Goal: Task Accomplishment & Management: Manage account settings

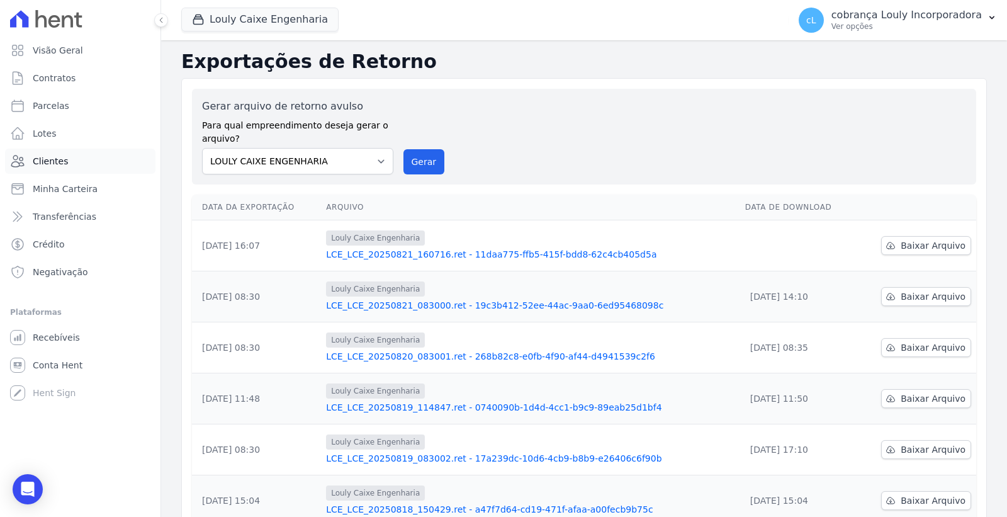
click at [60, 160] on span "Clientes" at bounding box center [50, 161] width 35 height 13
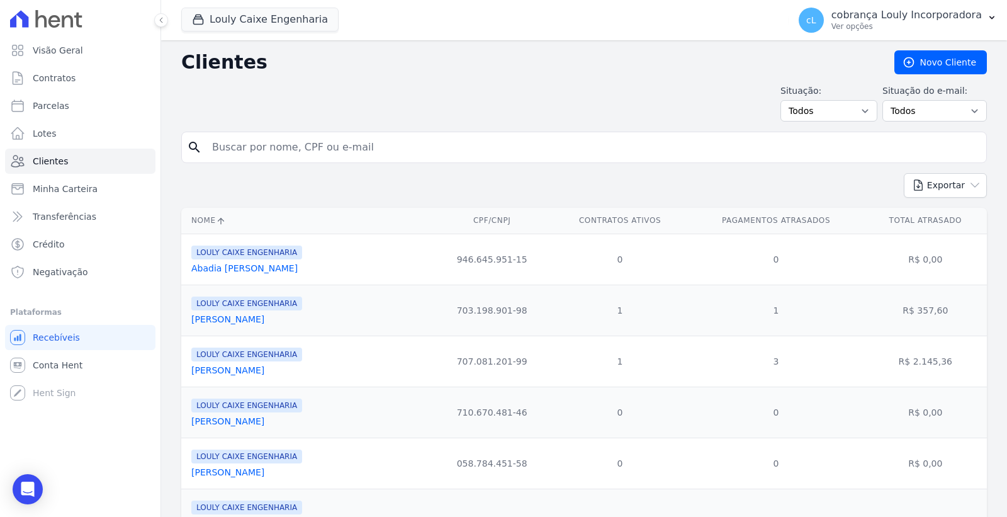
click at [316, 161] on div "search" at bounding box center [583, 147] width 805 height 31
click at [313, 155] on input "search" at bounding box center [593, 147] width 776 height 25
paste input "[PERSON_NAME]"
type input "[PERSON_NAME]"
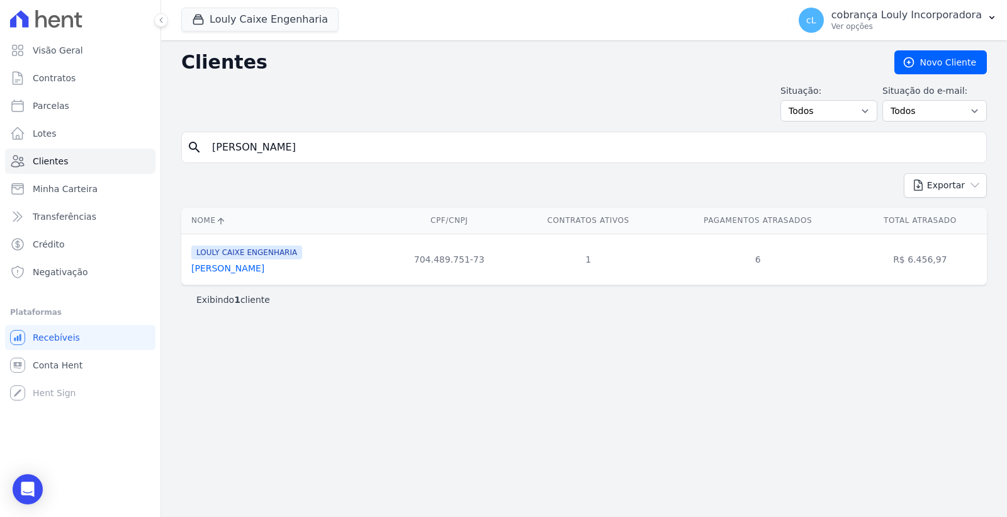
click at [264, 269] on link "William Flank Oliveira Moura" at bounding box center [227, 268] width 73 height 10
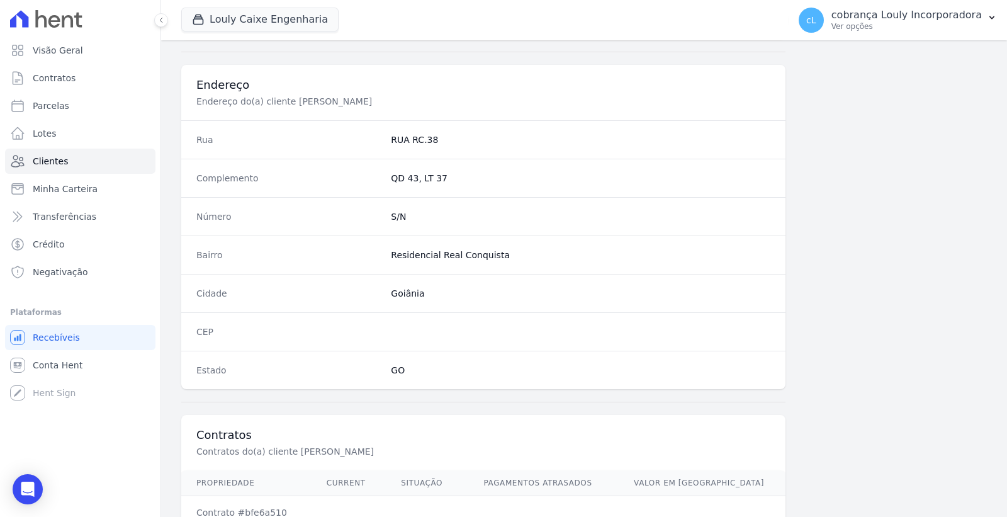
scroll to position [663, 0]
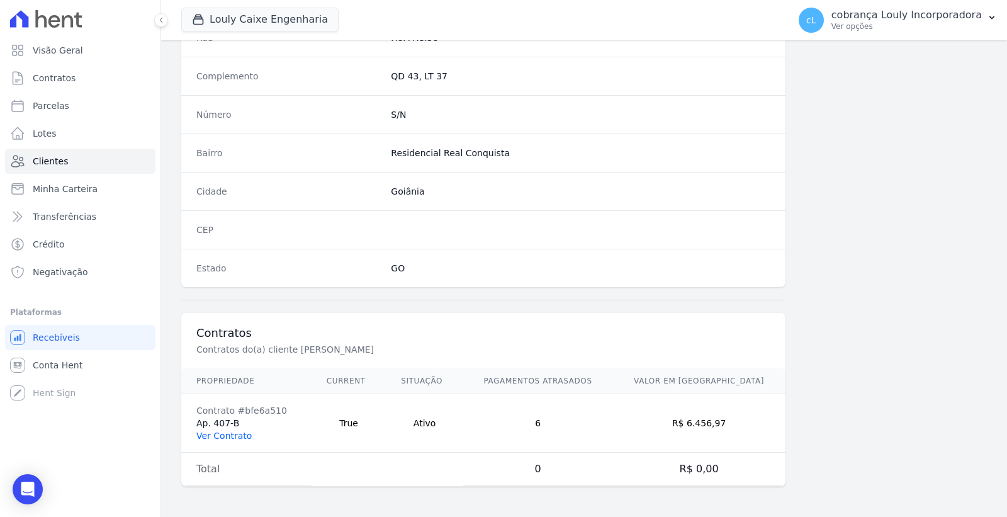
click at [210, 430] on link "Ver Contrato" at bounding box center [223, 435] width 55 height 10
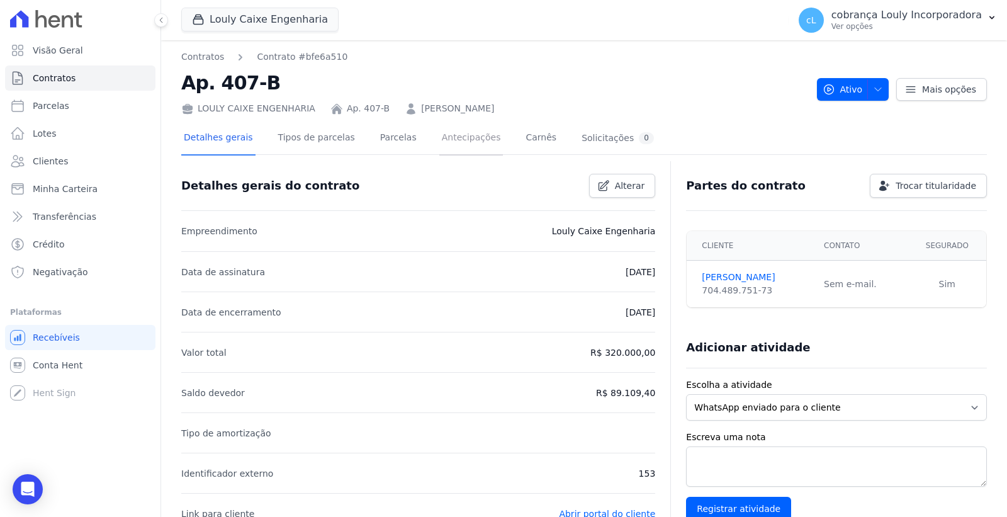
click at [439, 138] on link "Antecipações" at bounding box center [471, 138] width 64 height 33
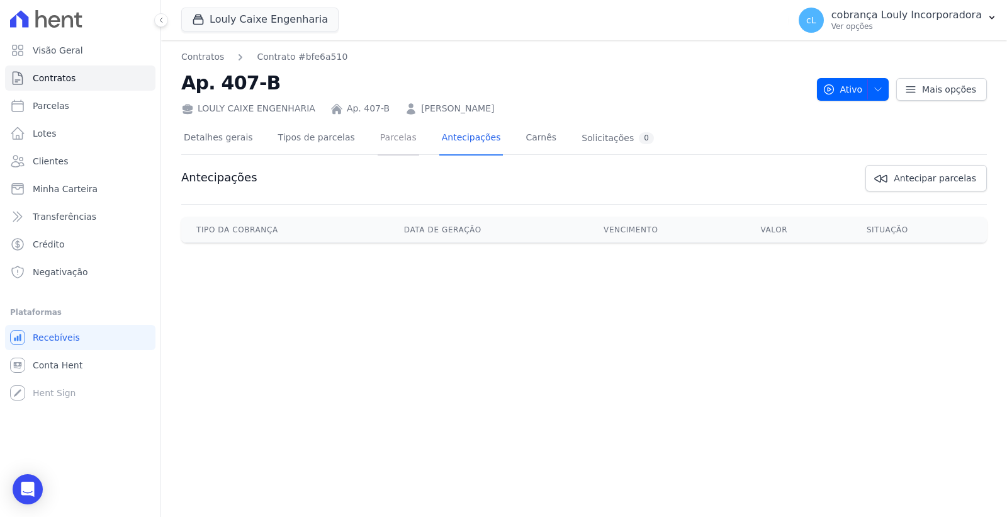
click at [378, 142] on link "Parcelas" at bounding box center [399, 138] width 42 height 33
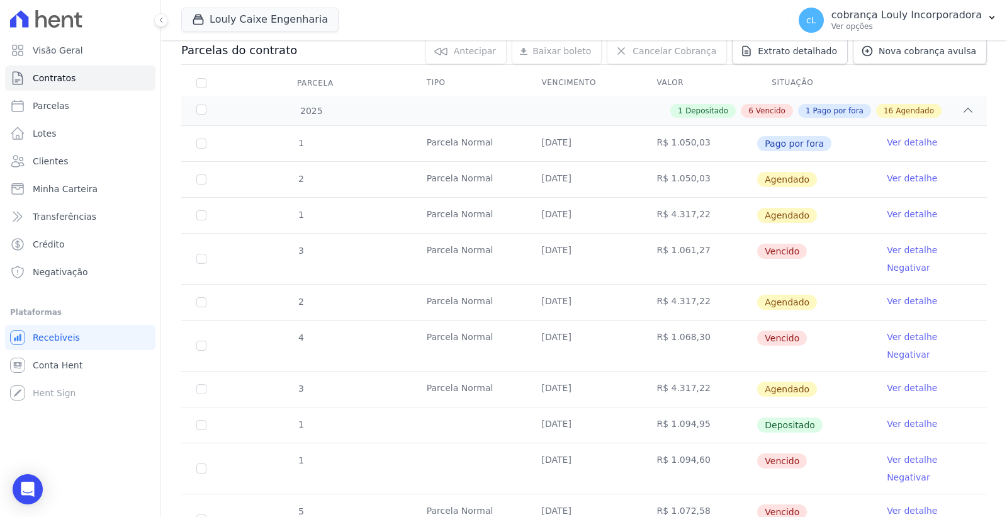
scroll to position [279, 0]
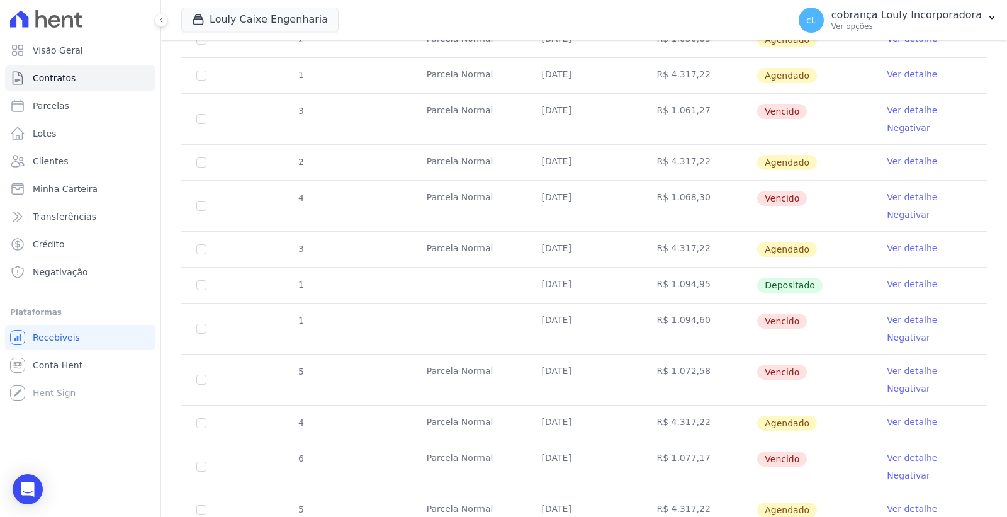
click at [910, 109] on link "Ver detalhe" at bounding box center [912, 110] width 50 height 13
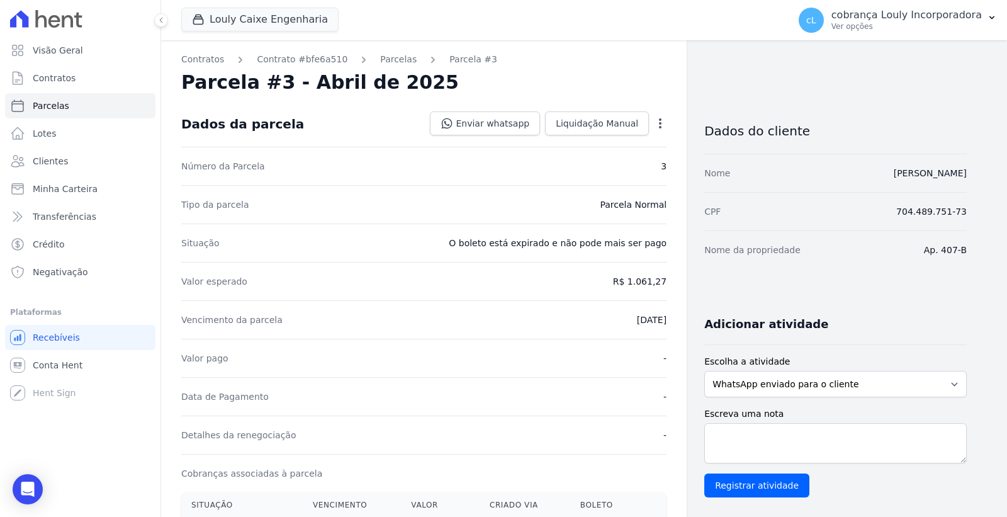
click at [658, 118] on icon "button" at bounding box center [660, 123] width 13 height 13
click at [609, 159] on link "Cancelar Cobrança" at bounding box center [606, 163] width 111 height 23
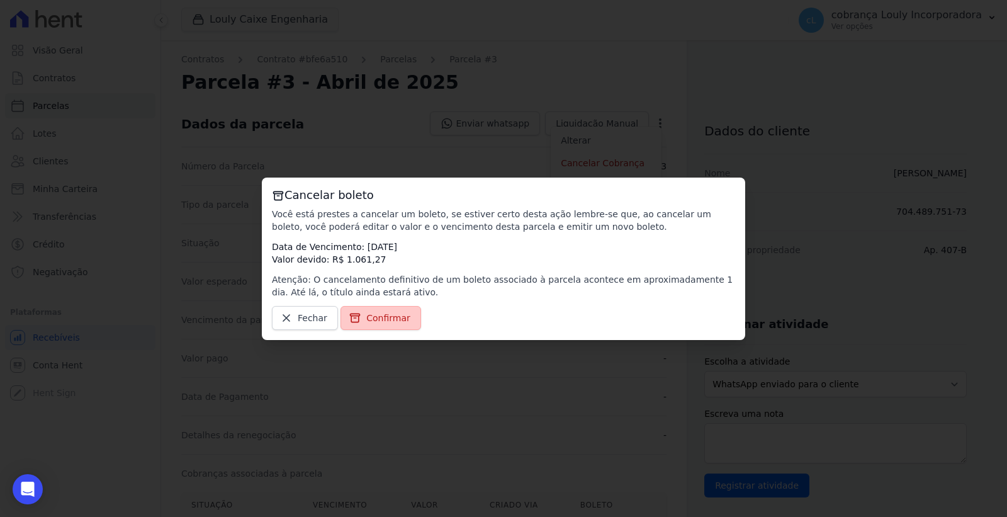
click at [373, 321] on span "Confirmar" at bounding box center [388, 317] width 44 height 13
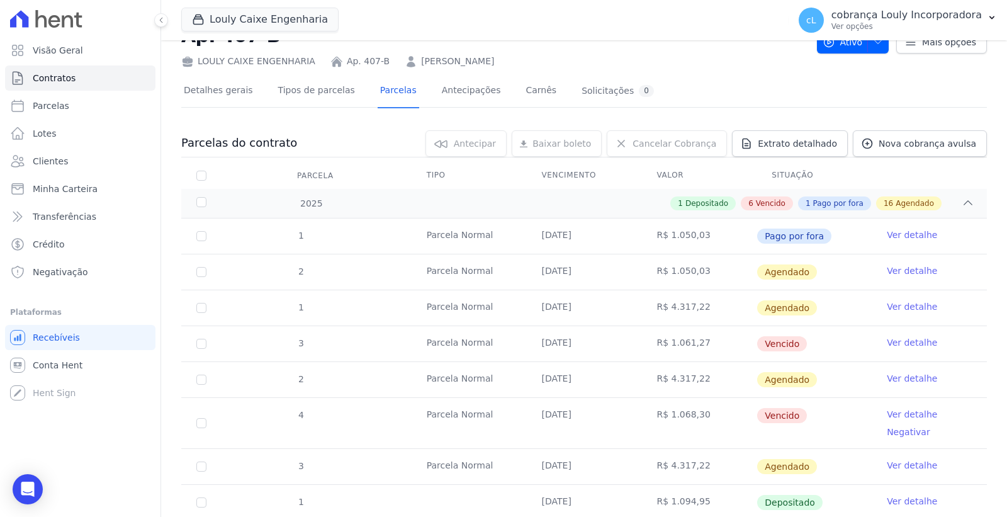
scroll to position [70, 0]
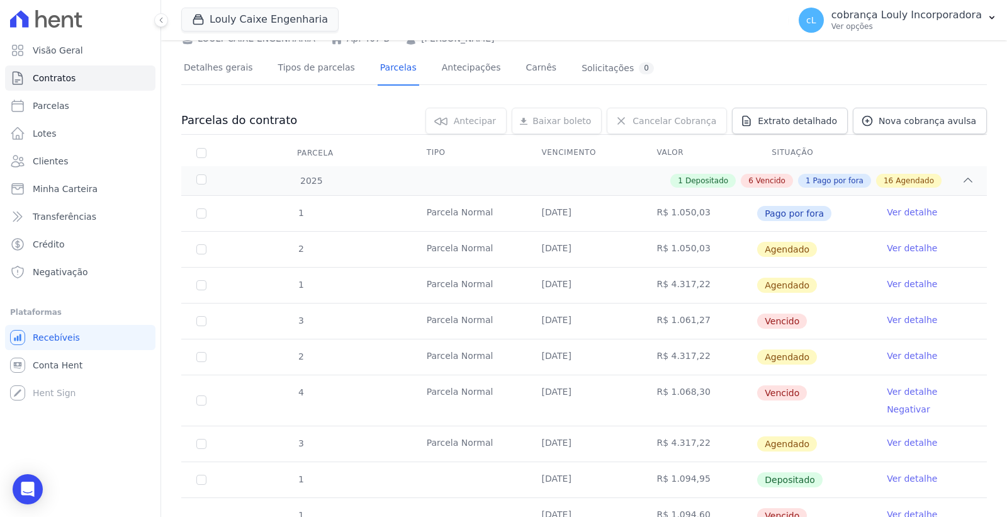
click at [900, 390] on link "Ver detalhe" at bounding box center [912, 391] width 50 height 13
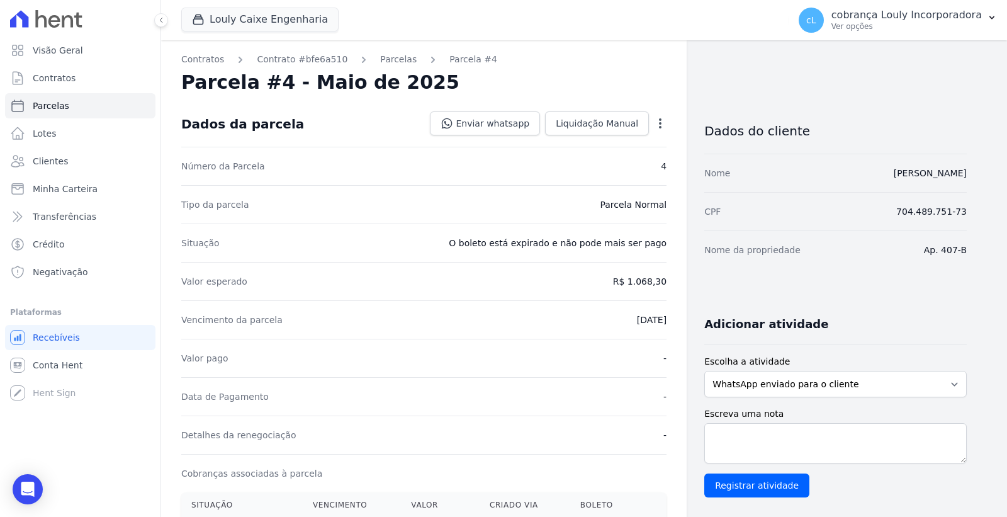
click at [661, 123] on icon "button" at bounding box center [660, 123] width 3 height 10
click at [628, 159] on link "Cancelar Cobrança" at bounding box center [606, 163] width 111 height 23
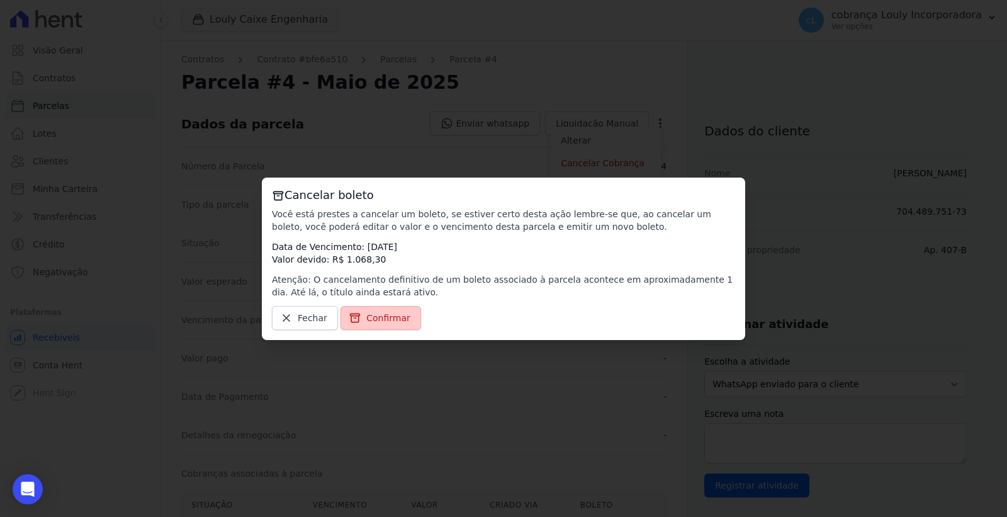
click at [401, 317] on span "Confirmar" at bounding box center [388, 317] width 44 height 13
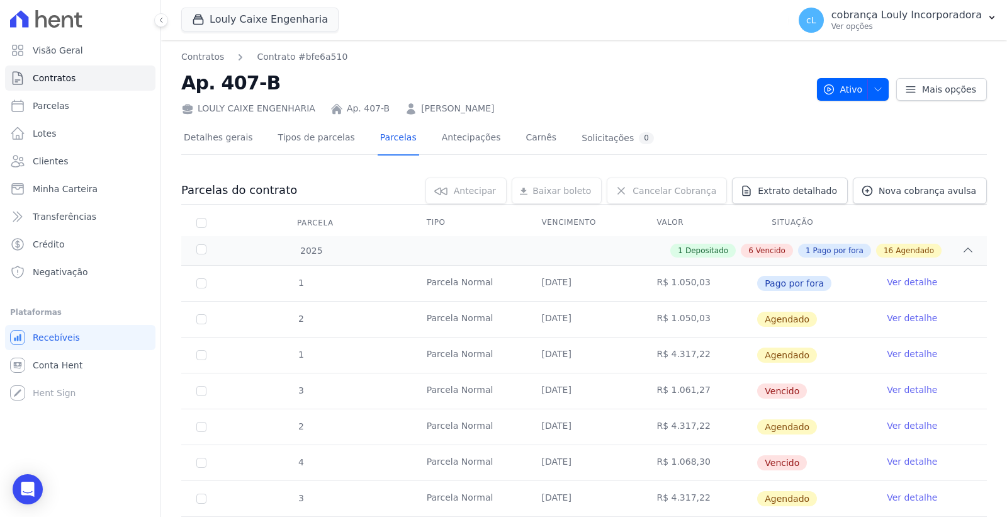
scroll to position [279, 0]
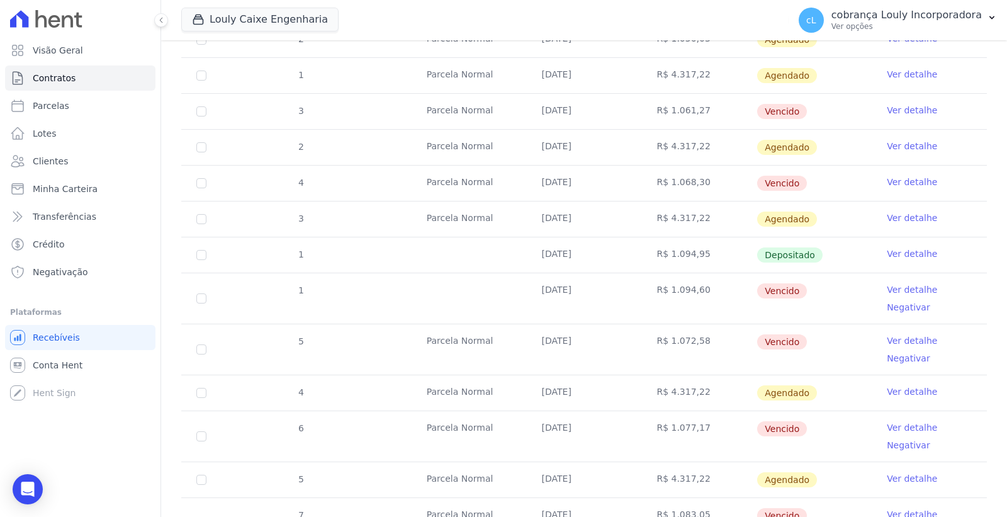
click at [900, 342] on link "Ver detalhe" at bounding box center [912, 340] width 50 height 13
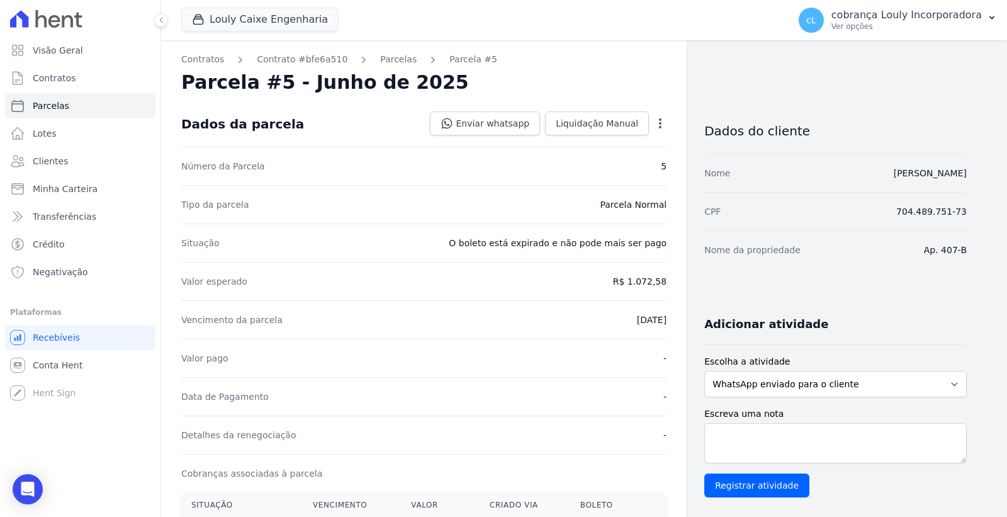
click at [662, 130] on div "Open options" at bounding box center [660, 125] width 13 height 16
click at [661, 122] on icon "button" at bounding box center [660, 123] width 3 height 10
click at [602, 157] on link "Cancelar Cobrança" at bounding box center [606, 163] width 111 height 23
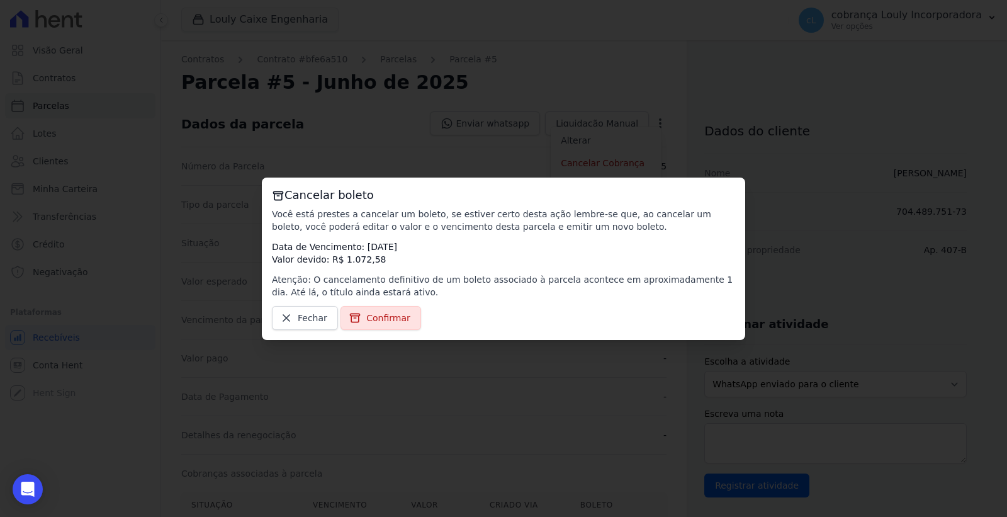
click at [405, 315] on link "Confirmar" at bounding box center [380, 318] width 81 height 24
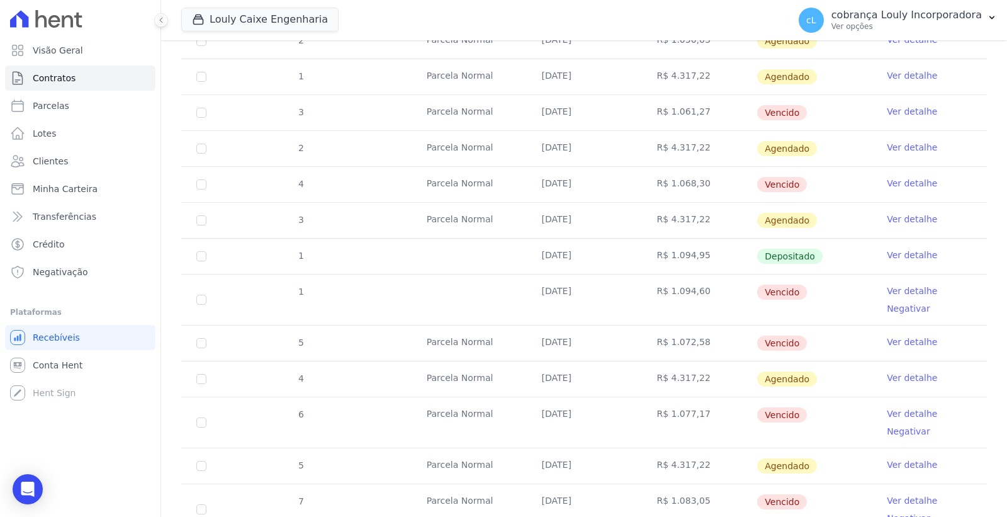
scroll to position [279, 0]
click at [892, 288] on link "Ver detalhe" at bounding box center [912, 289] width 50 height 13
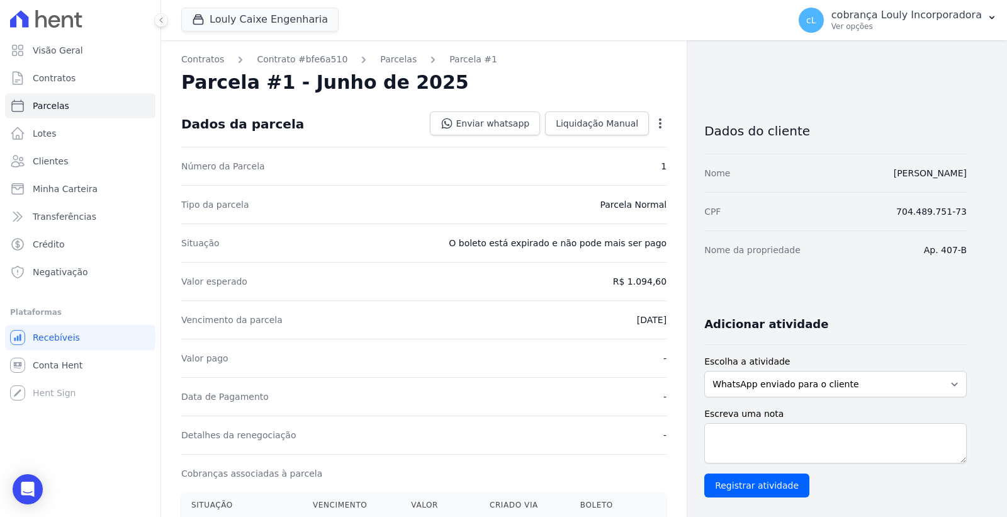
click at [661, 122] on icon "button" at bounding box center [660, 123] width 13 height 13
click at [602, 167] on link "Cancelar Cobrança" at bounding box center [606, 163] width 111 height 23
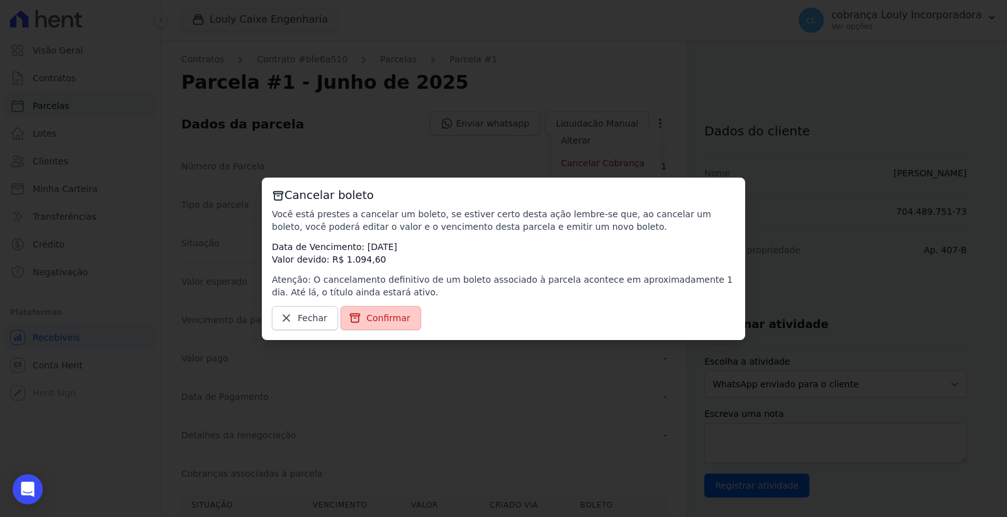
click at [380, 316] on span "Confirmar" at bounding box center [388, 317] width 44 height 13
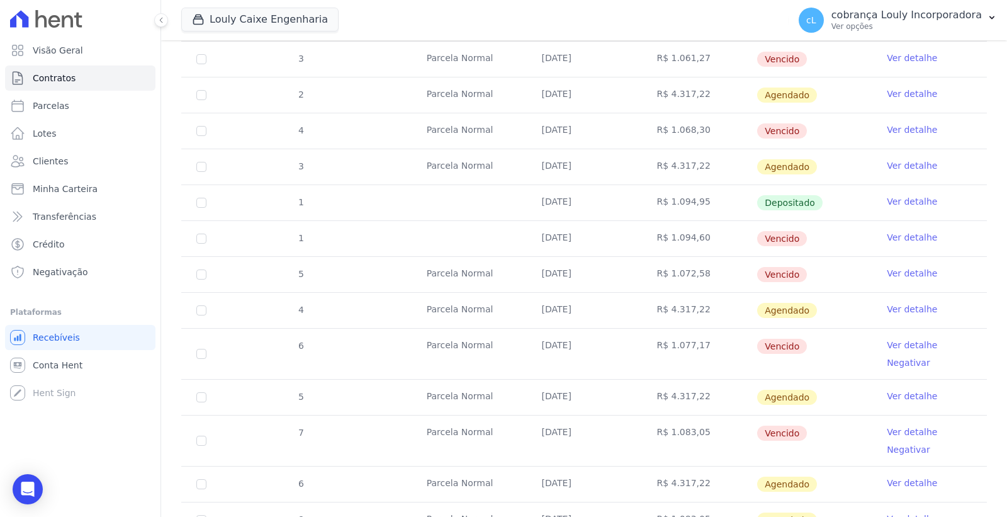
scroll to position [349, 0]
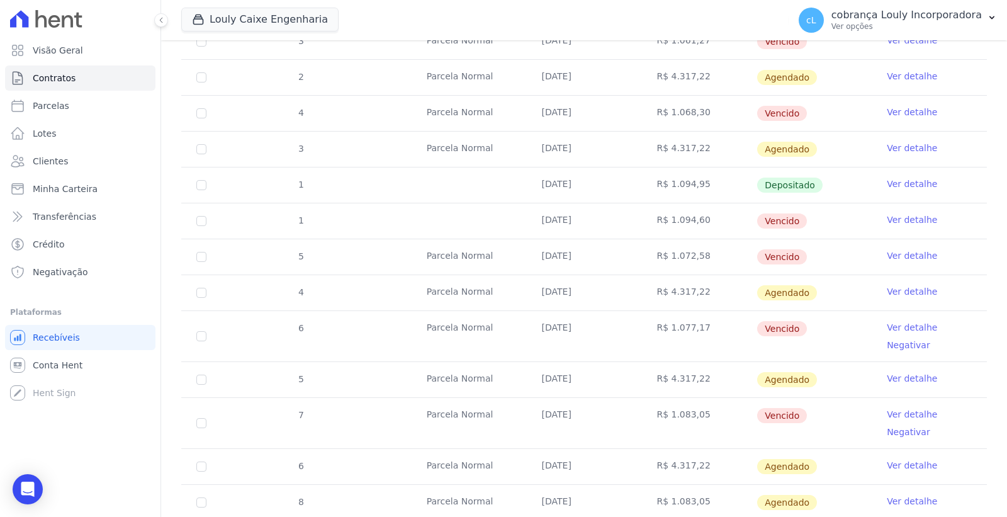
click at [904, 331] on link "Ver detalhe" at bounding box center [912, 327] width 50 height 13
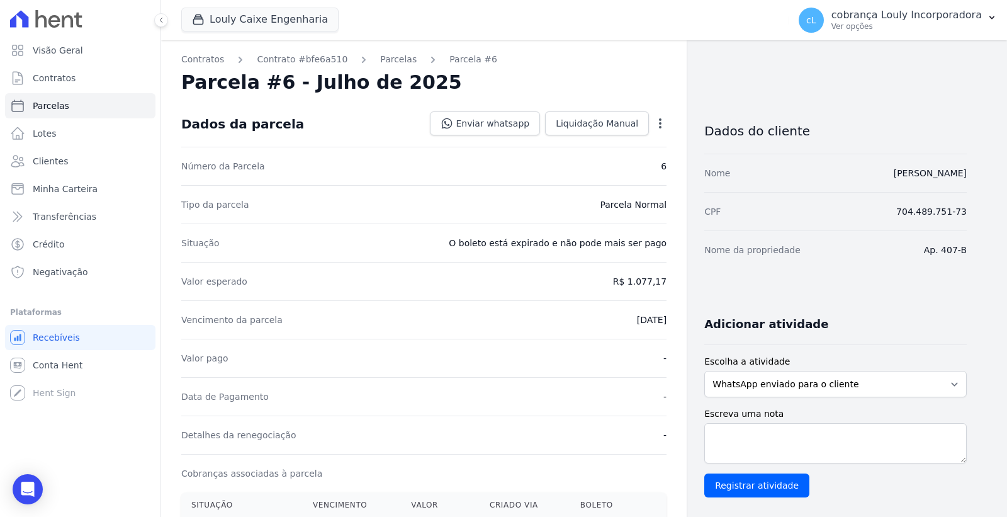
click at [656, 118] on icon "button" at bounding box center [660, 123] width 13 height 13
click at [598, 167] on link "Cancelar Cobrança" at bounding box center [606, 163] width 111 height 23
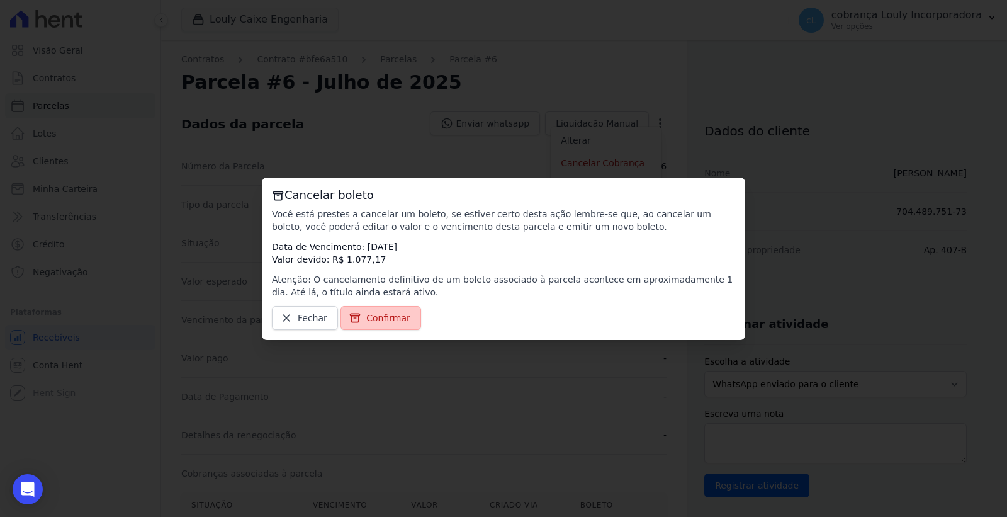
click at [354, 313] on icon at bounding box center [354, 317] width 9 height 8
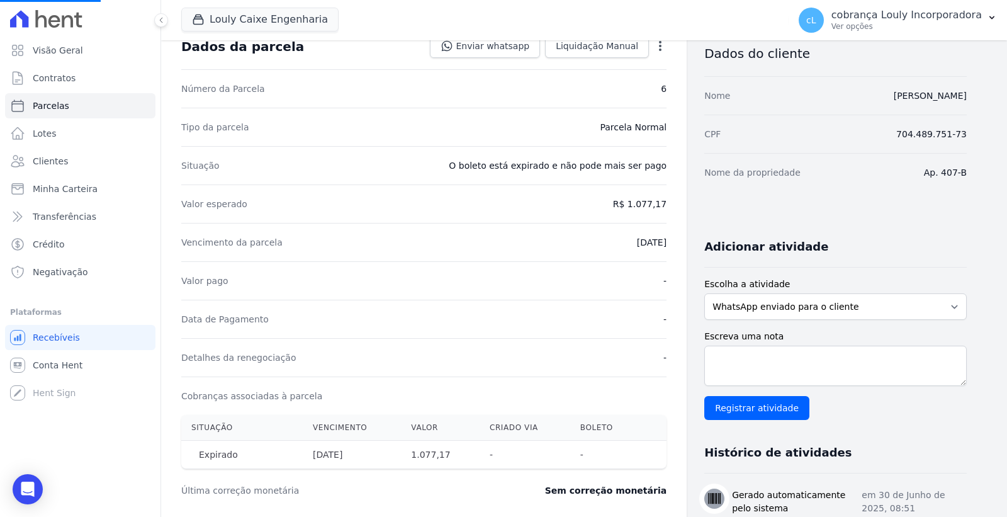
scroll to position [210, 0]
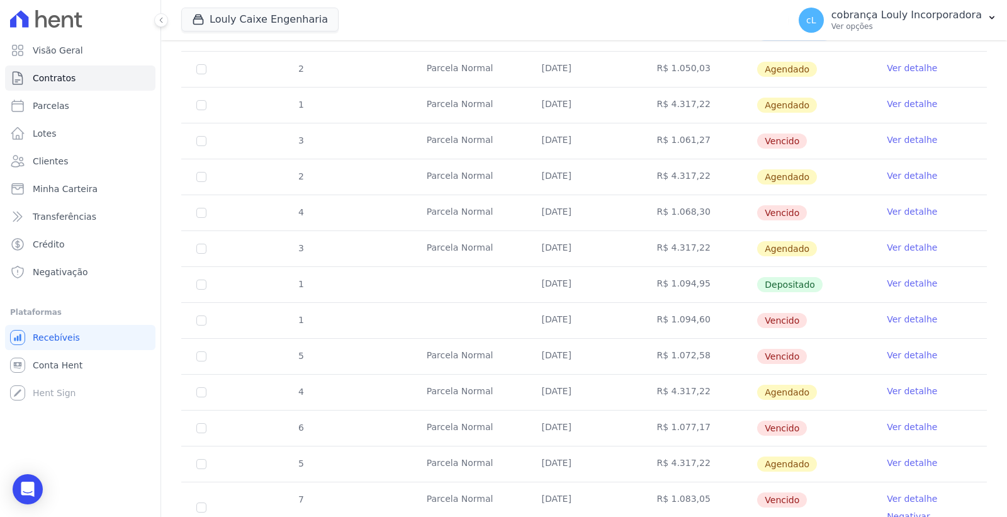
scroll to position [349, 0]
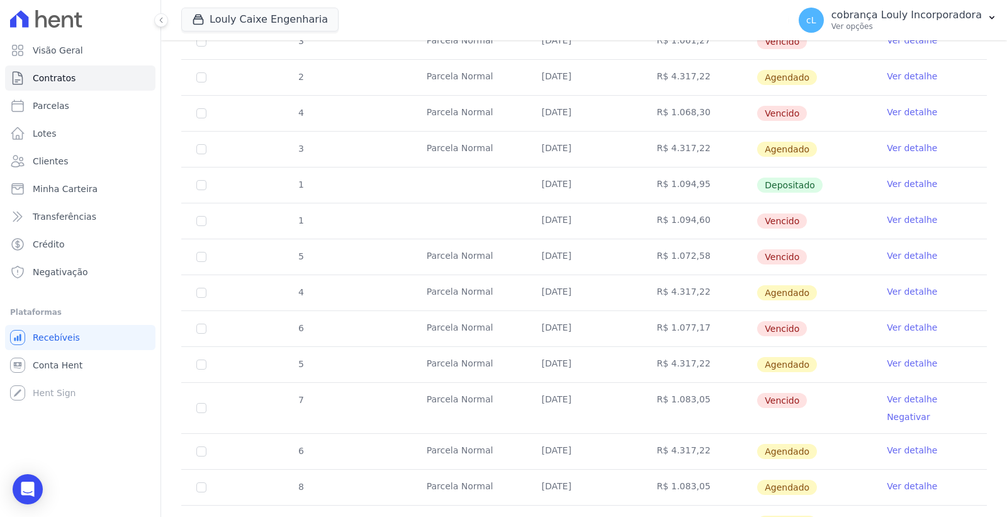
click at [907, 395] on link "Ver detalhe" at bounding box center [912, 399] width 50 height 13
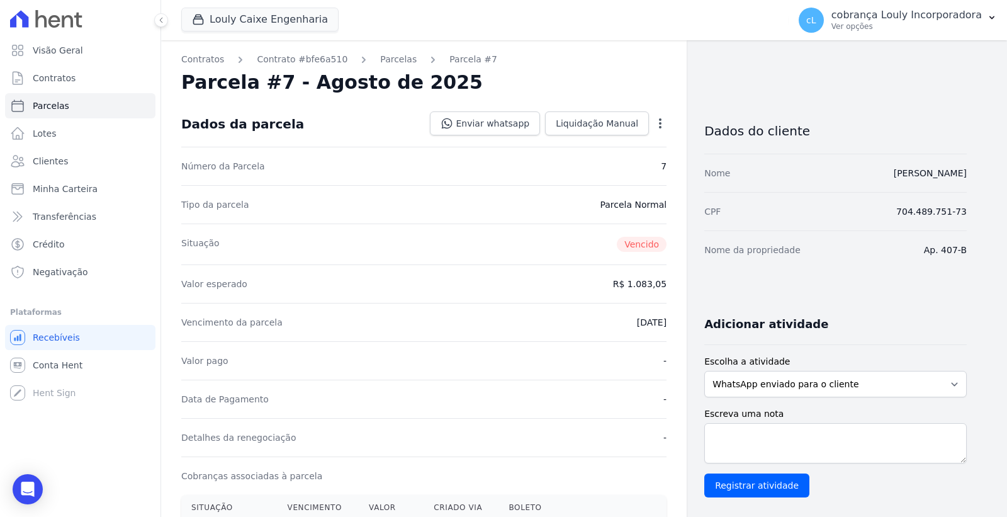
click at [654, 123] on icon "button" at bounding box center [660, 123] width 13 height 13
click at [611, 159] on link "Cancelar Cobrança" at bounding box center [606, 163] width 111 height 23
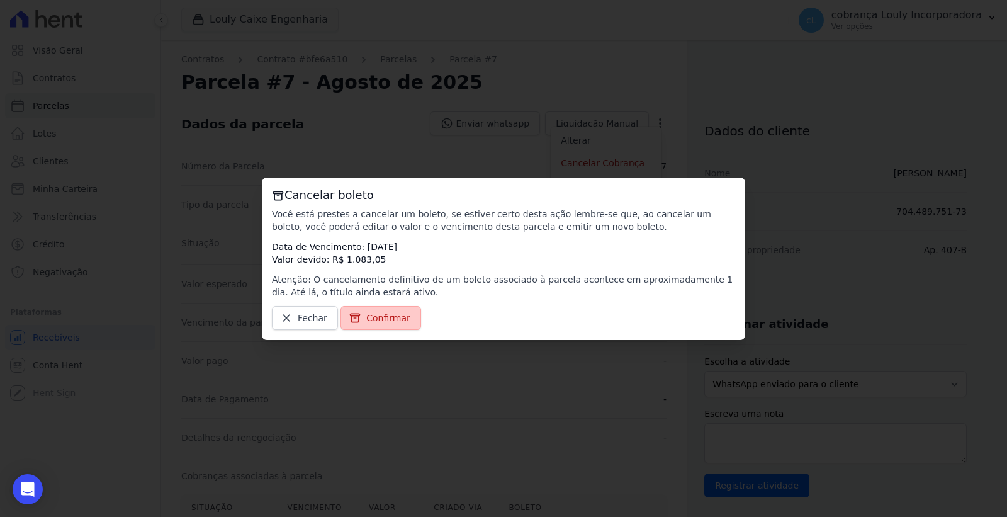
click at [391, 313] on span "Confirmar" at bounding box center [388, 317] width 44 height 13
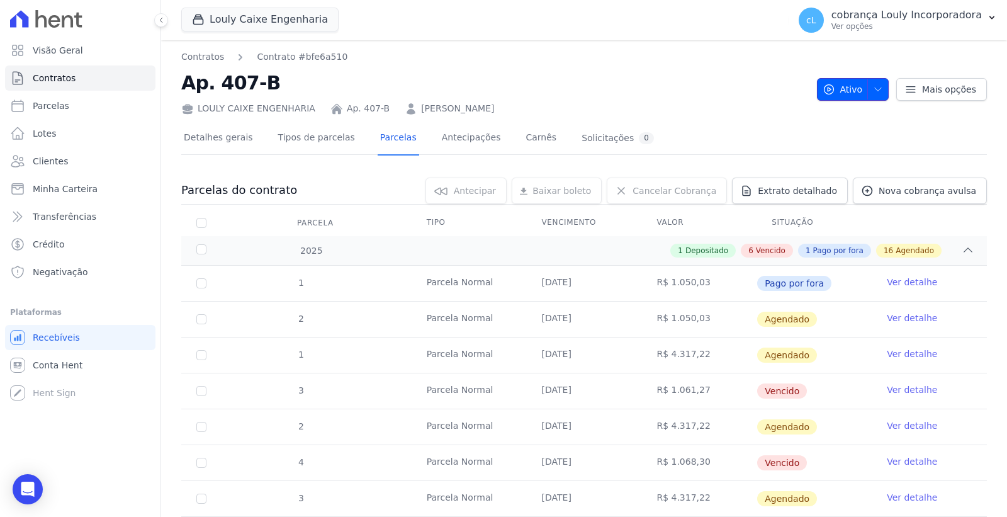
click at [875, 84] on icon "button" at bounding box center [878, 89] width 10 height 10
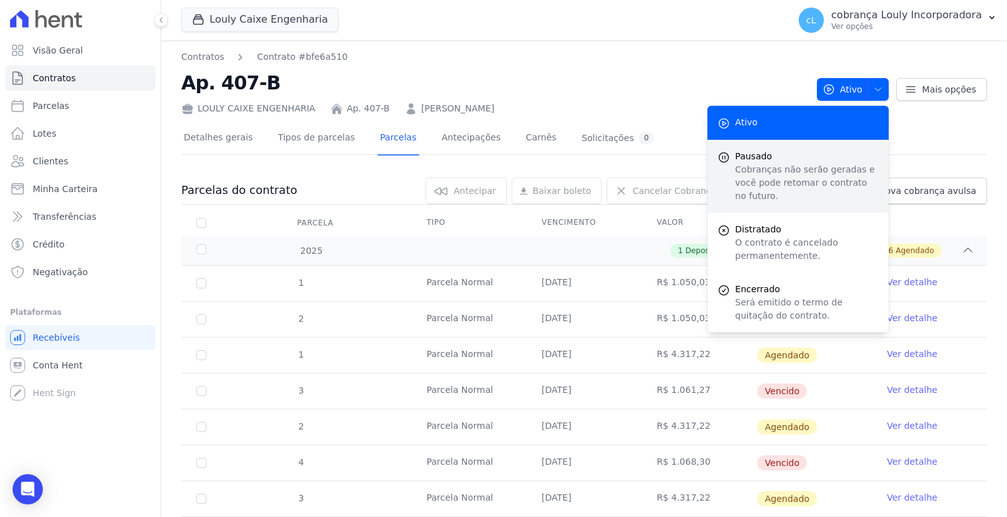
click at [765, 177] on p "Cobranças não serão geradas e você pode retomar o contrato no futuro." at bounding box center [806, 183] width 143 height 40
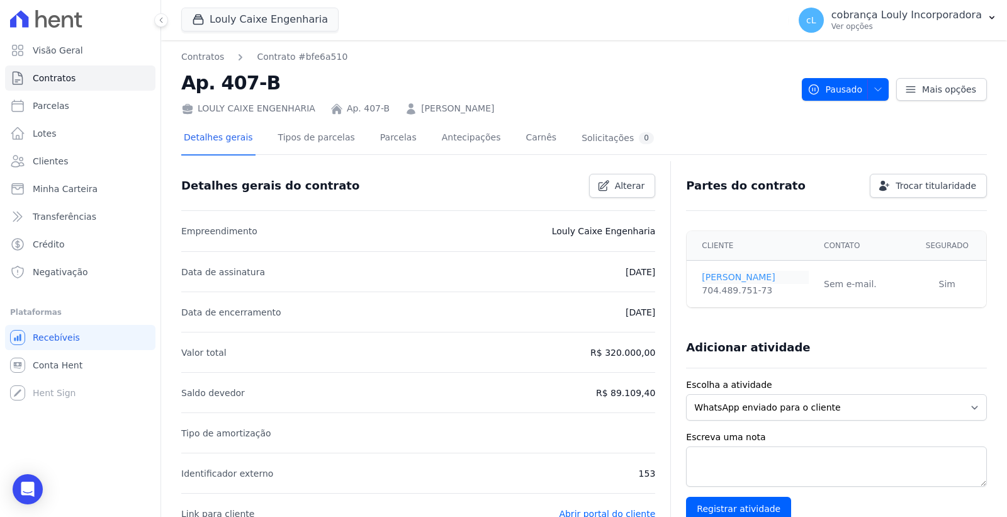
click at [720, 282] on link "[PERSON_NAME]" at bounding box center [755, 277] width 107 height 13
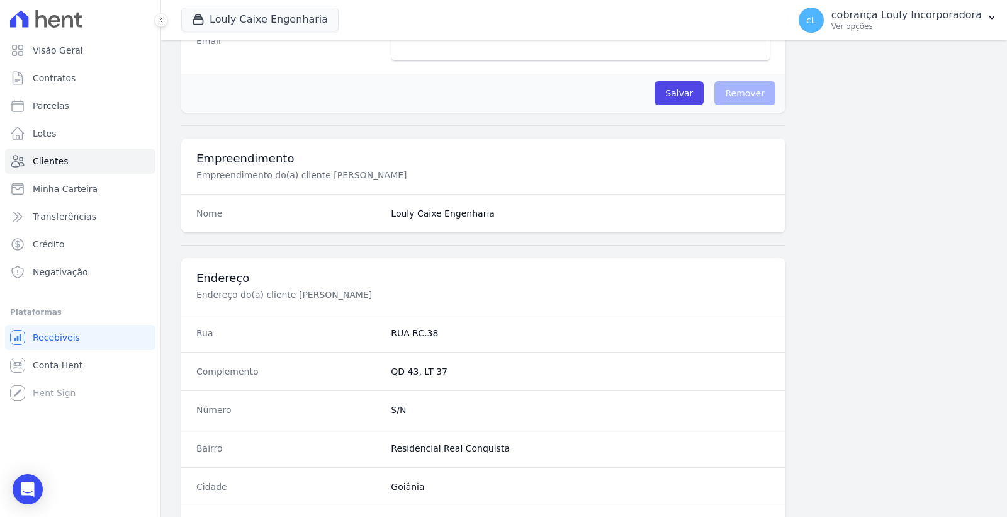
scroll to position [720, 0]
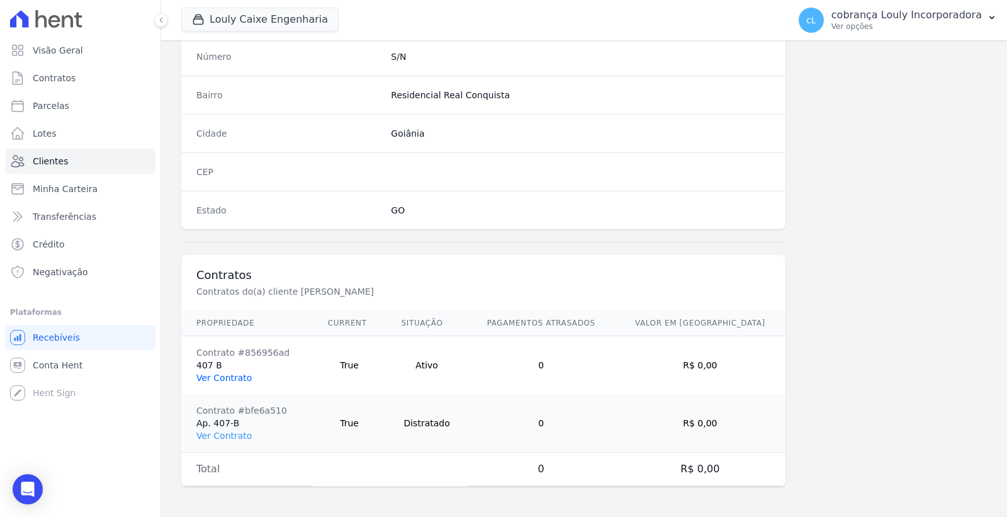
click at [220, 379] on link "Ver Contrato" at bounding box center [223, 378] width 55 height 10
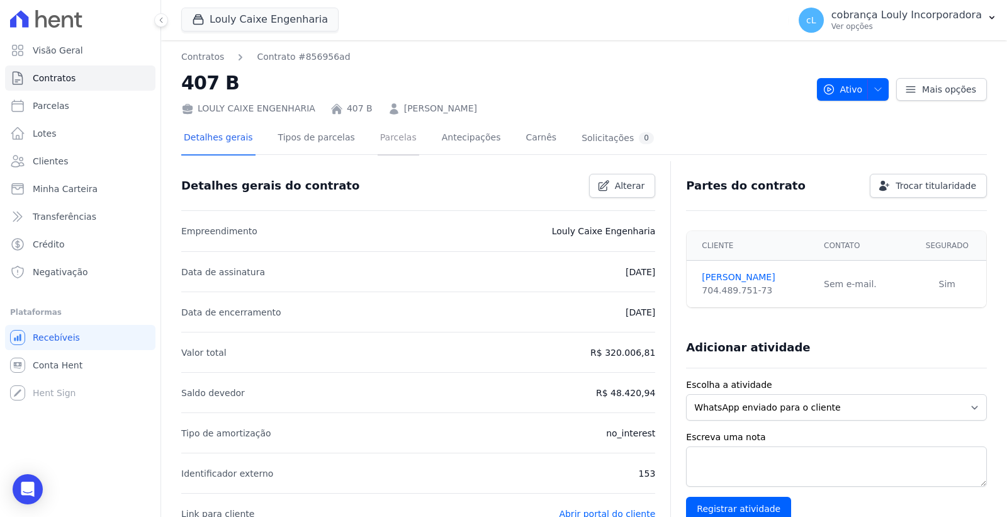
click at [383, 140] on link "Parcelas" at bounding box center [399, 138] width 42 height 33
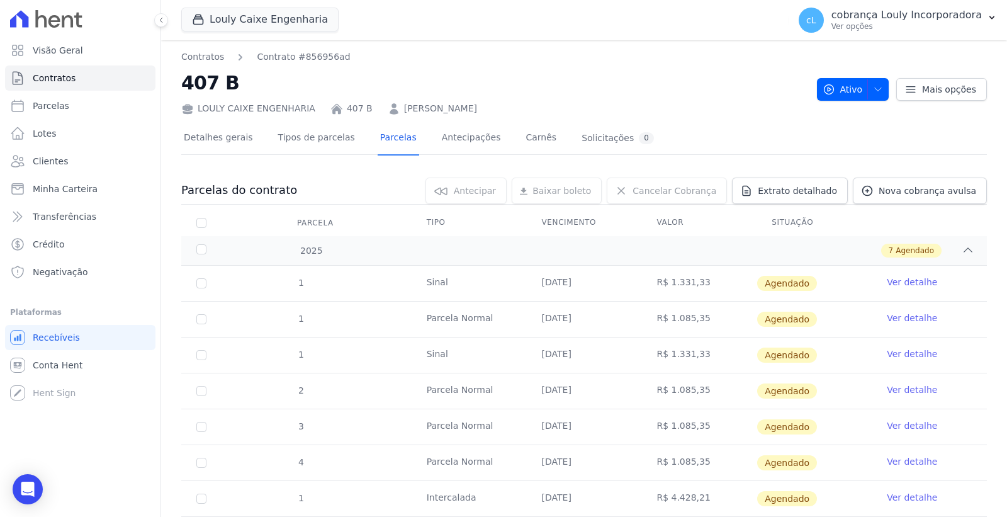
click at [569, 350] on td "18/09/2025" at bounding box center [584, 354] width 115 height 35
click at [887, 352] on link "Ver detalhe" at bounding box center [912, 353] width 50 height 13
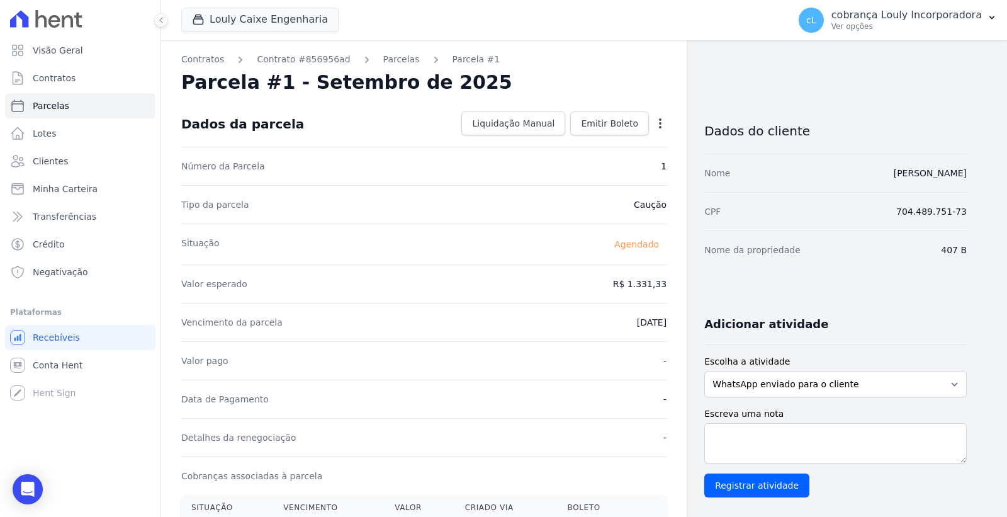
click at [659, 117] on icon "button" at bounding box center [660, 123] width 13 height 13
click at [612, 137] on link "Alterar" at bounding box center [606, 140] width 111 height 23
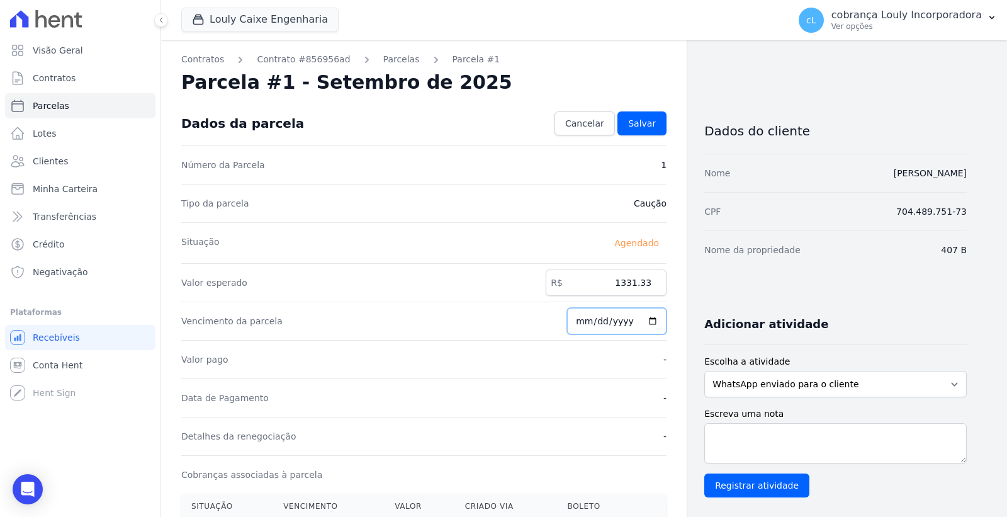
click at [604, 322] on input "2025-09-18" at bounding box center [616, 321] width 99 height 26
click at [606, 323] on input "2025-09-18" at bounding box center [616, 321] width 99 height 26
click at [605, 320] on input "2025-09-18" at bounding box center [616, 321] width 99 height 26
click at [649, 318] on input "2025-09-18" at bounding box center [616, 321] width 99 height 26
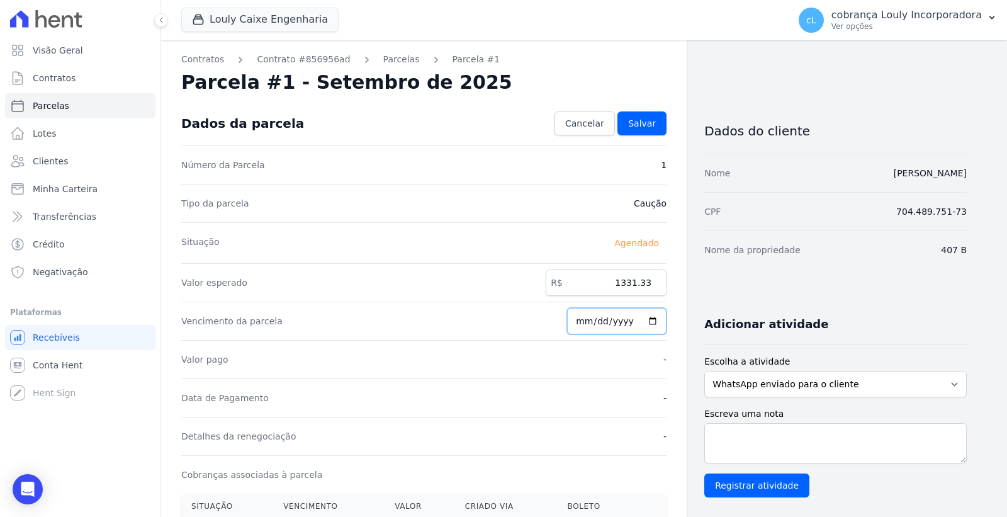
drag, startPoint x: 632, startPoint y: 322, endPoint x: 623, endPoint y: 322, distance: 8.8
click at [632, 322] on input "[DATE]" at bounding box center [616, 321] width 99 height 26
click at [609, 320] on input "[DATE]" at bounding box center [616, 321] width 99 height 26
click at [614, 322] on input "[DATE]" at bounding box center [616, 321] width 99 height 26
click at [596, 322] on input "[DATE]" at bounding box center [616, 321] width 99 height 26
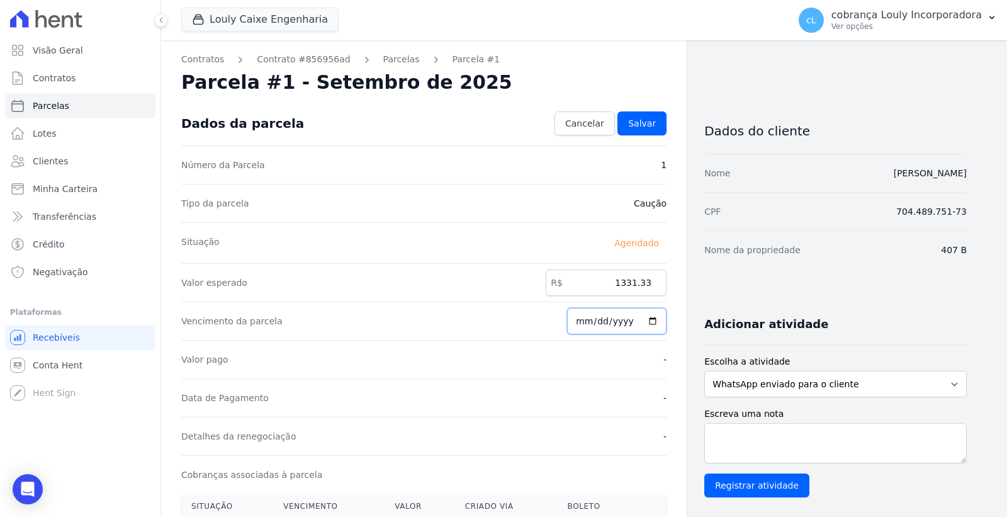
click at [590, 321] on input "[DATE]" at bounding box center [616, 321] width 99 height 26
type input "2025-08-18"
click at [445, 327] on div "Vencimento da parcela 2025-08-18" at bounding box center [423, 320] width 485 height 38
click at [649, 117] on span "Salvar" at bounding box center [642, 123] width 28 height 13
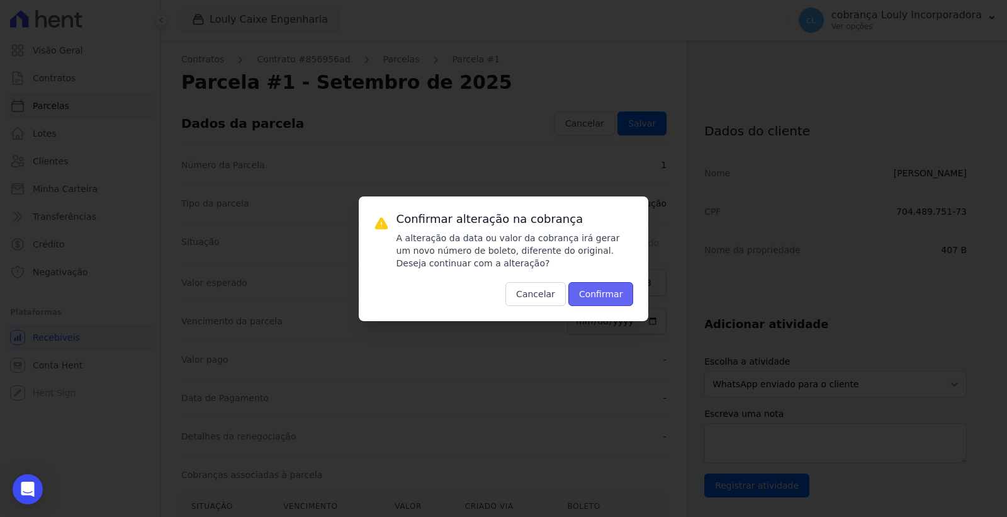
click at [604, 292] on button "Confirmar" at bounding box center [600, 294] width 65 height 24
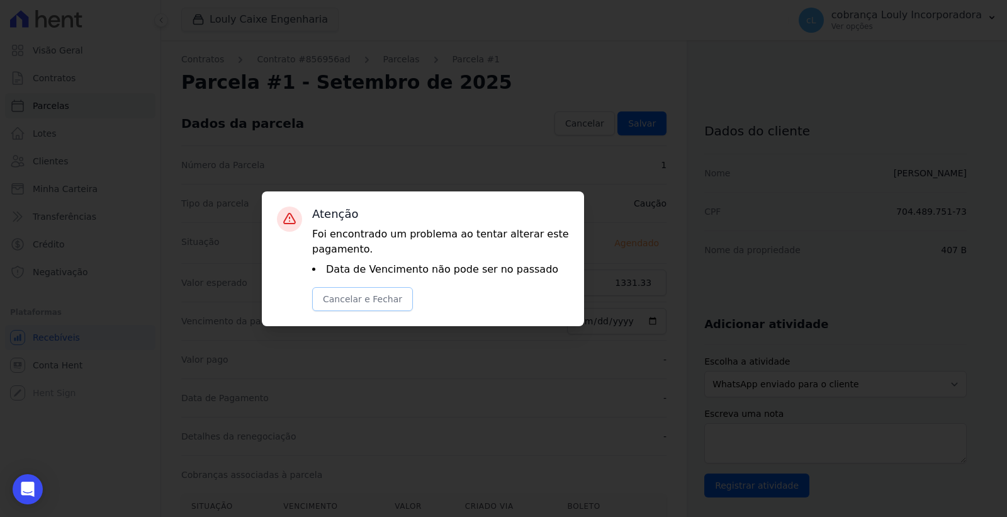
click at [364, 302] on button "Cancelar e Fechar" at bounding box center [362, 299] width 101 height 24
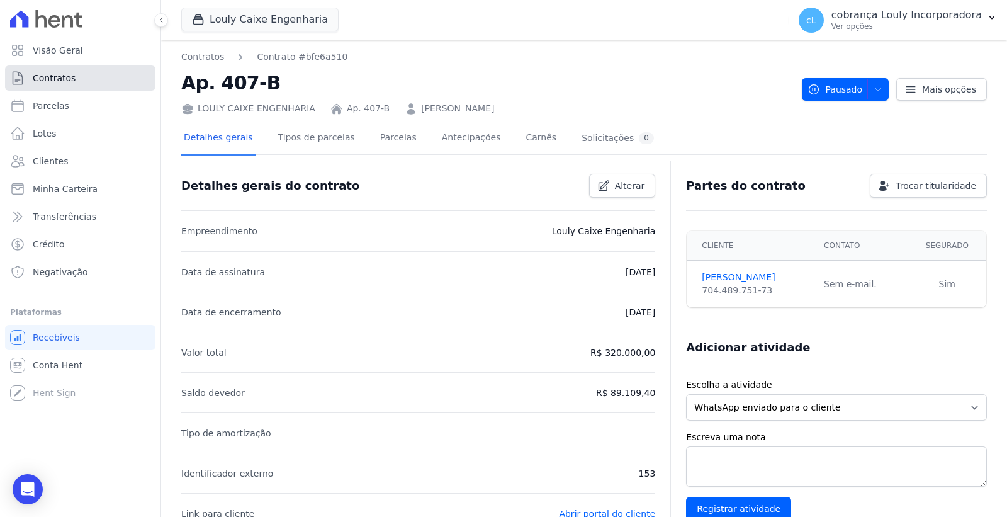
click at [73, 83] on link "Contratos" at bounding box center [80, 77] width 150 height 25
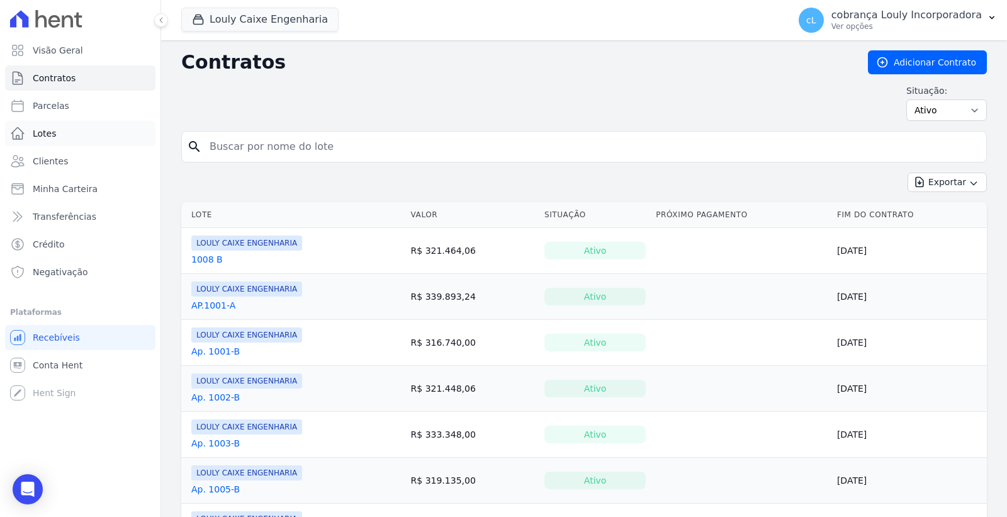
click at [67, 134] on link "Lotes" at bounding box center [80, 133] width 150 height 25
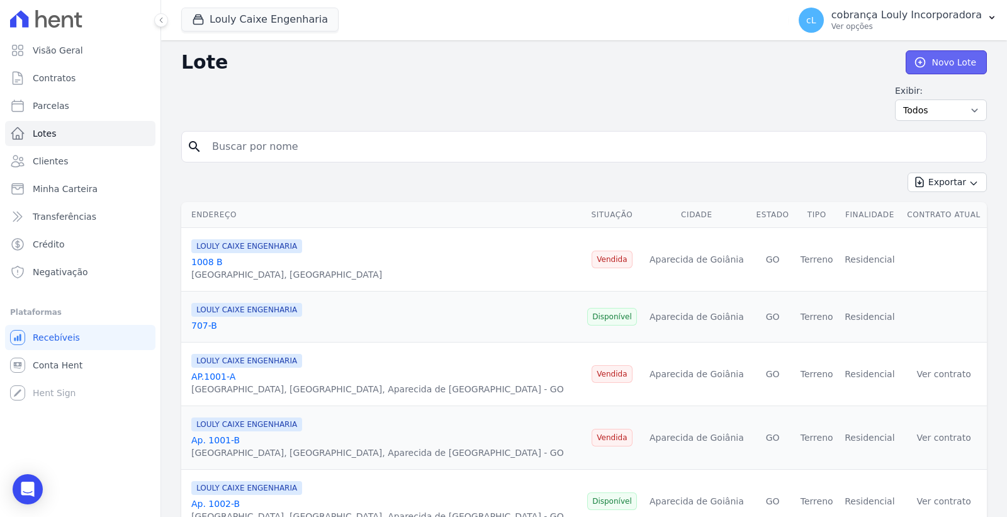
click at [938, 63] on link "Novo Lote" at bounding box center [945, 62] width 81 height 24
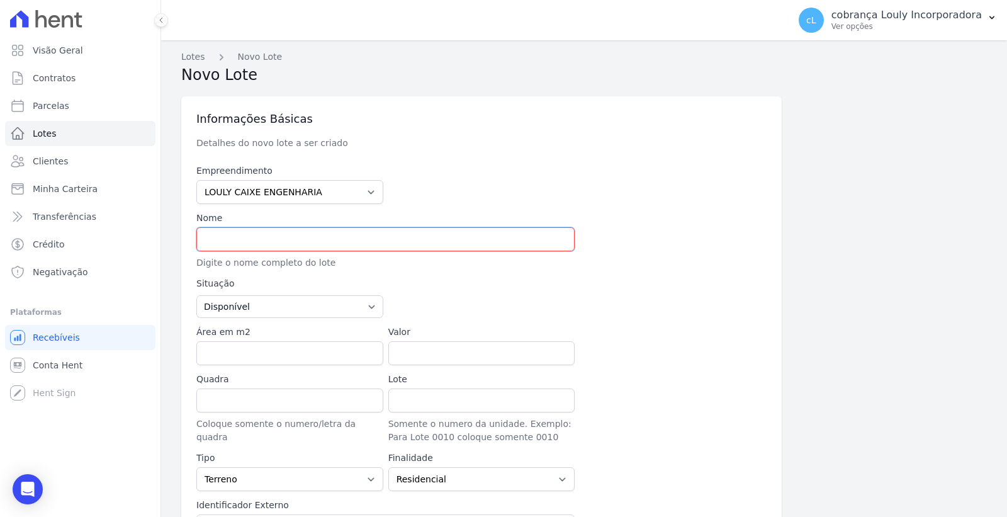
click at [224, 238] on input "text" at bounding box center [385, 239] width 378 height 24
type input "407"
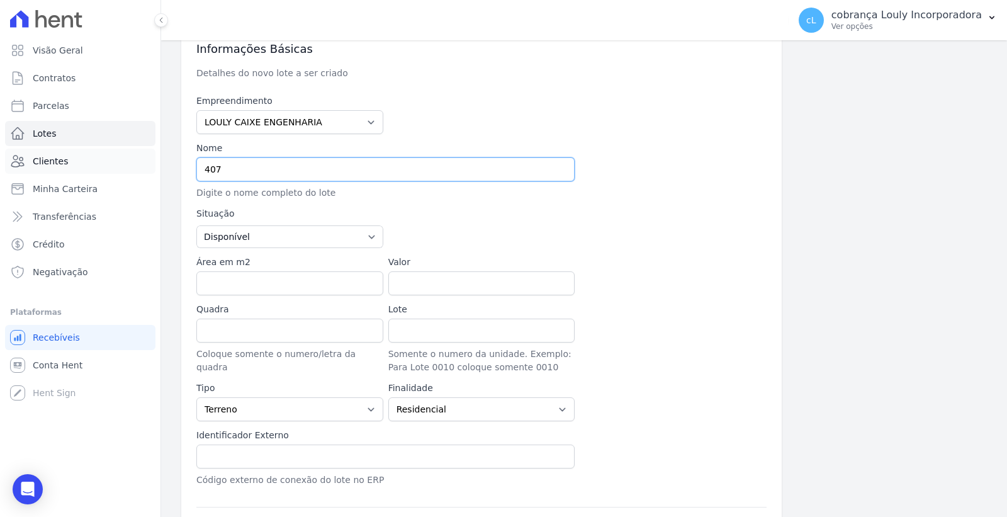
drag, startPoint x: 243, startPoint y: 170, endPoint x: 145, endPoint y: 165, distance: 98.3
click at [145, 165] on div "Visão Geral Contratos Parcelas Lotes Clientes Minha Carteira Transferências Cré…" at bounding box center [503, 258] width 1007 height 517
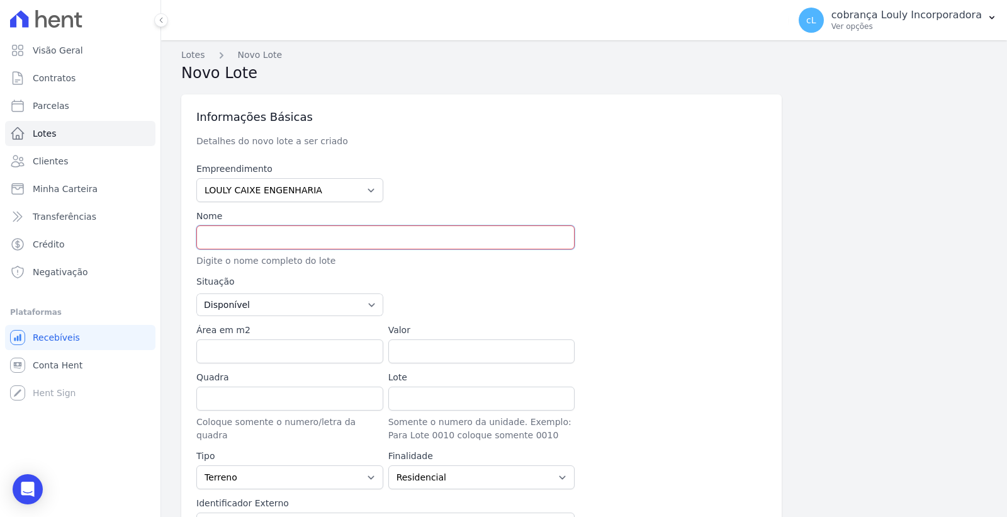
scroll to position [0, 0]
click at [59, 84] on span "Contratos" at bounding box center [54, 78] width 43 height 13
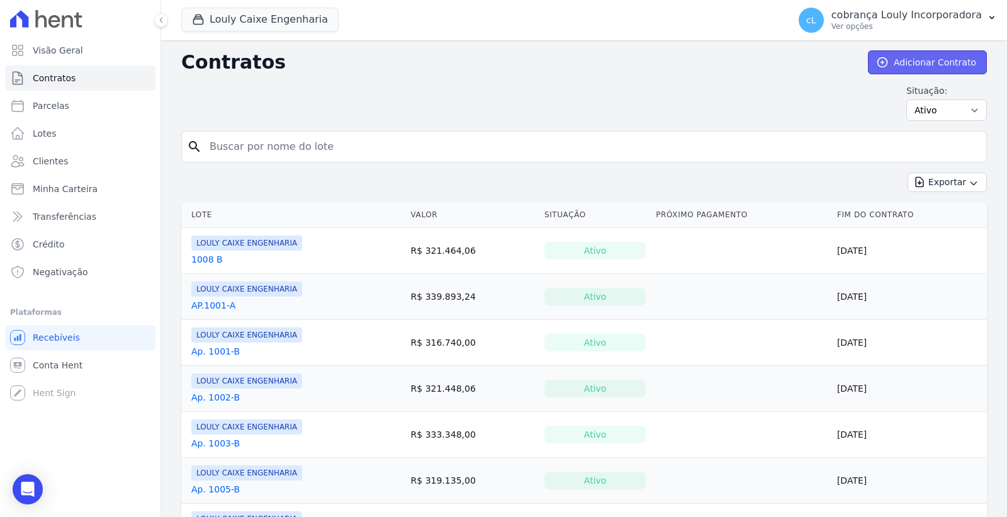
click at [919, 67] on link "Adicionar Contrato" at bounding box center [927, 62] width 119 height 24
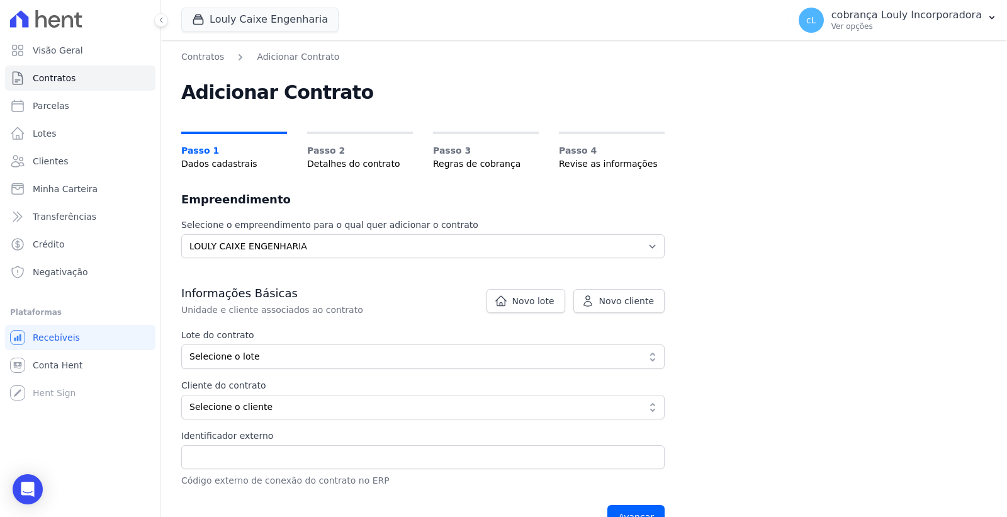
scroll to position [70, 0]
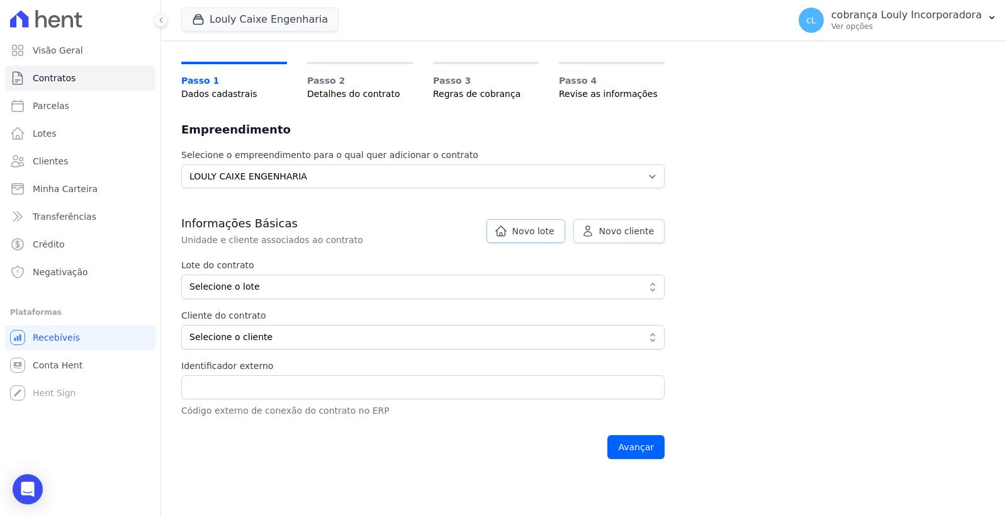
click at [552, 233] on span "Novo lote" at bounding box center [533, 231] width 42 height 13
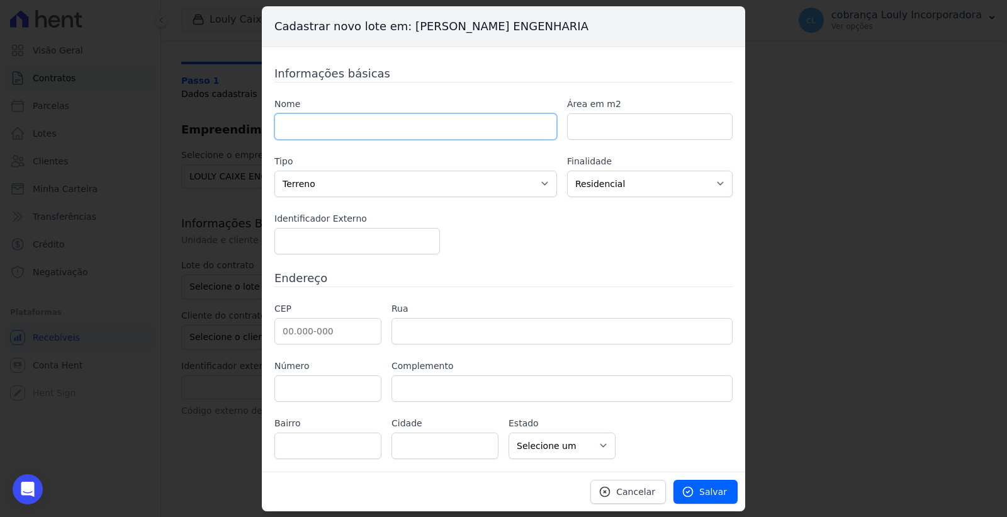
click at [397, 126] on input "text" at bounding box center [415, 126] width 283 height 26
click at [327, 134] on input "407 A" at bounding box center [415, 126] width 283 height 26
type input "407 B"
click at [353, 243] on input "number" at bounding box center [356, 241] width 165 height 26
type input "153"
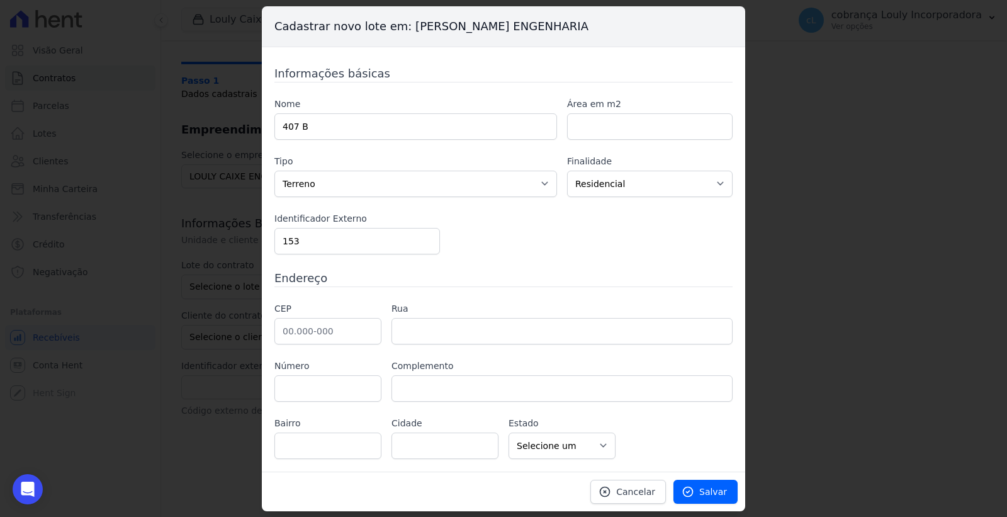
click at [536, 274] on h3 "Endereço" at bounding box center [503, 277] width 458 height 17
click at [313, 332] on input "text" at bounding box center [327, 331] width 107 height 26
paste input "74.957-090"
type input "74.957-090"
click at [478, 288] on div "Informações básicas Nome 407 B Área em m2 Tipo Casa Apartamento Escritório Flat…" at bounding box center [503, 262] width 458 height 394
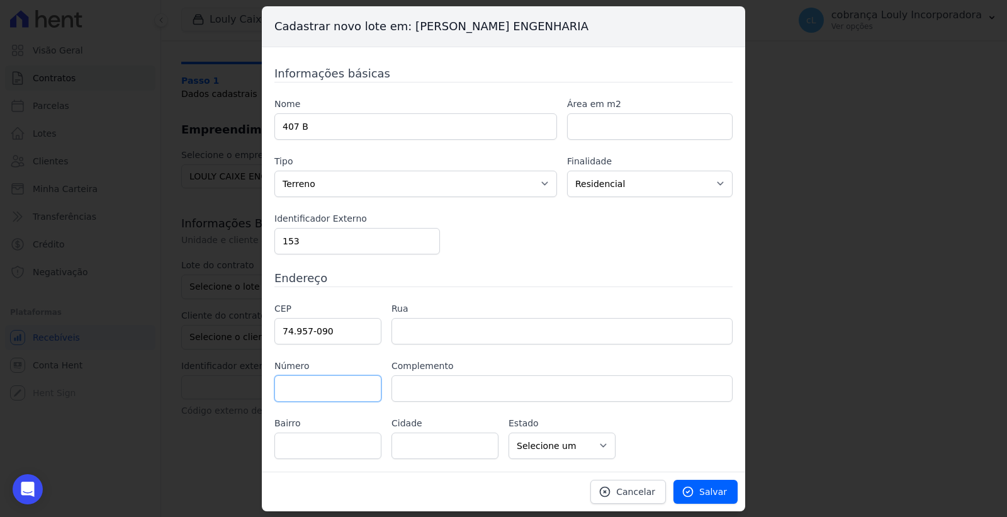
type input "Rua Augusta"
type input "Parque das Nações"
type input "Aparecida de Goiânia"
select select "GO"
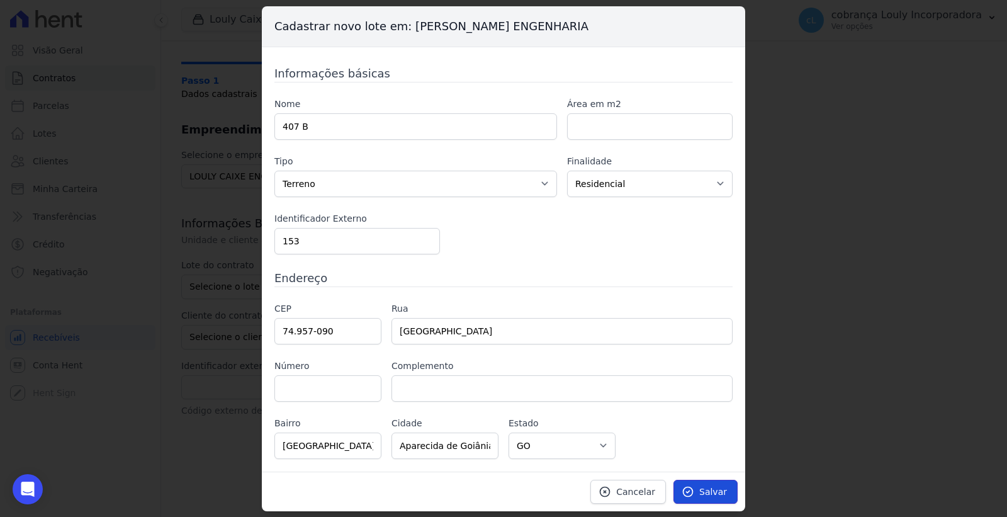
click at [693, 486] on icon at bounding box center [687, 491] width 13 height 13
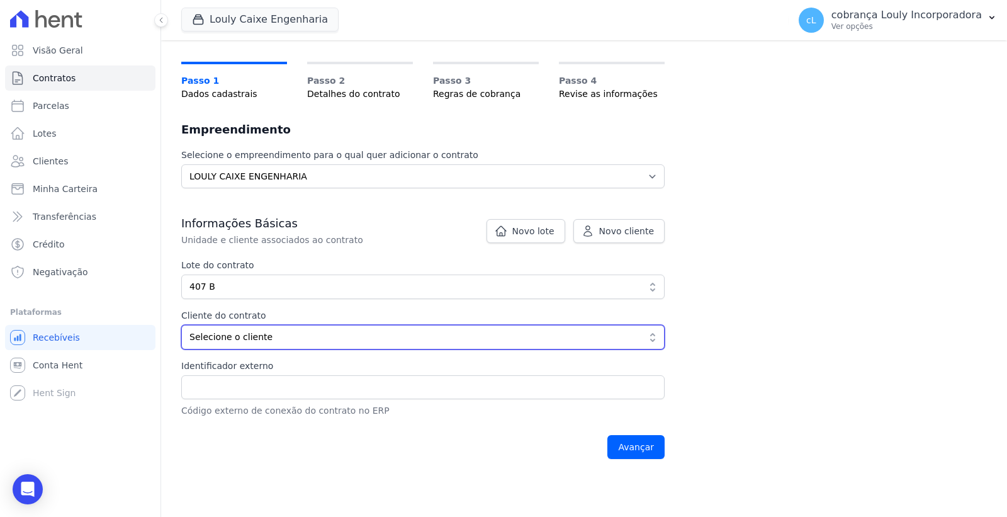
click at [550, 342] on span "Selecione o cliente" at bounding box center [413, 336] width 449 height 13
click at [306, 342] on span "Selecione o cliente" at bounding box center [413, 336] width 449 height 13
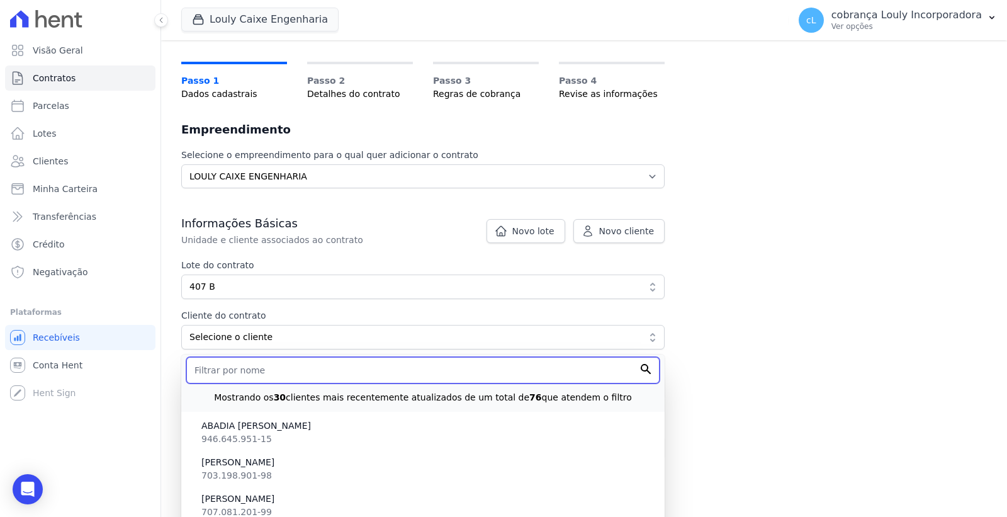
click at [293, 369] on input "text" at bounding box center [422, 370] width 473 height 26
paste input "[PERSON_NAME] FLANK [PERSON_NAME] [PERSON_NAME]"
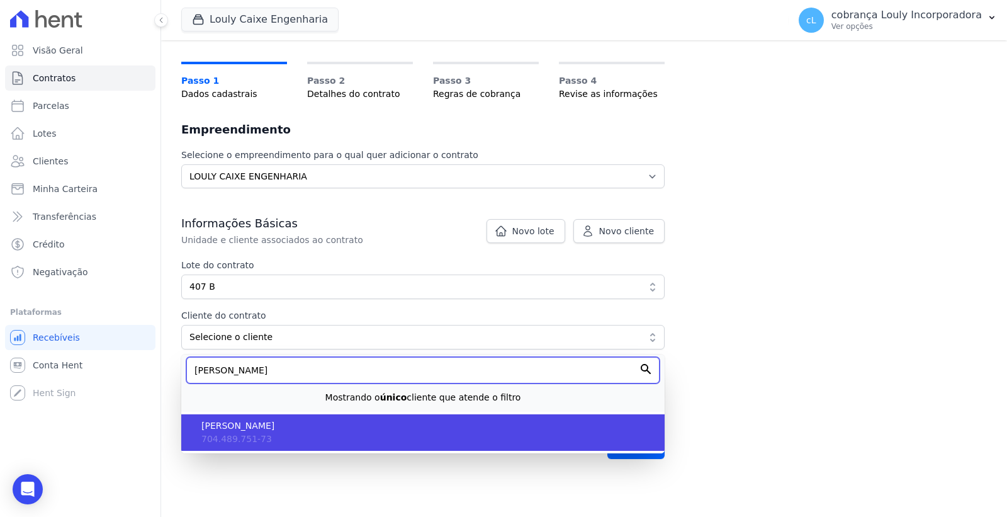
type input "[PERSON_NAME] FLANK [PERSON_NAME] [PERSON_NAME]"
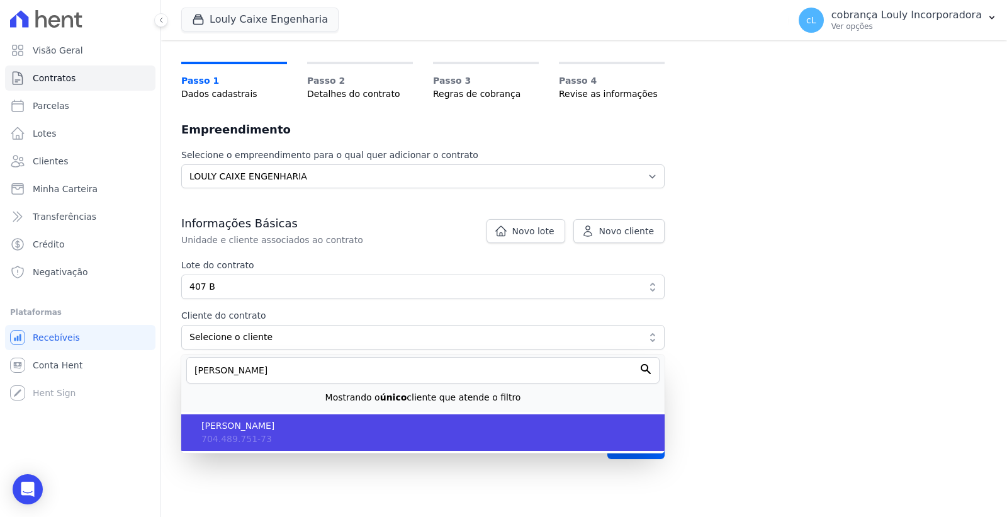
click at [290, 433] on li "WILLIAM FLANK OLIVEIRA MOURA 704.489.751-73" at bounding box center [422, 432] width 483 height 36
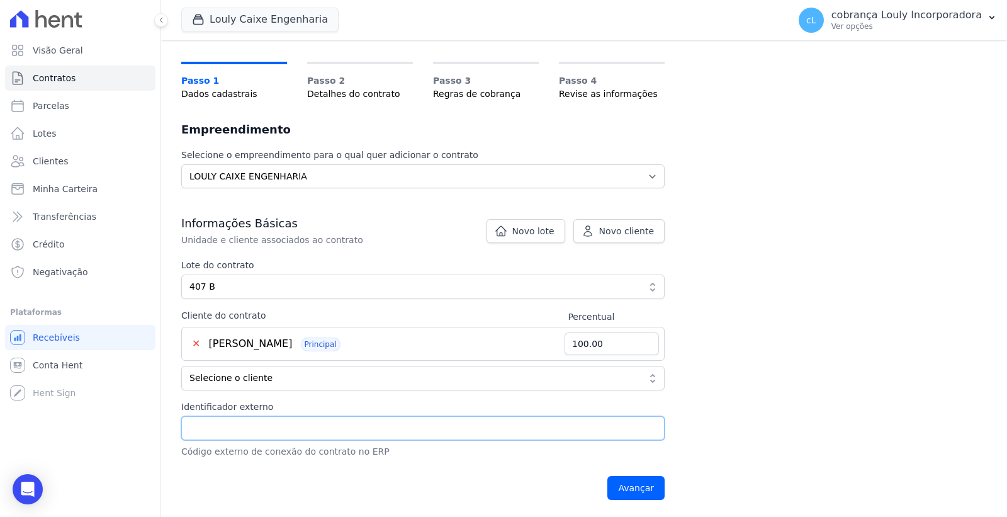
click at [352, 419] on input "Identificador externo" at bounding box center [422, 428] width 483 height 24
type input "153"
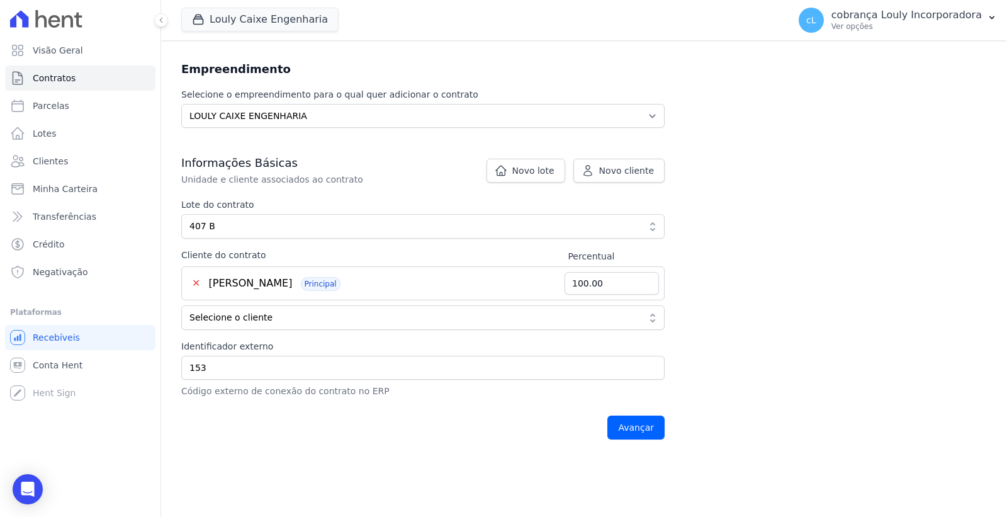
scroll to position [247, 0]
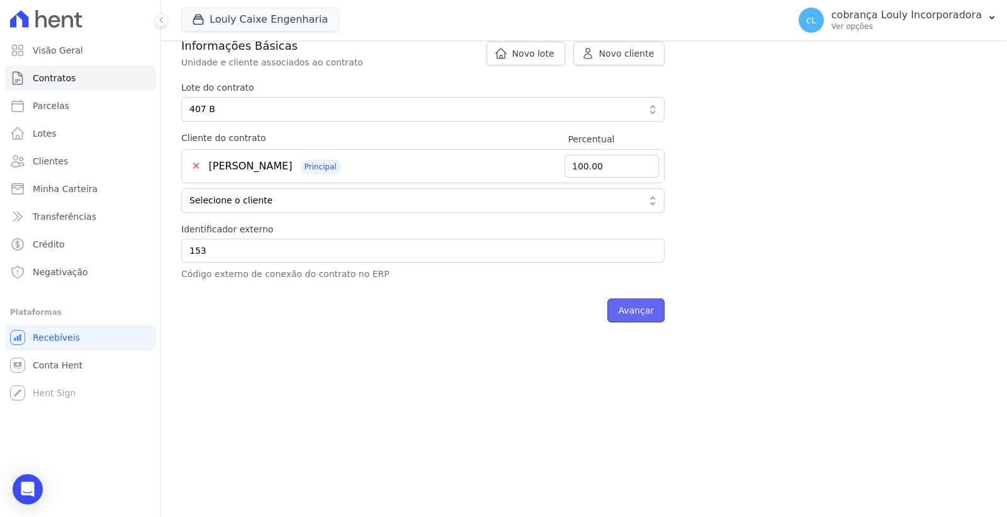
click at [627, 316] on input "Avançar" at bounding box center [635, 310] width 57 height 24
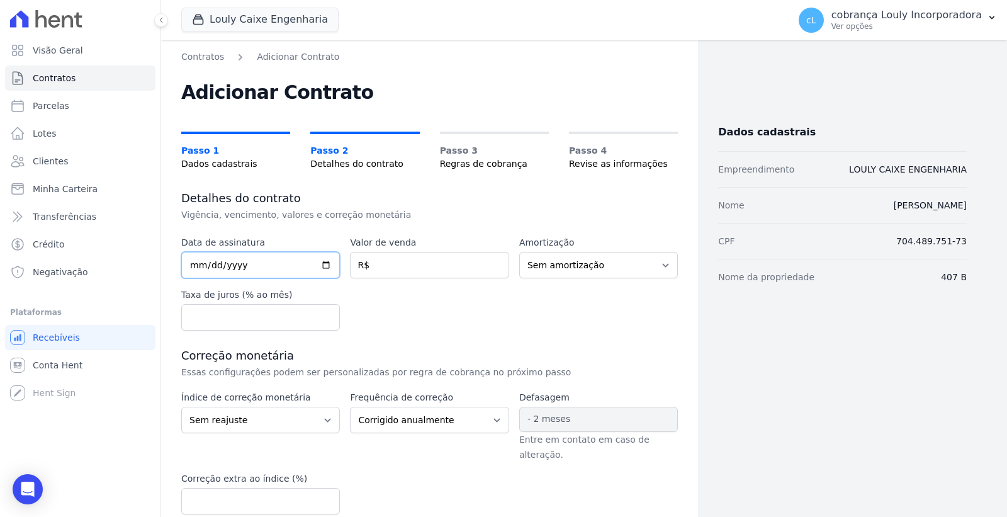
click at [249, 262] on input "date" at bounding box center [260, 265] width 159 height 26
click at [199, 259] on input "date" at bounding box center [260, 265] width 159 height 26
type input "2024-07-22"
click at [415, 262] on input "number" at bounding box center [429, 265] width 159 height 26
paste input "320006.81"
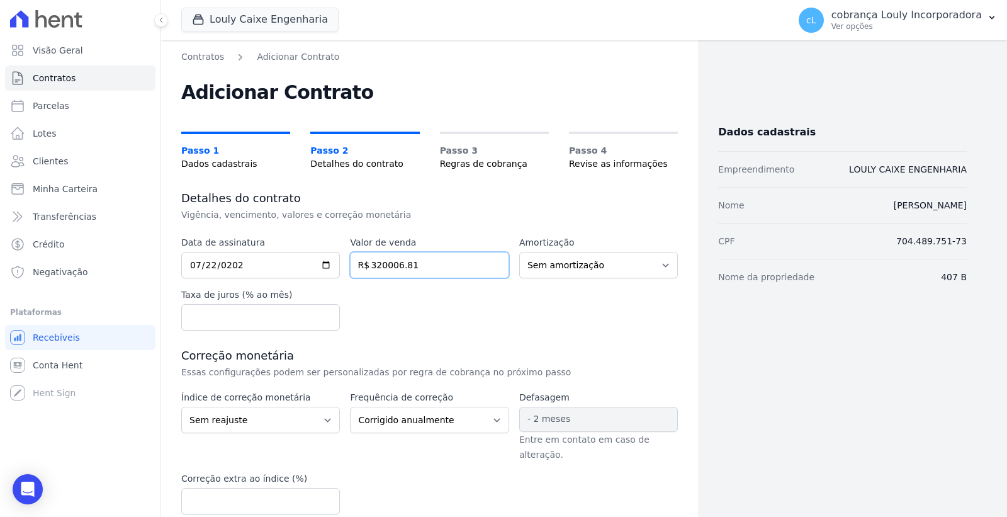
type input "320006.81"
click at [439, 317] on div "Data de assinatura 2024-07-22 Valor de venda 320006.81 R$ Amortização Sem amort…" at bounding box center [429, 283] width 496 height 94
click at [403, 306] on div "Data de assinatura 2024-07-22 Valor de venda 320006.81 R$ Amortização Sem amort…" at bounding box center [429, 283] width 496 height 94
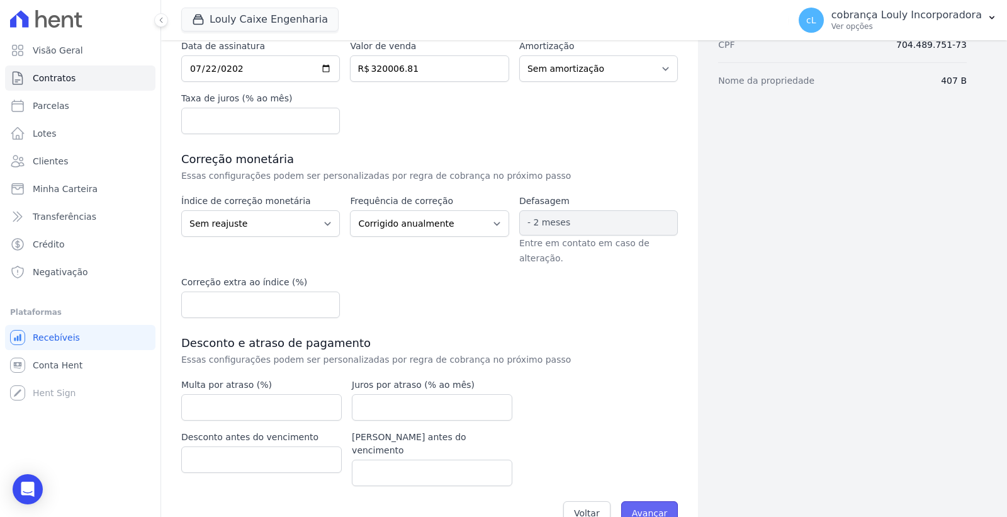
click at [648, 501] on input "Avançar" at bounding box center [649, 513] width 57 height 24
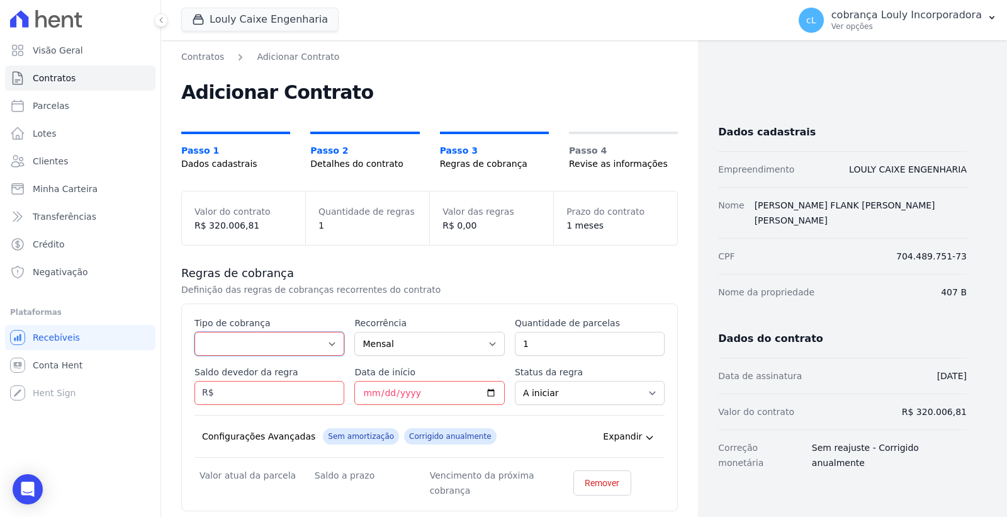
click at [334, 348] on select "Parcela Normal Entrada Sinal Intercalada Chaves Pré-chaves Pós-chaves Impostos …" at bounding box center [269, 344] width 150 height 24
select select "deposit"
click at [194, 332] on select "Parcela Normal Entrada Sinal Intercalada Chaves Pré-chaves Pós-chaves Impostos …" at bounding box center [269, 344] width 150 height 24
click at [532, 345] on input "1" at bounding box center [590, 344] width 150 height 24
type input "2"
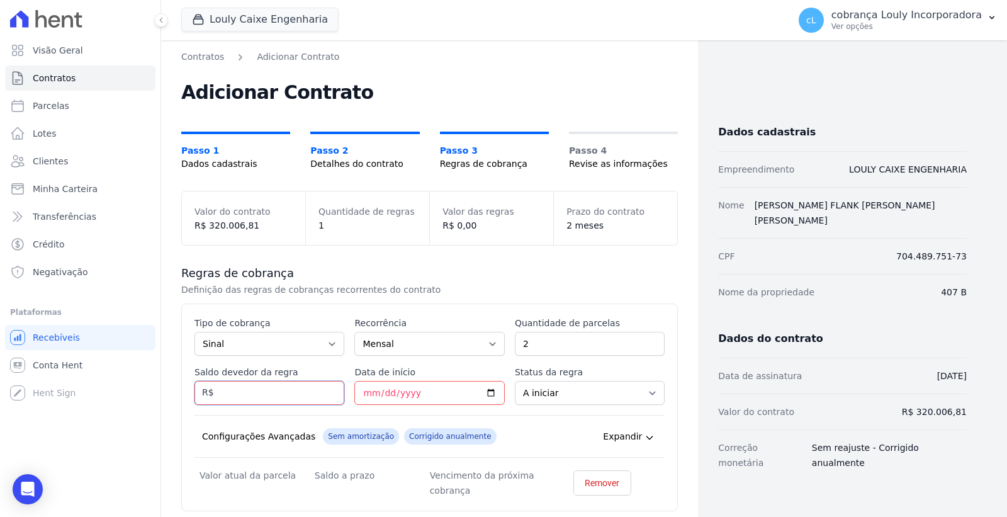
click at [246, 386] on input "Saldo devedor da regra" at bounding box center [269, 393] width 150 height 24
click at [379, 396] on input "Data de início" at bounding box center [429, 393] width 150 height 24
click at [366, 394] on input "Data de início" at bounding box center [429, 393] width 150 height 24
click at [247, 392] on input "266266" at bounding box center [269, 393] width 150 height 24
click at [237, 392] on input "266266" at bounding box center [269, 393] width 150 height 24
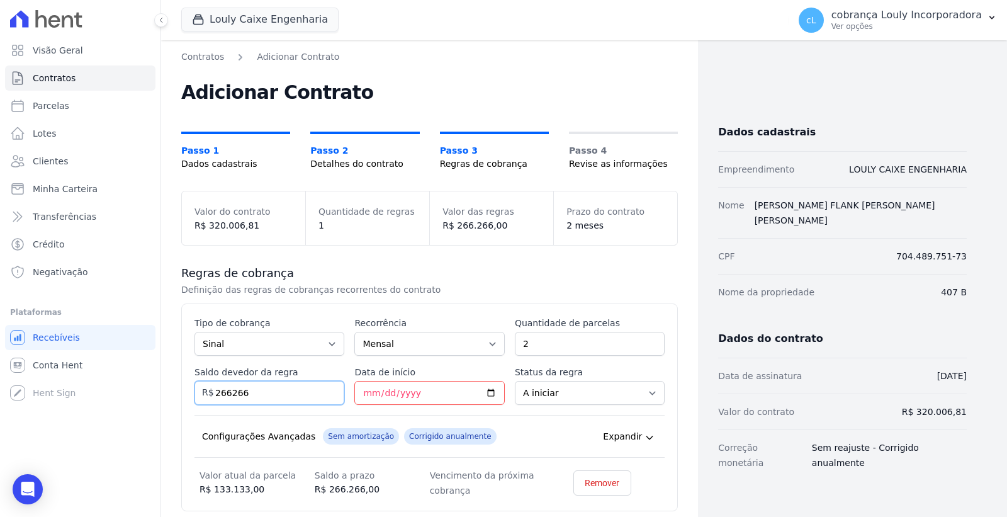
click at [235, 392] on input "266266" at bounding box center [269, 393] width 150 height 24
type input "2662.66"
click at [386, 397] on input "Data de início" at bounding box center [429, 393] width 150 height 24
click at [554, 393] on select "A iniciar Em aberto" at bounding box center [590, 393] width 150 height 24
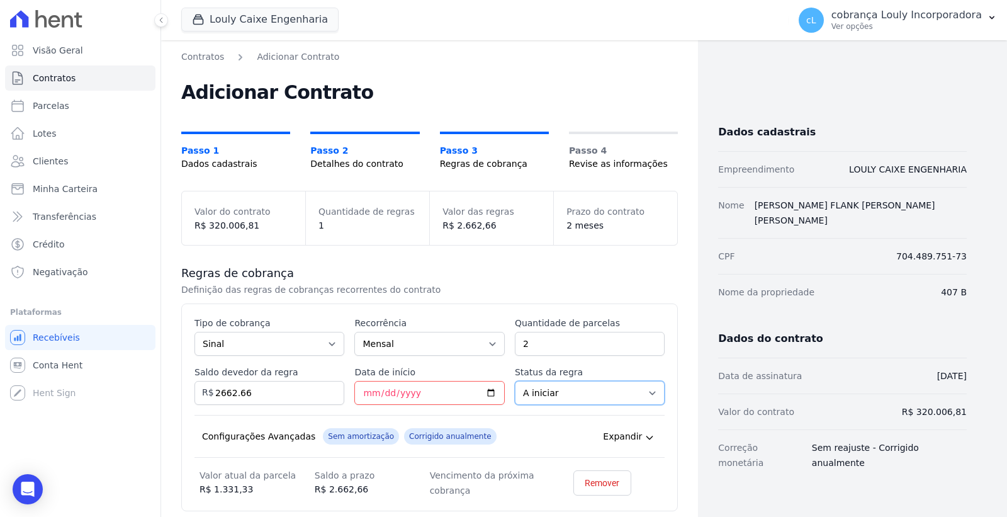
click at [554, 393] on select "A iniciar Em aberto" at bounding box center [590, 393] width 150 height 24
click at [408, 337] on select "Mensal Bimestral Trimestral Semestral Anual" at bounding box center [429, 344] width 150 height 24
drag, startPoint x: 551, startPoint y: 342, endPoint x: 495, endPoint y: 342, distance: 56.0
click at [495, 342] on div "Esse tipo de parcela não entra no saldo devedor do contrato. Tipo de cobrança P…" at bounding box center [429, 407] width 470 height 181
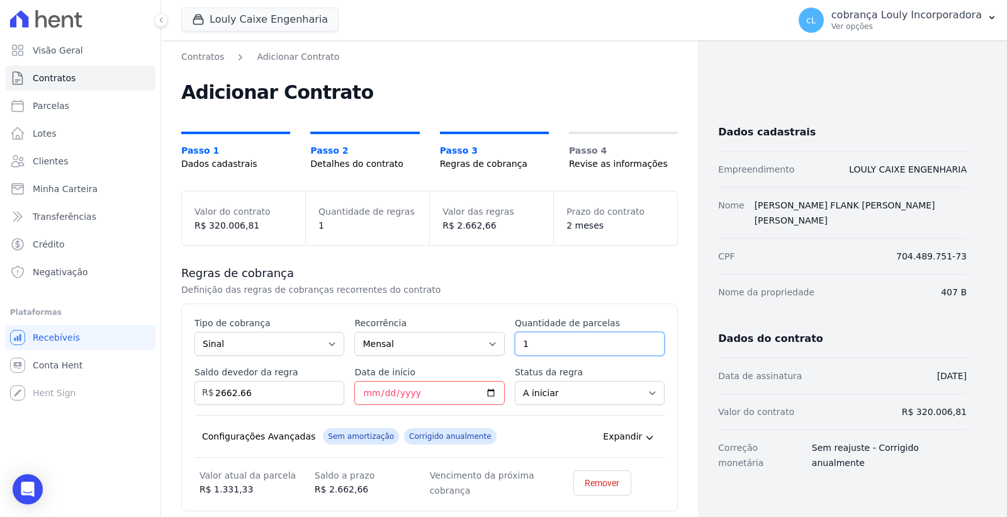
drag, startPoint x: 534, startPoint y: 343, endPoint x: 502, endPoint y: 342, distance: 31.5
click at [502, 342] on div "Esse tipo de parcela não entra no saldo devedor do contrato. Tipo de cobrança P…" at bounding box center [429, 407] width 470 height 181
click at [439, 347] on select "Mensal Bimestral Trimestral Semestral Anual" at bounding box center [429, 344] width 150 height 24
drag, startPoint x: 388, startPoint y: 392, endPoint x: 461, endPoint y: 369, distance: 76.0
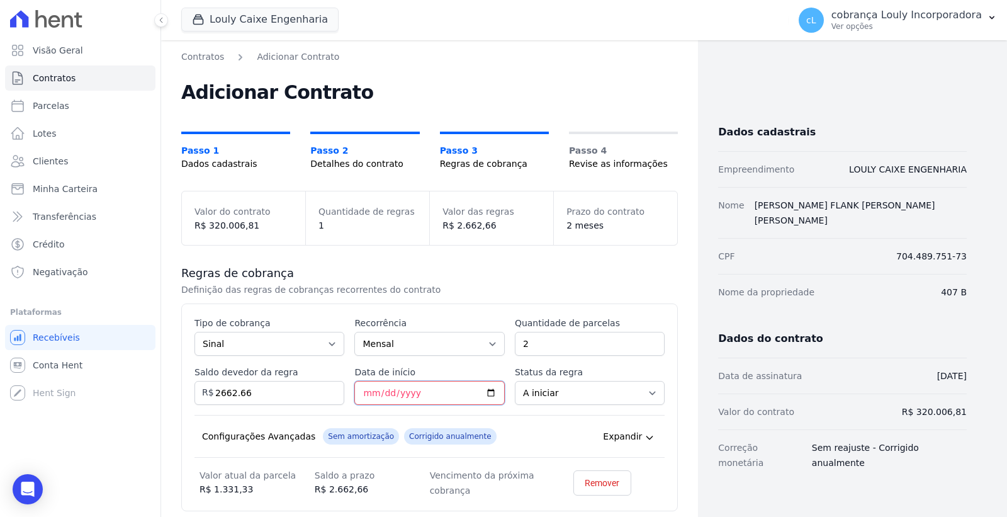
click at [388, 392] on input "Data de início" at bounding box center [429, 393] width 150 height 24
click at [535, 346] on input "2" at bounding box center [590, 344] width 150 height 24
drag, startPoint x: 535, startPoint y: 346, endPoint x: 512, endPoint y: 346, distance: 23.9
click at [515, 346] on input "2" at bounding box center [590, 344] width 150 height 24
type input "1"
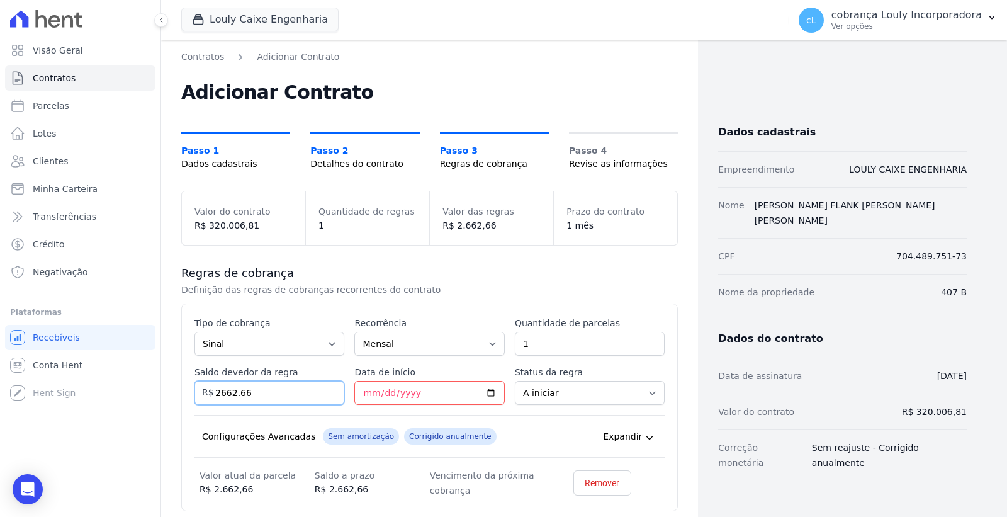
drag, startPoint x: 292, startPoint y: 393, endPoint x: 205, endPoint y: 395, distance: 87.5
click at [205, 393] on div "Saldo devedor da regra 2662.66 R$" at bounding box center [269, 385] width 150 height 39
type input "1133.33"
click at [409, 395] on input "Data de início" at bounding box center [429, 393] width 150 height 24
click at [361, 393] on input "Data de início" at bounding box center [429, 393] width 150 height 24
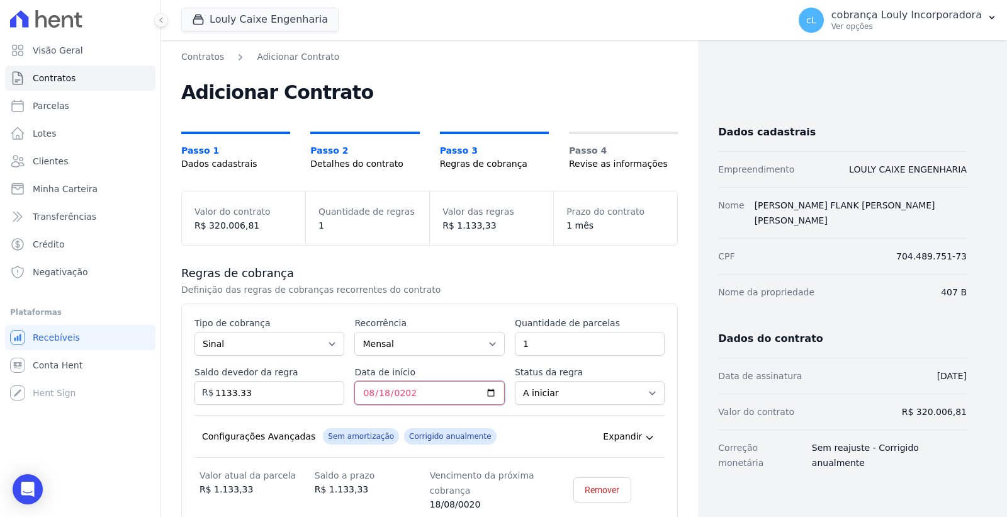
type input "[DATE]"
click at [451, 391] on input "[DATE]" at bounding box center [429, 393] width 150 height 24
click at [254, 398] on input "1133.33" at bounding box center [269, 393] width 150 height 24
drag, startPoint x: 254, startPoint y: 397, endPoint x: 225, endPoint y: 393, distance: 29.8
click at [225, 393] on input "1133.33" at bounding box center [269, 393] width 150 height 24
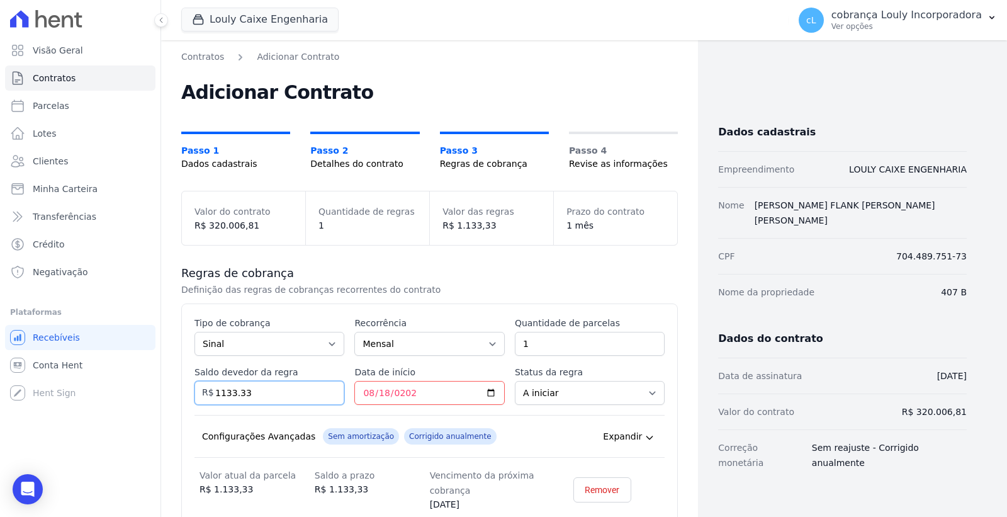
click at [223, 392] on input "1133.33" at bounding box center [269, 393] width 150 height 24
drag, startPoint x: 216, startPoint y: 391, endPoint x: 267, endPoint y: 391, distance: 51.0
click at [267, 391] on input "1133.33" at bounding box center [269, 393] width 150 height 24
paste input "331"
click at [274, 393] on input "1331.33" at bounding box center [269, 393] width 150 height 24
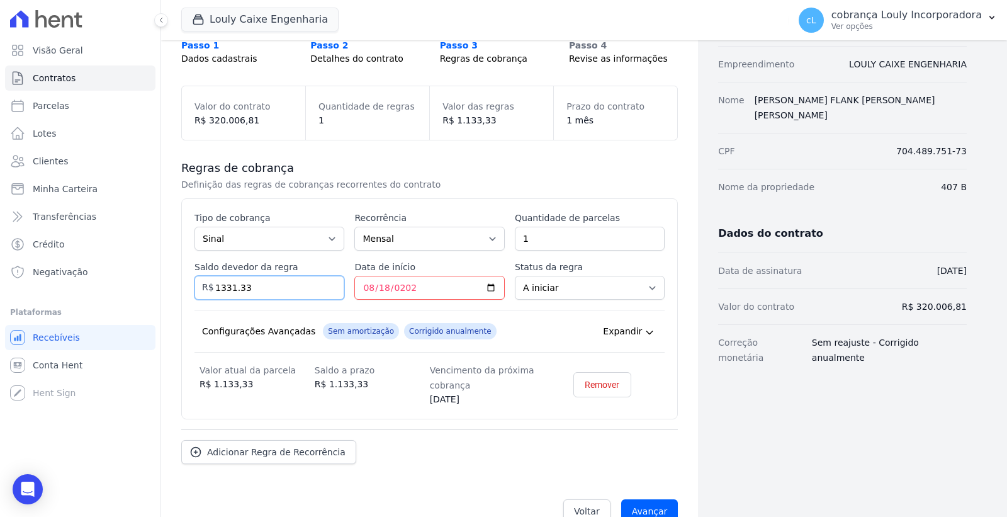
scroll to position [132, 0]
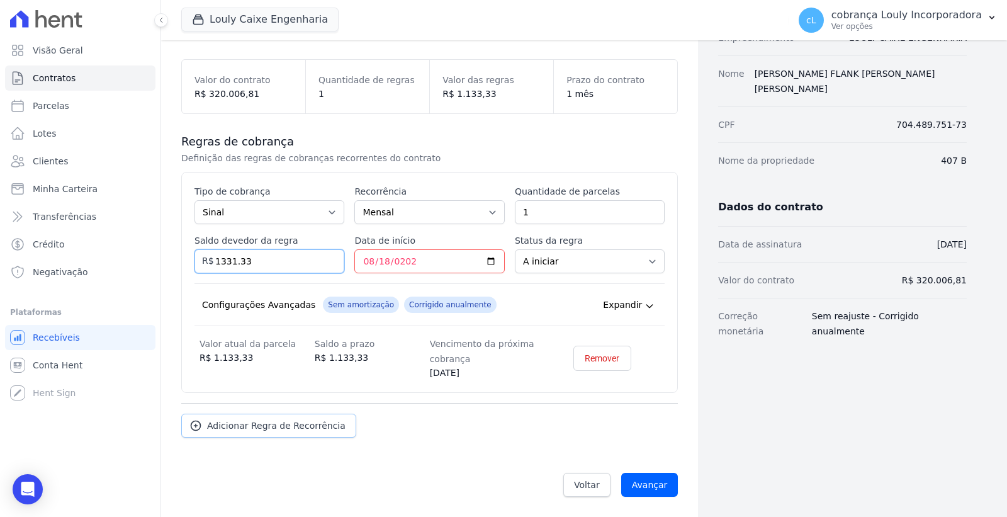
type input "1331.33"
click at [305, 436] on link "Adicionar Regra de Recorrência" at bounding box center [268, 425] width 175 height 24
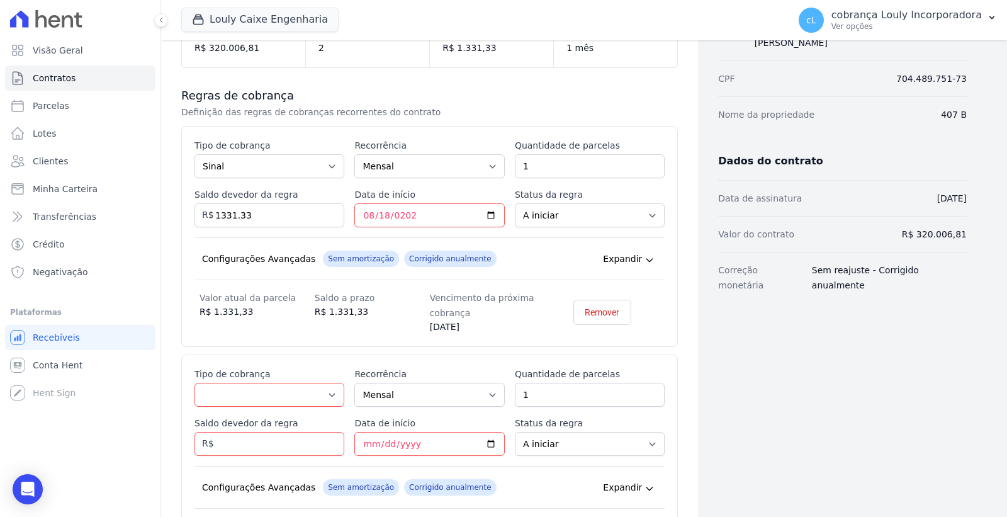
scroll to position [202, 0]
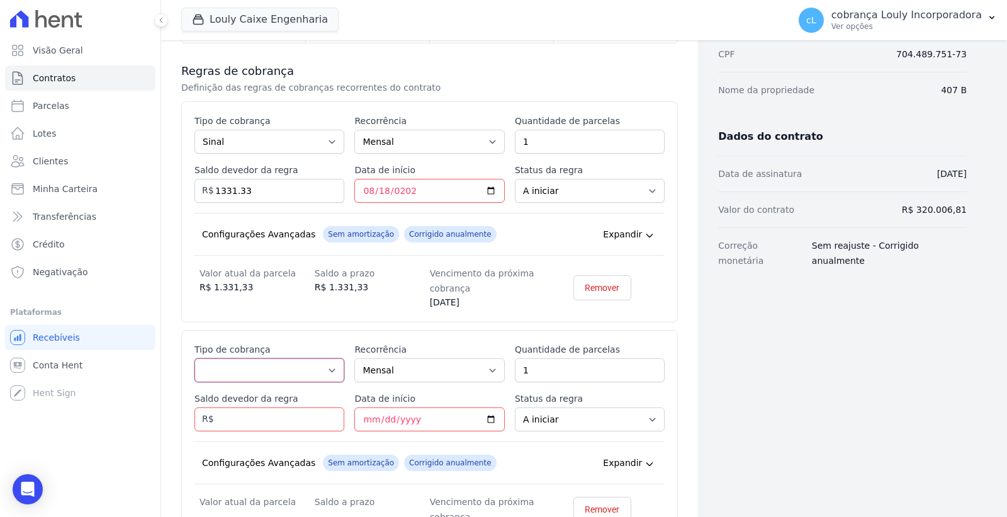
click at [303, 367] on select "Parcela Normal Entrada Sinal Intercalada Chaves Pré-chaves Pós-chaves Impostos …" at bounding box center [269, 370] width 150 height 24
select select "deposit"
click at [194, 358] on select "Parcela Normal Entrada Sinal Intercalada Chaves Pré-chaves Pós-chaves Impostos …" at bounding box center [269, 370] width 150 height 24
click at [263, 416] on input "Saldo devedor da regra" at bounding box center [269, 419] width 150 height 24
paste input "1331.33"
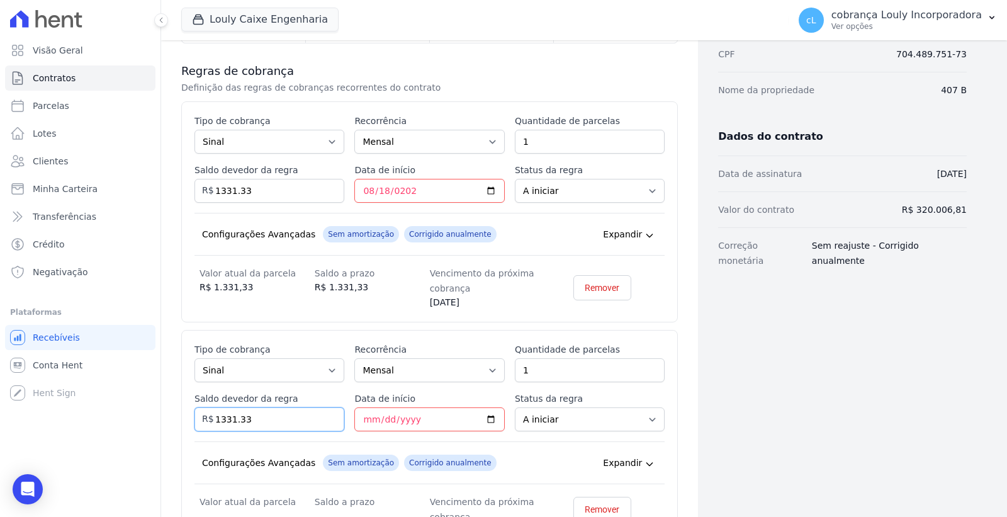
type input "1331.33"
click at [366, 417] on input "Data de início" at bounding box center [429, 419] width 150 height 24
type input "[DATE]"
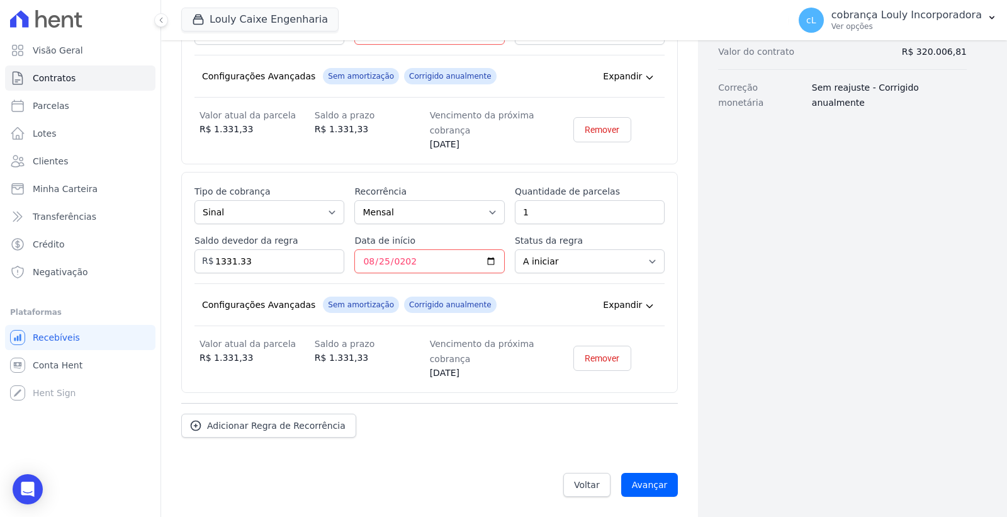
click at [451, 412] on div "Adicionar Regra de Recorrência" at bounding box center [429, 420] width 496 height 35
click at [276, 422] on span "Adicionar Regra de Recorrência" at bounding box center [276, 425] width 138 height 13
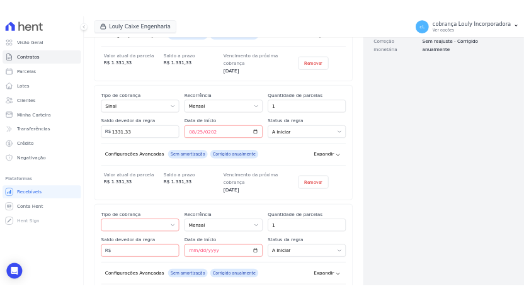
scroll to position [431, 0]
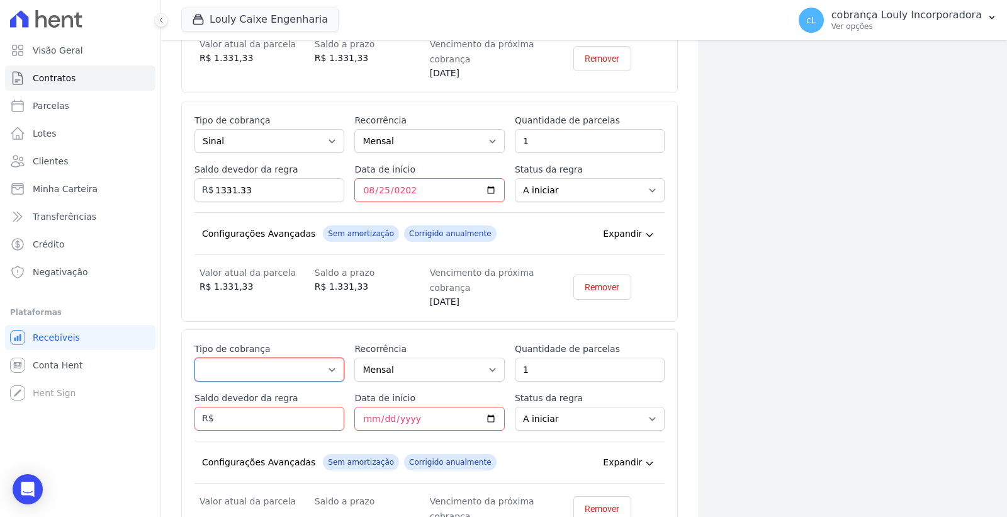
click at [322, 375] on select "Parcela Normal Entrada Sinal Intercalada Chaves Pré-chaves Pós-chaves Impostos …" at bounding box center [269, 369] width 150 height 24
select select "interleaved"
click at [194, 358] on select "Parcela Normal Entrada Sinal Intercalada Chaves Pré-chaves Pós-chaves Impostos …" at bounding box center [269, 369] width 150 height 24
click at [466, 374] on select "Mensal Bimestral Trimestral Semestral Anual" at bounding box center [429, 369] width 150 height 24
select select "12"
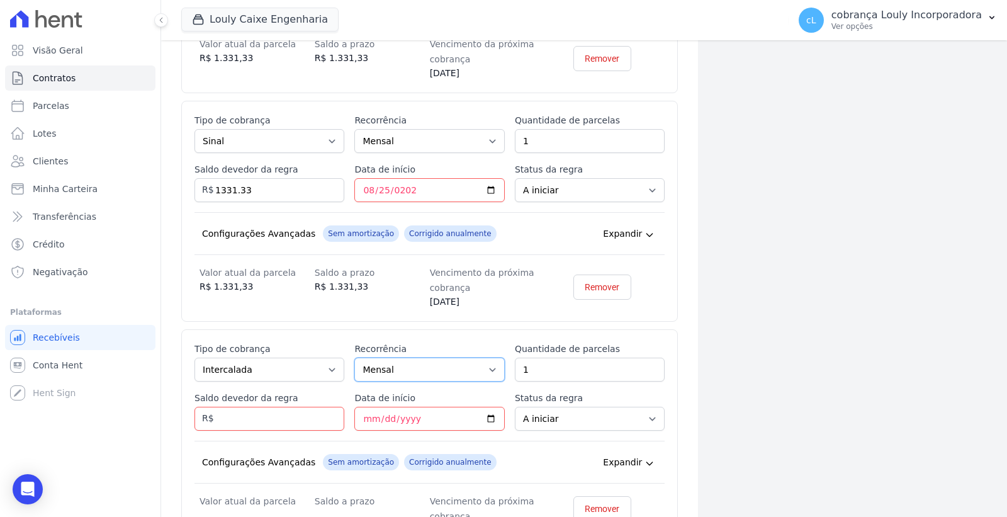
click at [354, 358] on select "Mensal Bimestral Trimestral Semestral Anual" at bounding box center [429, 369] width 150 height 24
click at [569, 374] on input "1" at bounding box center [590, 369] width 150 height 24
drag, startPoint x: 569, startPoint y: 374, endPoint x: 473, endPoint y: 373, distance: 95.6
click at [473, 373] on div "Esse tipo de parcela não entra no saldo devedor do contrato. Tipo de cobrança P…" at bounding box center [429, 432] width 470 height 181
type input "2"
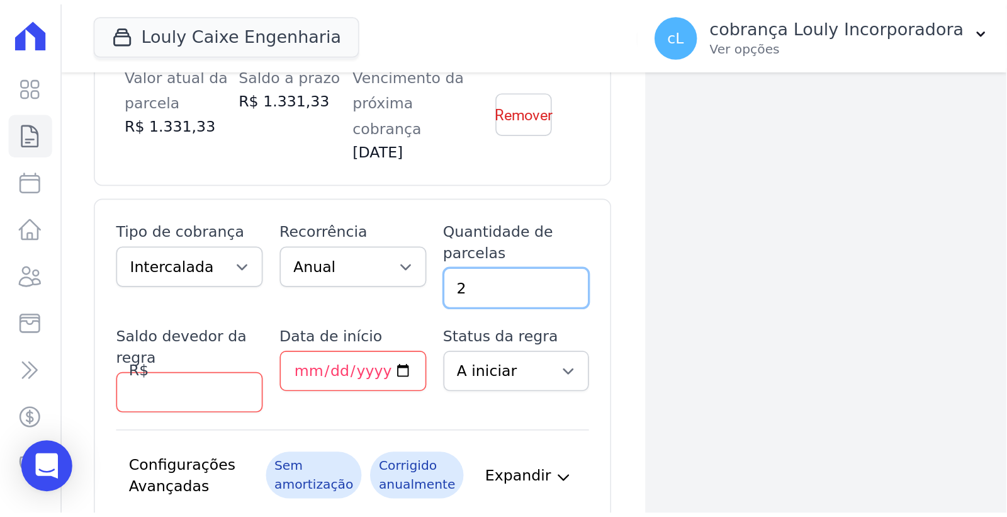
scroll to position [788, 0]
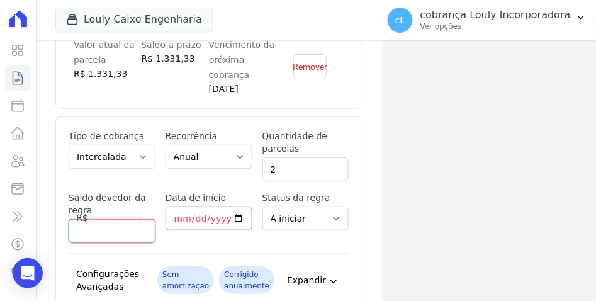
click at [112, 238] on input "Saldo devedor da regra" at bounding box center [112, 231] width 87 height 24
type input "8856.42"
click at [178, 216] on input "Data de início" at bounding box center [208, 218] width 87 height 24
type input "[DATE]"
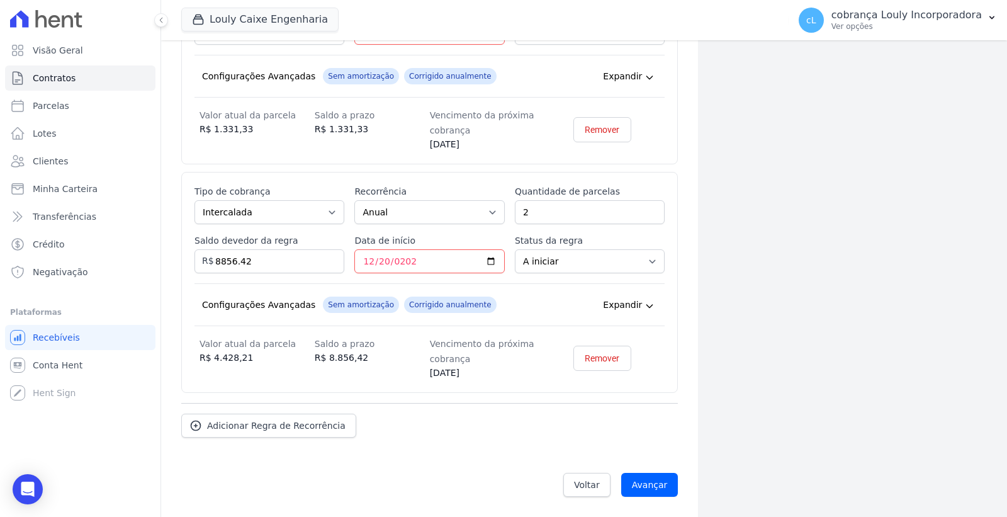
click at [485, 302] on div "Configurações Avançadas Sem amortização Price adjustment index/ Corrigido anual…" at bounding box center [429, 304] width 470 height 43
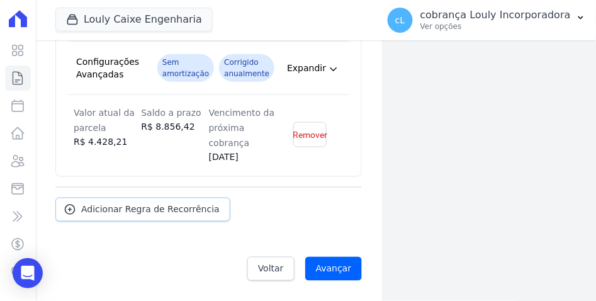
click at [172, 216] on link "Adicionar Regra de Recorrência" at bounding box center [142, 210] width 175 height 24
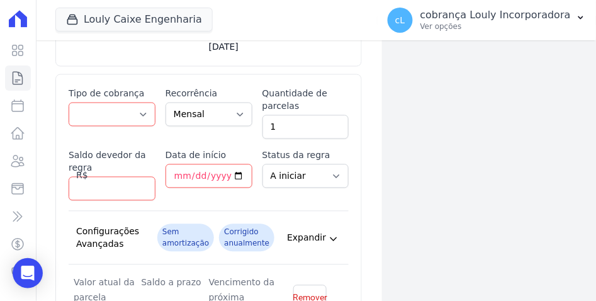
scroll to position [1141, 0]
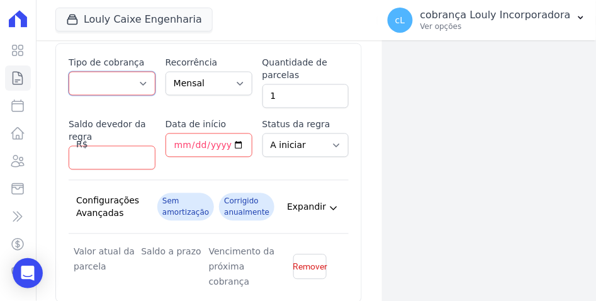
click at [134, 82] on select "Parcela Normal Entrada Sinal Intercalada Chaves Pré-chaves Pós-chaves Impostos …" at bounding box center [112, 84] width 87 height 24
select select "standard"
click at [69, 73] on select "Parcela Normal Entrada Sinal Intercalada Chaves Pré-chaves Pós-chaves Impostos …" at bounding box center [112, 84] width 87 height 24
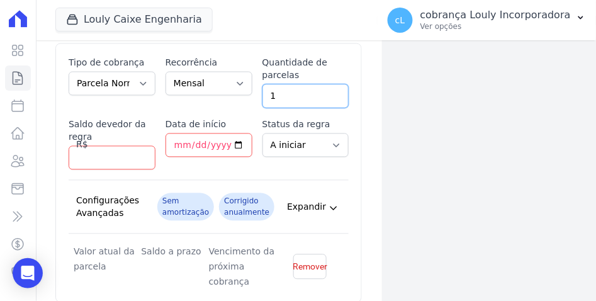
drag, startPoint x: 278, startPoint y: 98, endPoint x: 256, endPoint y: 98, distance: 22.0
click at [256, 98] on div "Esse tipo de parcela não entra no saldo devedor do contrato. Tipo de cobrança P…" at bounding box center [209, 173] width 280 height 233
type input "22"
click at [107, 157] on input "Saldo devedor da regra" at bounding box center [112, 158] width 87 height 24
click at [110, 165] on input "Saldo devedor da regra" at bounding box center [112, 158] width 87 height 24
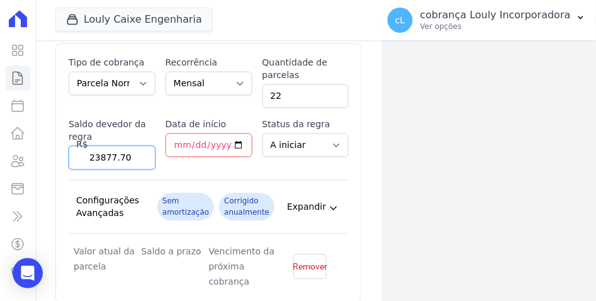
type input "23877.70"
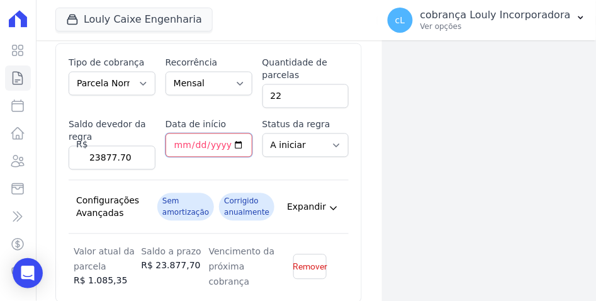
click at [174, 145] on input "Data de início" at bounding box center [208, 145] width 87 height 24
type input "[DATE]"
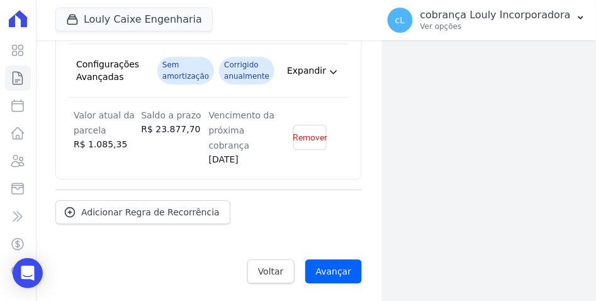
scroll to position [1281, 0]
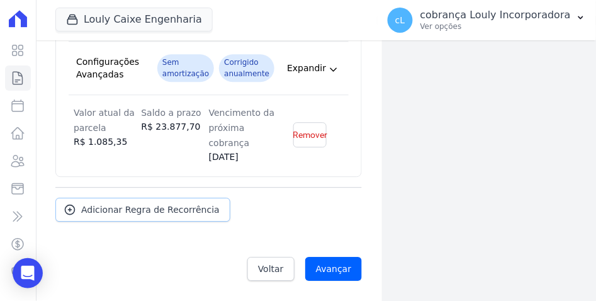
click at [140, 203] on link "Adicionar Regra de Recorrência" at bounding box center [142, 210] width 175 height 24
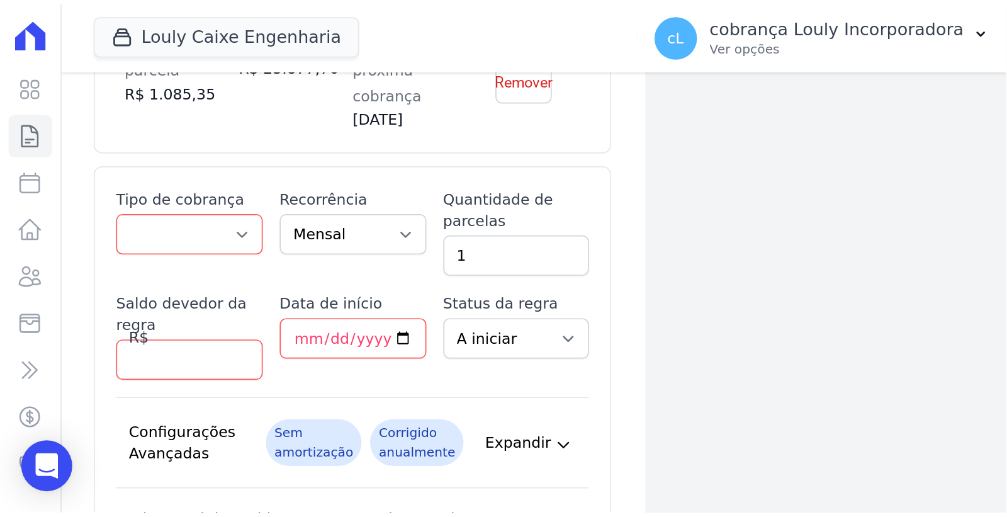
scroll to position [1421, 0]
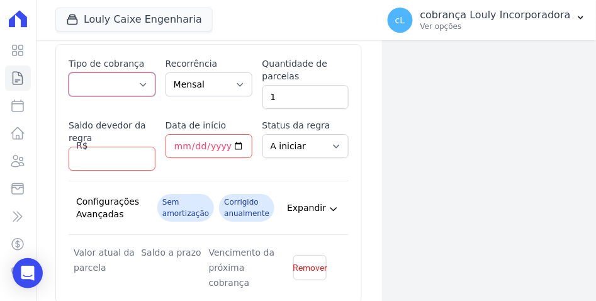
click at [132, 81] on select "Parcela Normal Entrada Sinal Intercalada Chaves Pré-chaves Pós-chaves Impostos …" at bounding box center [112, 84] width 87 height 24
select select "interleaved"
click at [69, 74] on select "Parcela Normal Entrada Sinal Intercalada Chaves Pré-chaves Pós-chaves Impostos …" at bounding box center [112, 84] width 87 height 24
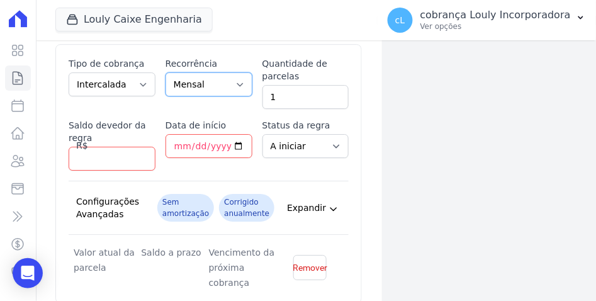
click at [215, 83] on select "Mensal Bimestral Trimestral Semestral Anual" at bounding box center [208, 84] width 87 height 24
select select "12"
click at [165, 74] on select "Mensal Bimestral Trimestral Semestral Anual" at bounding box center [208, 84] width 87 height 24
click at [92, 167] on input "Saldo devedor da regra" at bounding box center [112, 159] width 87 height 24
paste input "13024.16"
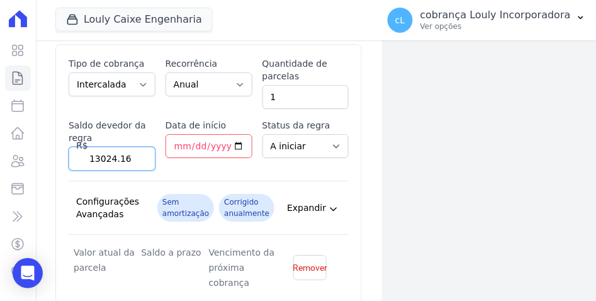
type input "13024.16"
click at [178, 142] on input "Data de início" at bounding box center [208, 146] width 87 height 24
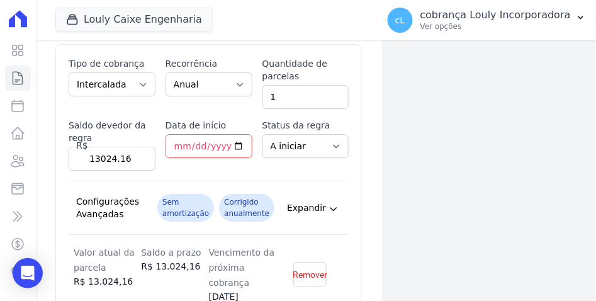
click at [200, 168] on div "Data de início 2056-06-15" at bounding box center [208, 145] width 87 height 52
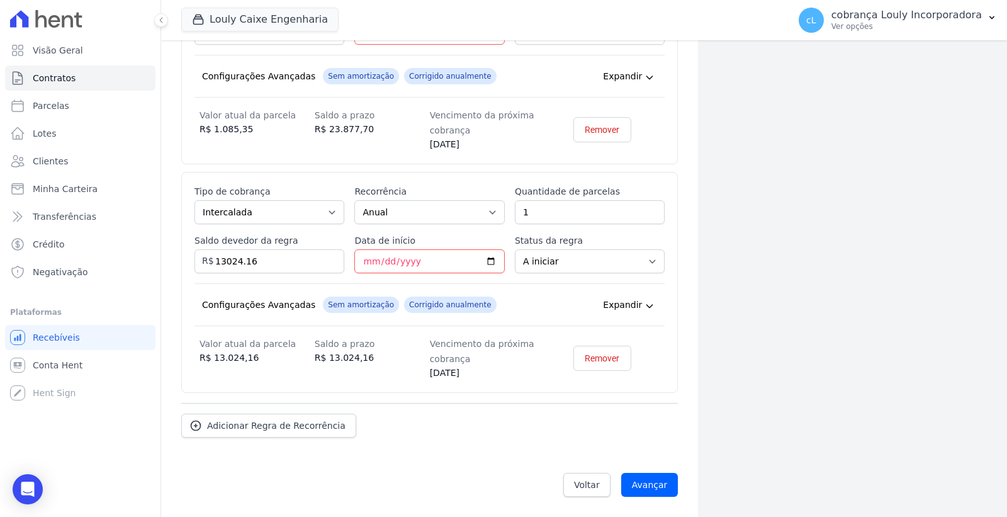
scroll to position [1048, 0]
click at [632, 486] on input "Avançar" at bounding box center [649, 485] width 57 height 24
click at [434, 261] on input "2056-06-15" at bounding box center [429, 261] width 150 height 24
click at [415, 261] on input "2056-06-15" at bounding box center [429, 261] width 150 height 24
click at [406, 261] on input "2056-06-15" at bounding box center [429, 261] width 150 height 24
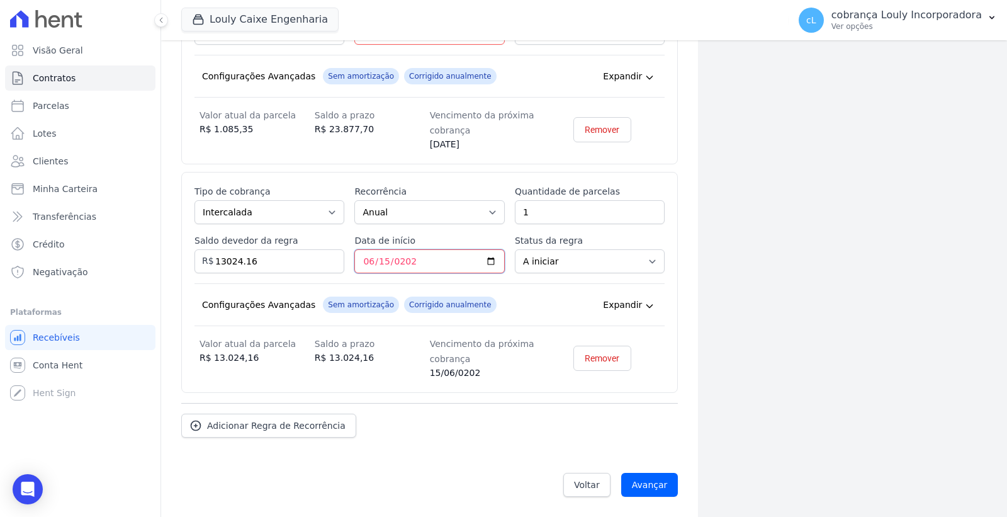
type input "2026-06-15"
click at [432, 259] on input "2026-06-15" at bounding box center [429, 261] width 150 height 24
click at [625, 406] on div "Adicionar Regra de Recorrência" at bounding box center [429, 420] width 496 height 35
click at [639, 486] on input "Avançar" at bounding box center [649, 485] width 57 height 24
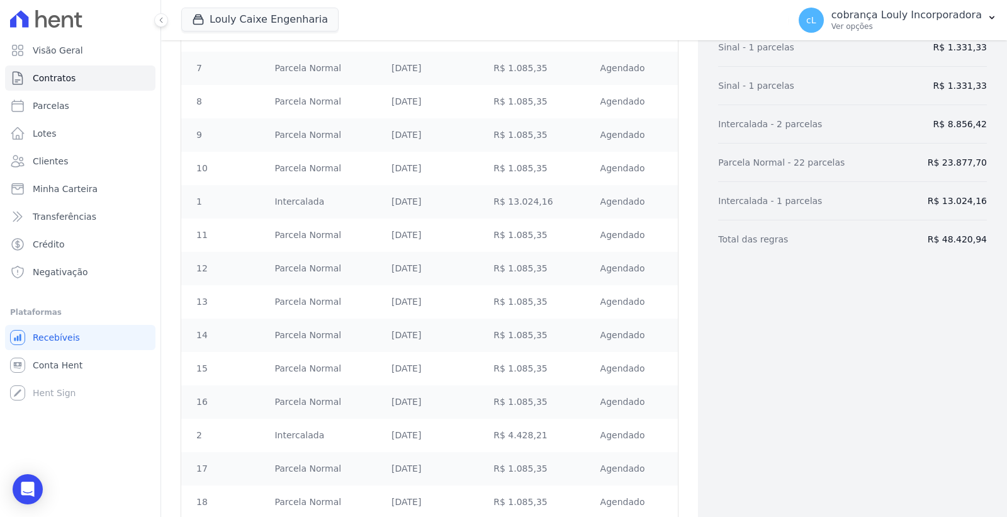
scroll to position [736, 0]
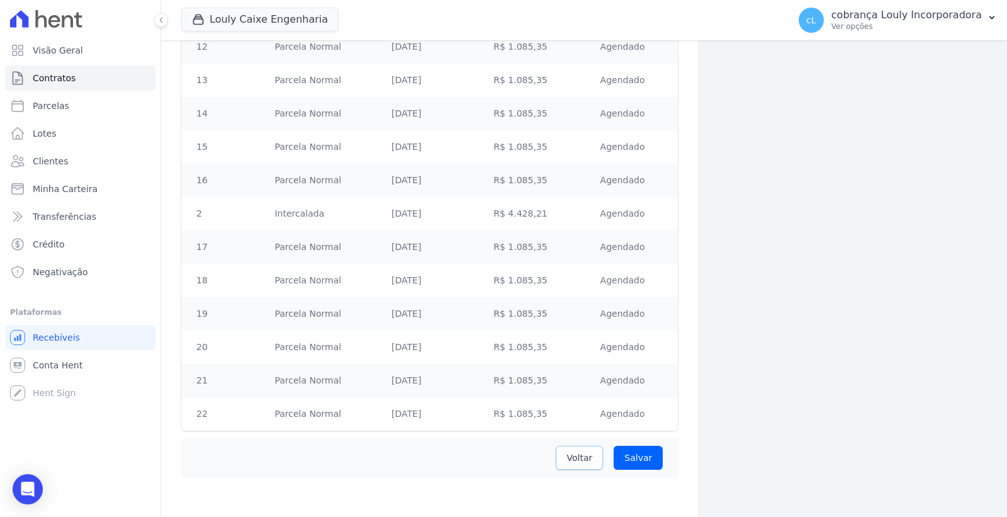
click at [568, 457] on span "Voltar" at bounding box center [579, 457] width 26 height 13
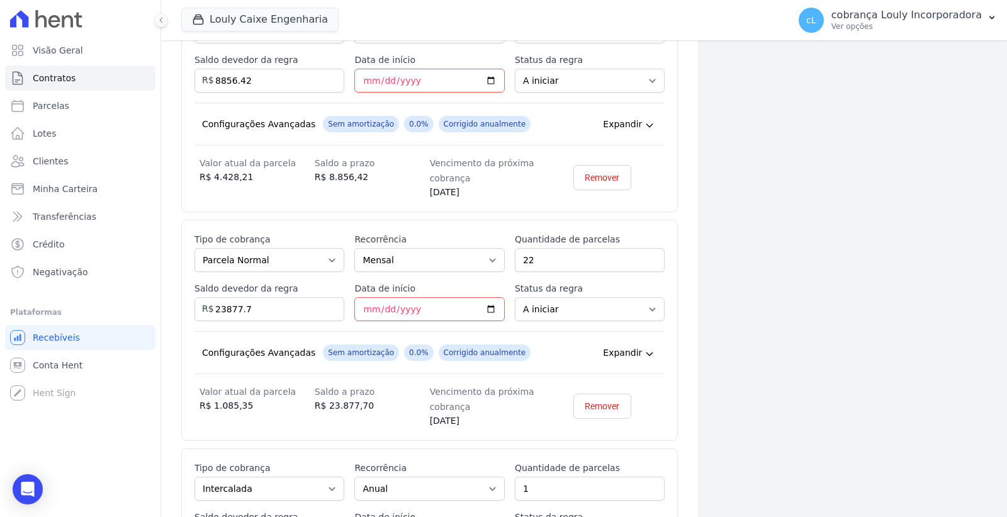
scroll to position [1048, 0]
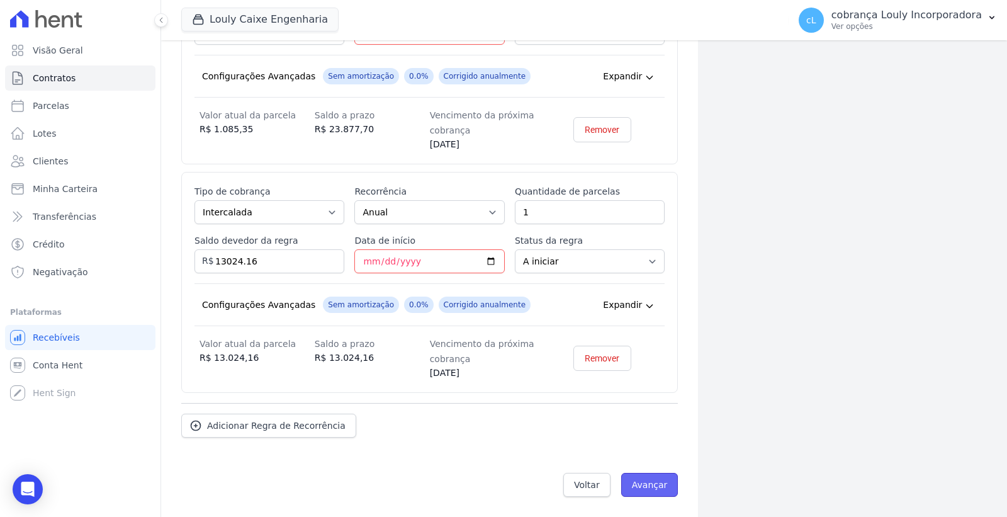
click at [651, 486] on input "Avançar" at bounding box center [649, 485] width 57 height 24
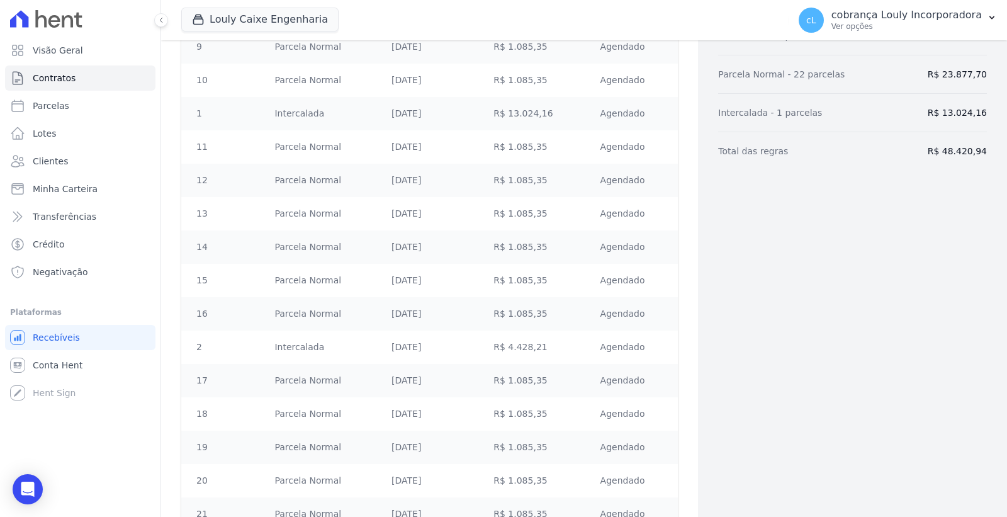
scroll to position [736, 0]
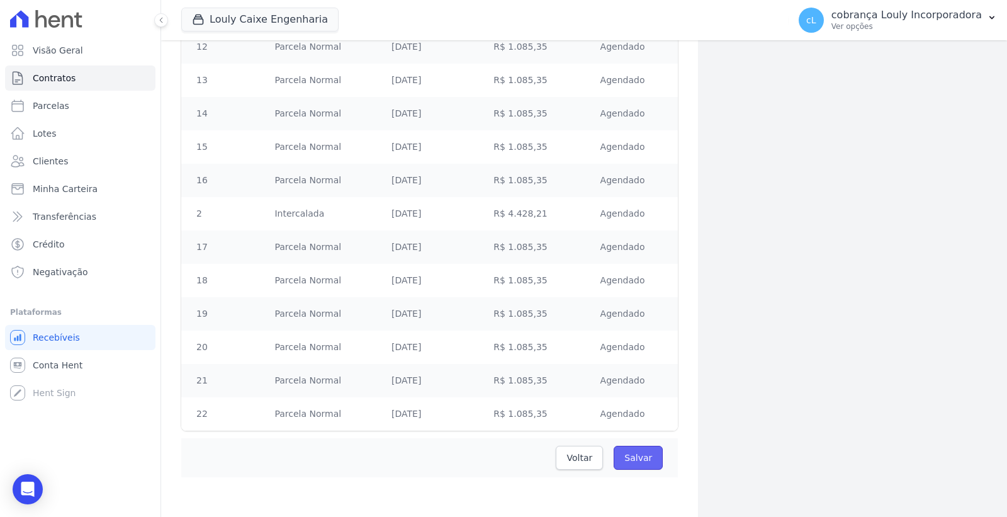
click at [627, 454] on input "Salvar" at bounding box center [638, 457] width 49 height 24
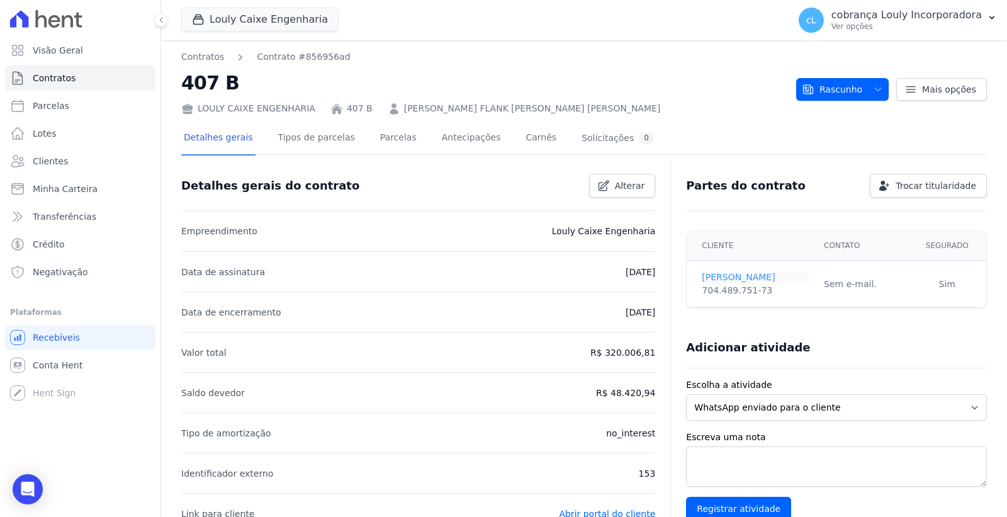
click at [735, 274] on link "[PERSON_NAME]" at bounding box center [755, 277] width 107 height 13
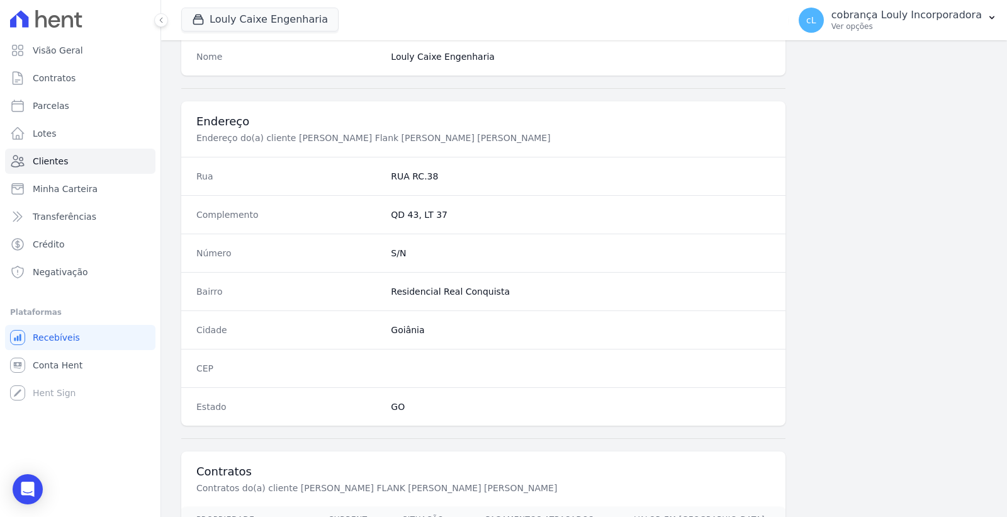
scroll to position [720, 0]
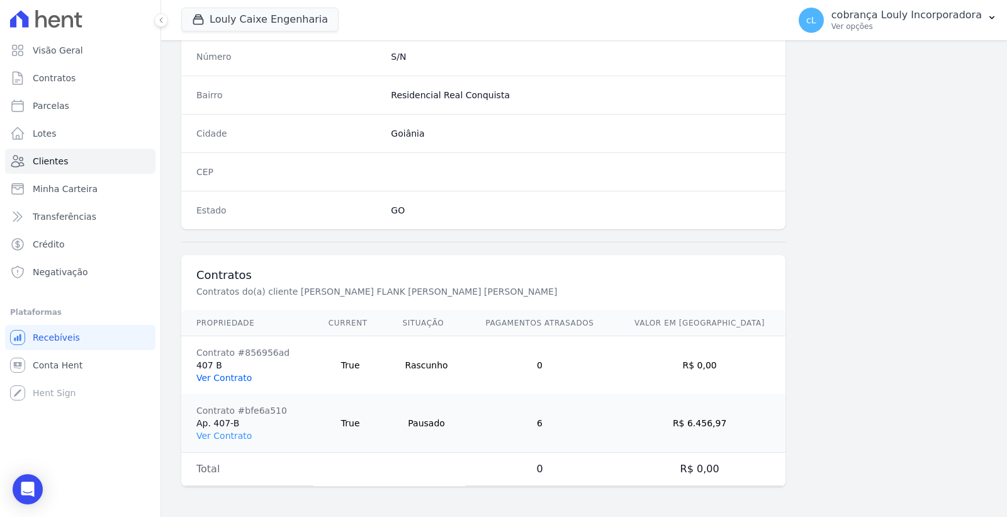
click at [228, 380] on link "Ver Contrato" at bounding box center [223, 378] width 55 height 10
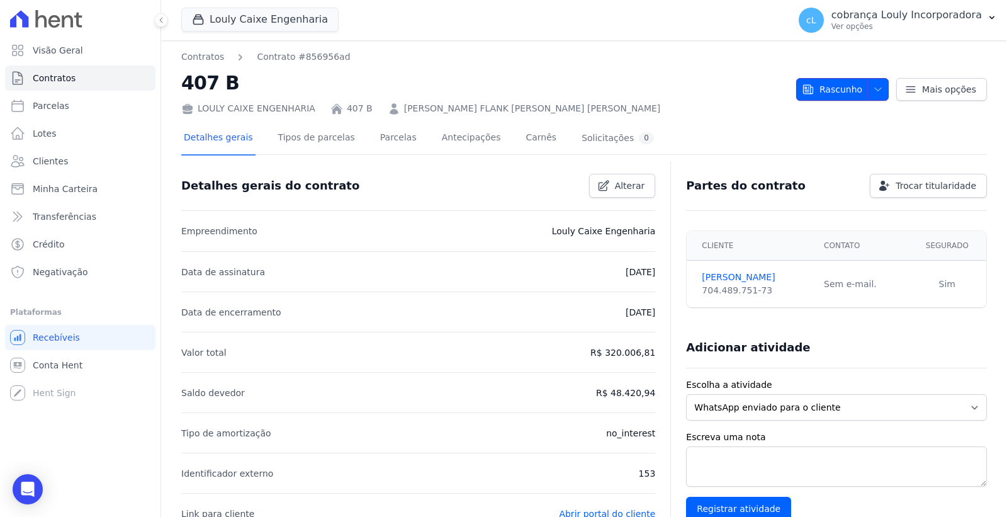
click at [873, 90] on icon "button" at bounding box center [878, 89] width 10 height 10
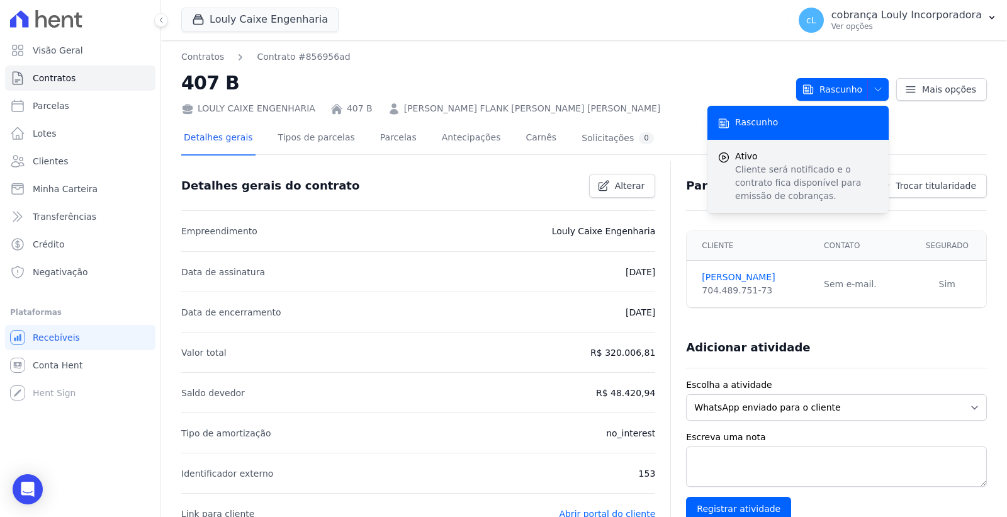
click at [740, 152] on span "Ativo" at bounding box center [806, 156] width 143 height 13
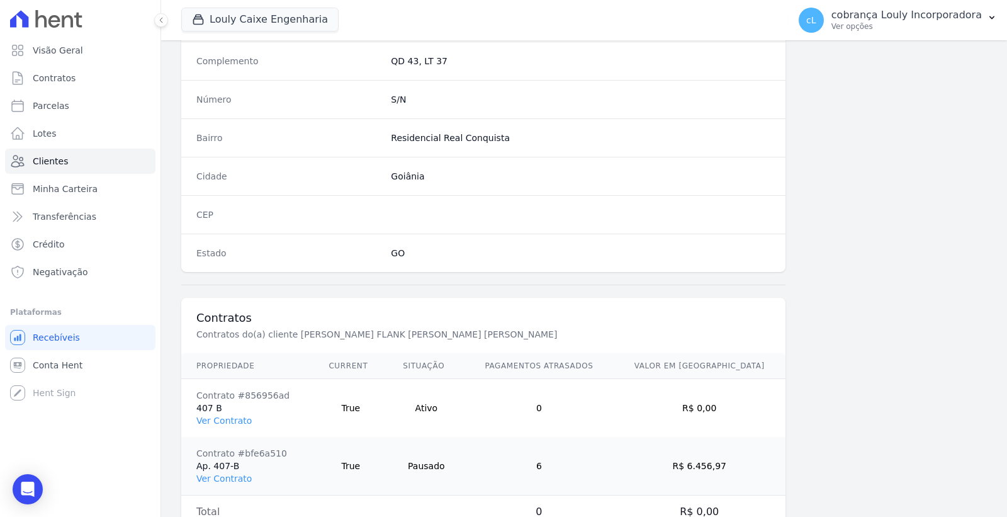
scroll to position [720, 0]
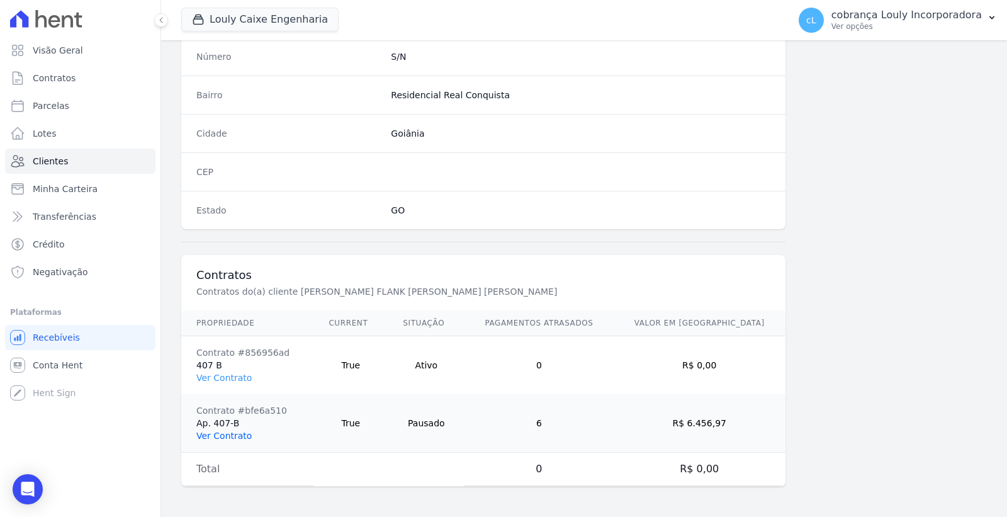
click at [220, 435] on link "Ver Contrato" at bounding box center [223, 435] width 55 height 10
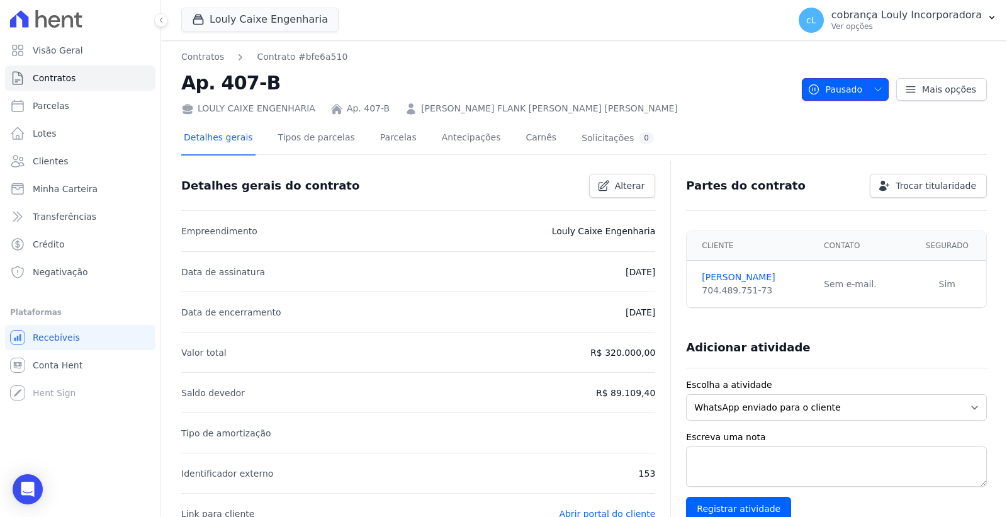
click at [873, 88] on icon "button" at bounding box center [878, 89] width 10 height 10
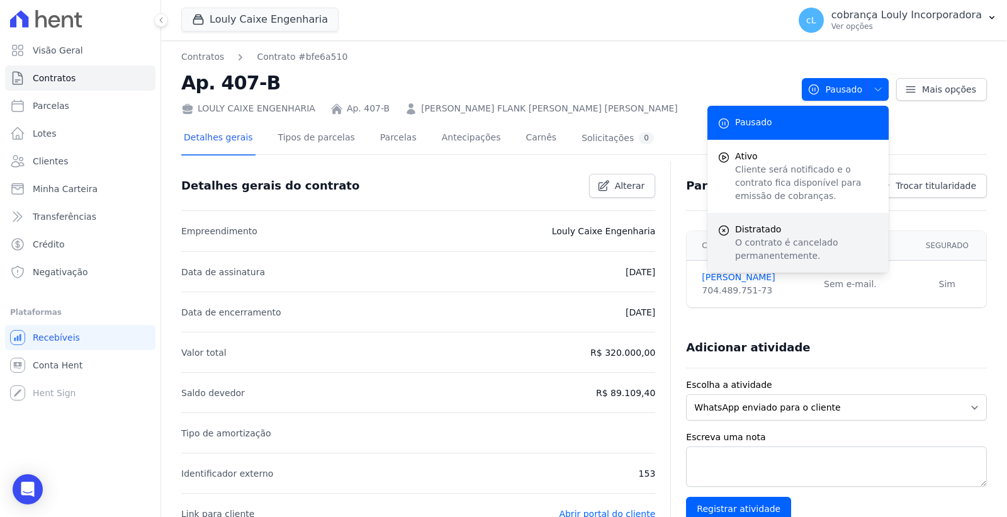
click at [769, 225] on span "Distratado" at bounding box center [806, 229] width 143 height 13
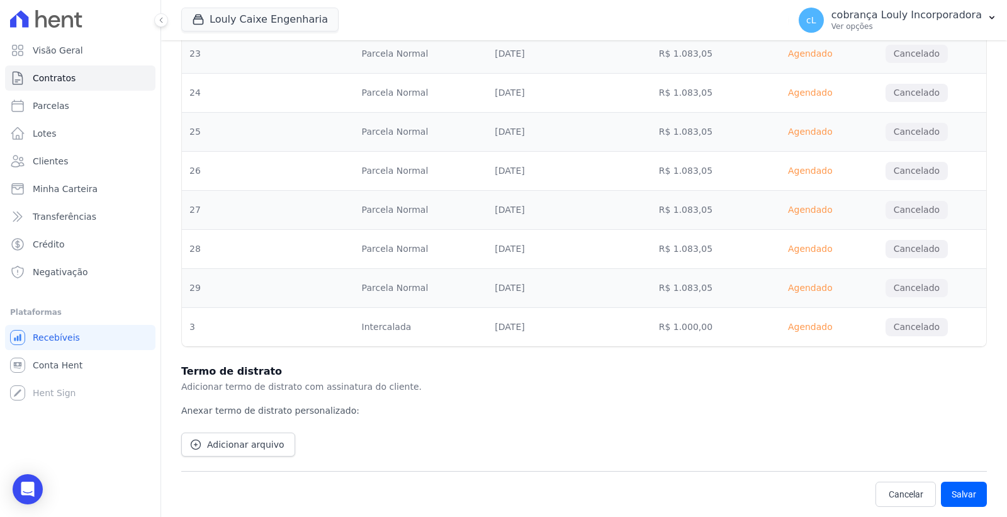
scroll to position [1757, 0]
click at [958, 494] on button "Salvar" at bounding box center [964, 493] width 46 height 25
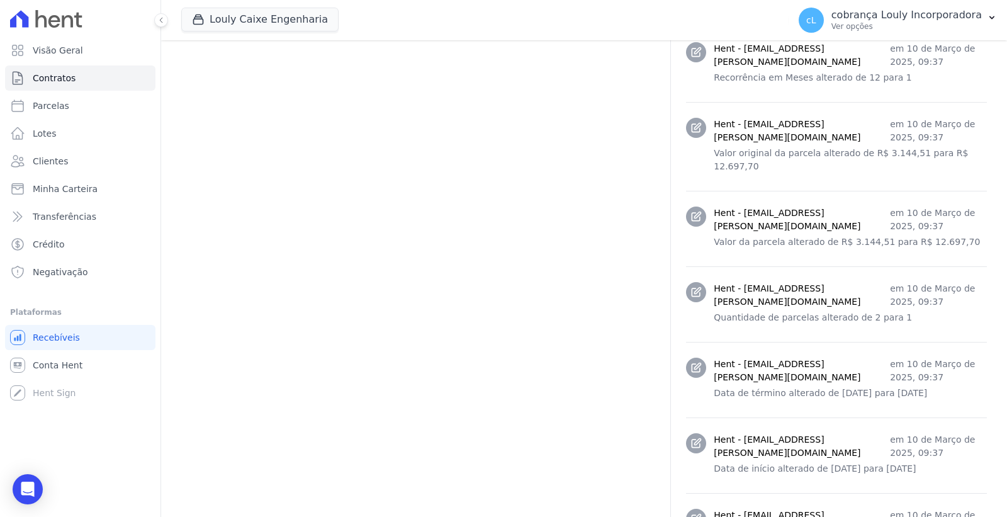
scroll to position [1747, 0]
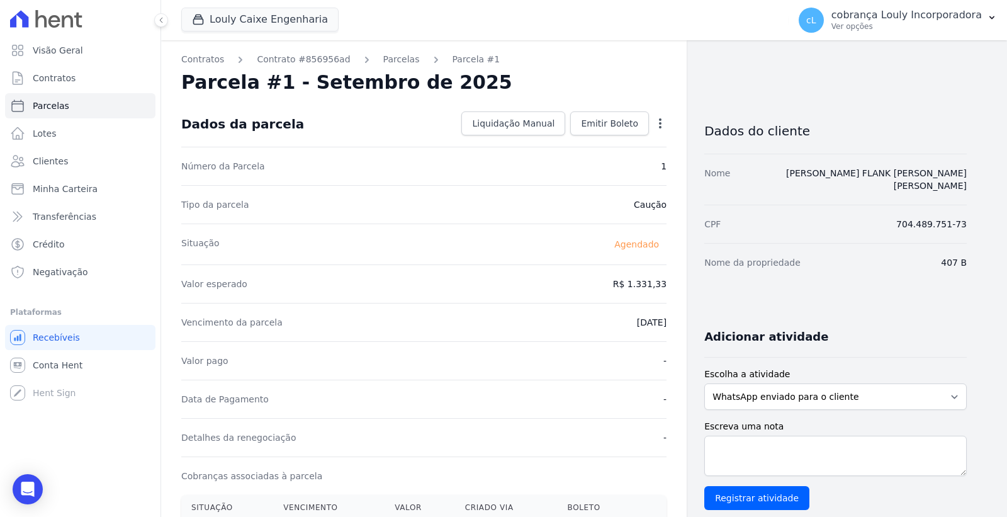
click at [661, 123] on icon "button" at bounding box center [660, 123] width 3 height 10
click at [598, 140] on link "Alterar" at bounding box center [606, 140] width 111 height 23
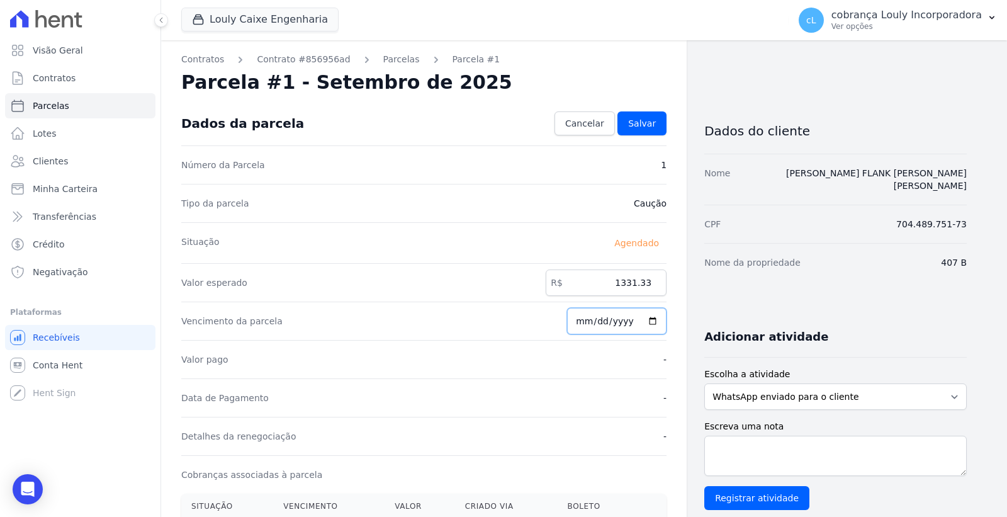
click at [587, 323] on input "[DATE]" at bounding box center [616, 321] width 99 height 26
type input "[DATE]"
click at [640, 118] on span "Salvar" at bounding box center [642, 123] width 28 height 13
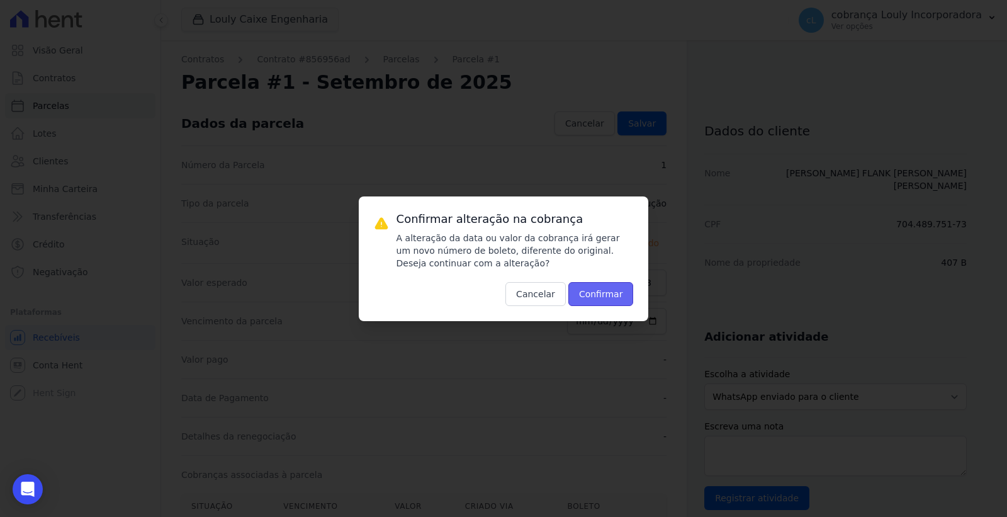
click at [592, 289] on button "Confirmar" at bounding box center [600, 294] width 65 height 24
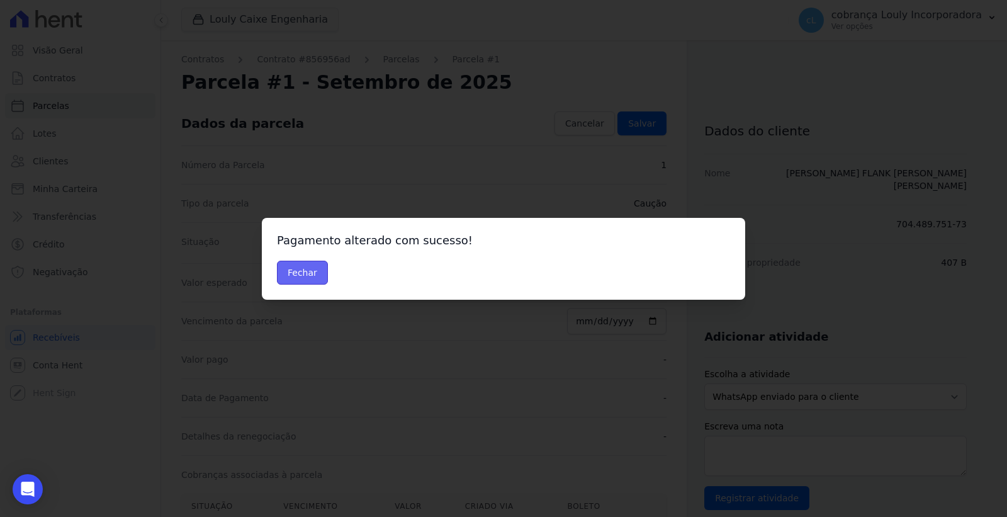
click at [306, 274] on button "Fechar" at bounding box center [302, 273] width 51 height 24
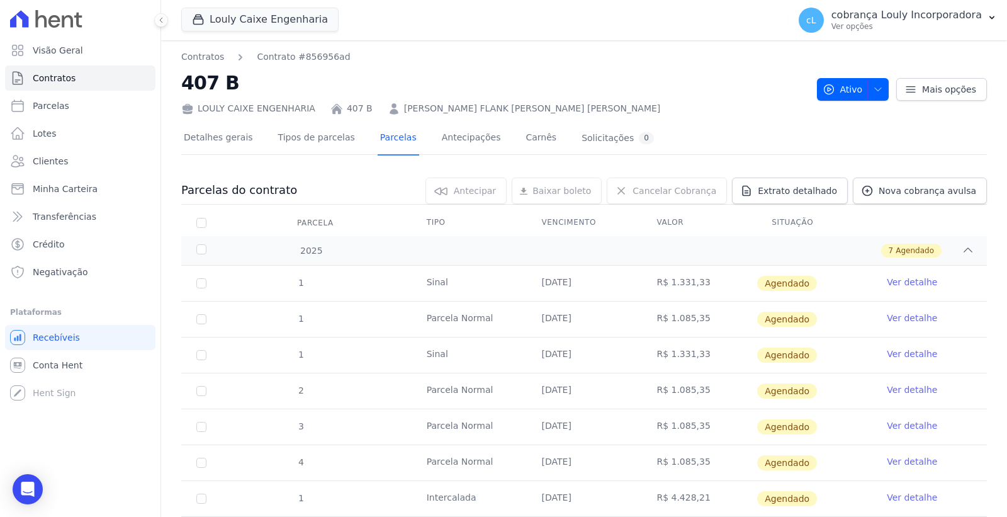
click at [563, 354] on td "[DATE]" at bounding box center [584, 354] width 115 height 35
click at [900, 353] on link "Ver detalhe" at bounding box center [912, 353] width 50 height 13
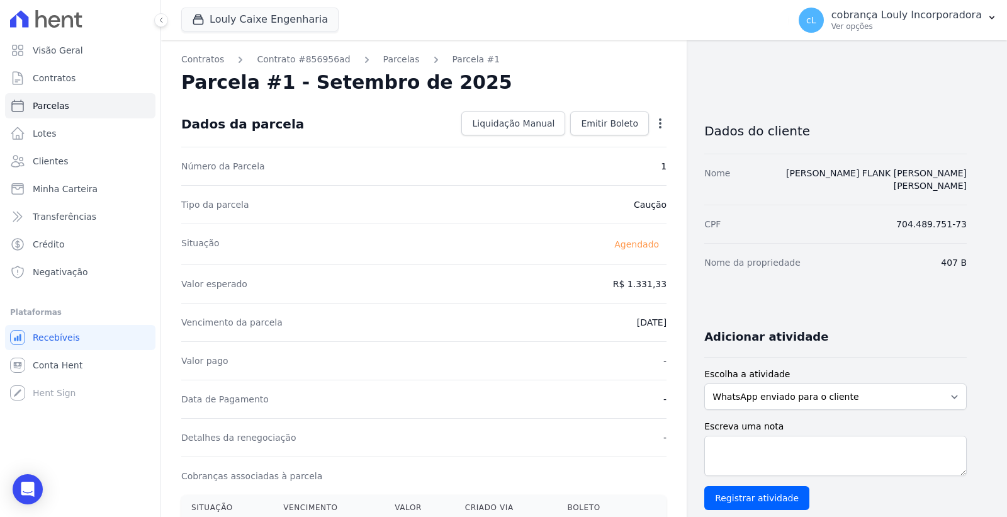
click at [656, 125] on icon "button" at bounding box center [660, 123] width 13 height 13
click at [608, 146] on link "Alterar" at bounding box center [606, 140] width 111 height 23
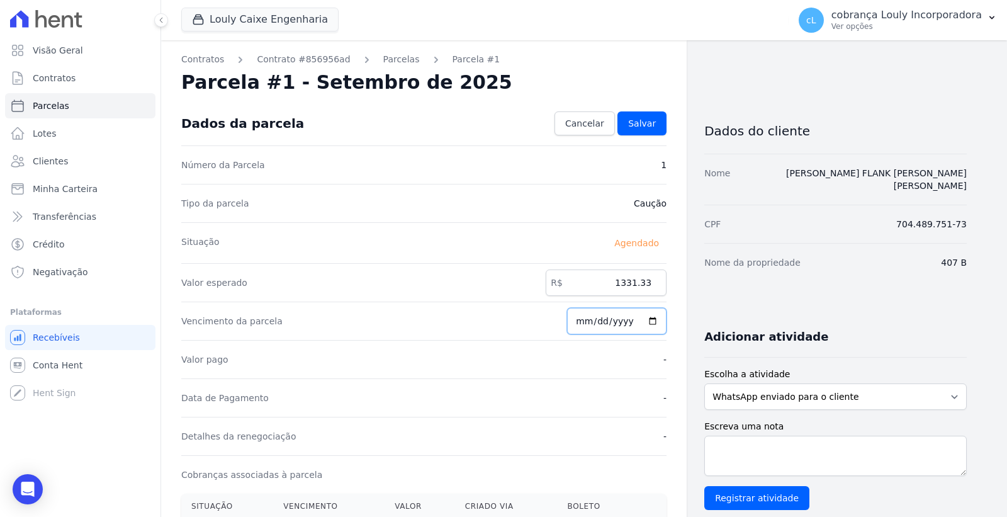
click at [614, 324] on input "[DATE]" at bounding box center [616, 321] width 99 height 26
click at [656, 322] on input "[DATE]" at bounding box center [616, 321] width 99 height 26
type input "[DATE]"
click at [522, 254] on div "Situação [GEOGRAPHIC_DATA]" at bounding box center [423, 242] width 485 height 41
click at [647, 124] on span "Salvar" at bounding box center [642, 123] width 28 height 13
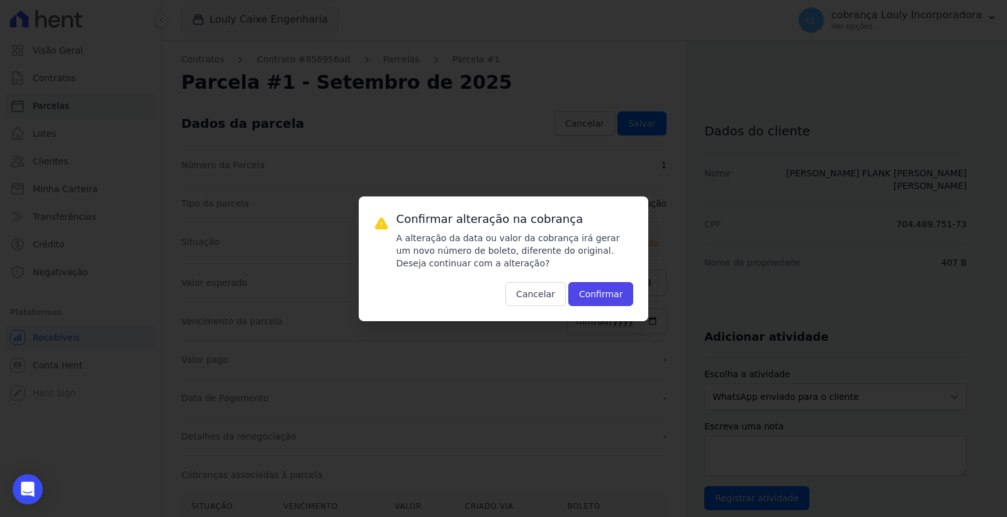
click at [601, 288] on button "Confirmar" at bounding box center [600, 294] width 65 height 24
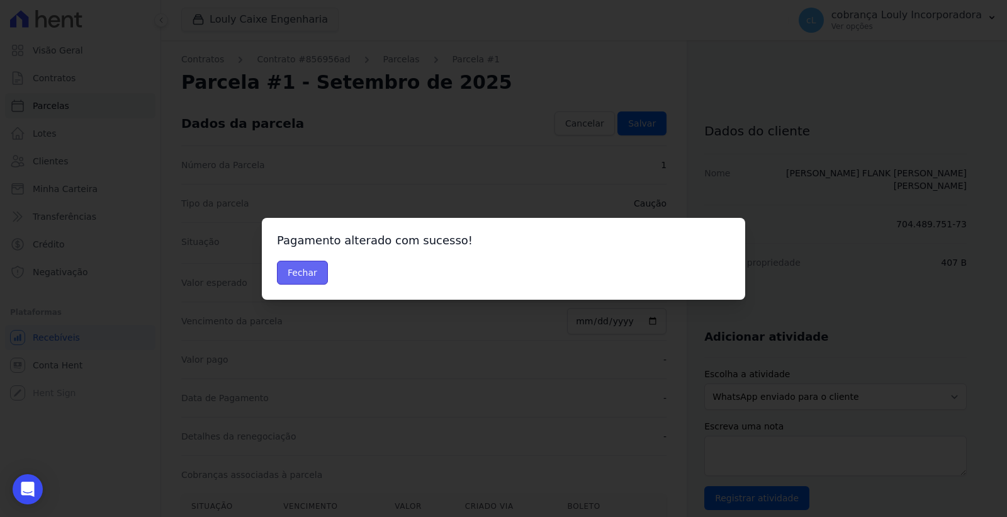
click at [303, 267] on button "Fechar" at bounding box center [302, 273] width 51 height 24
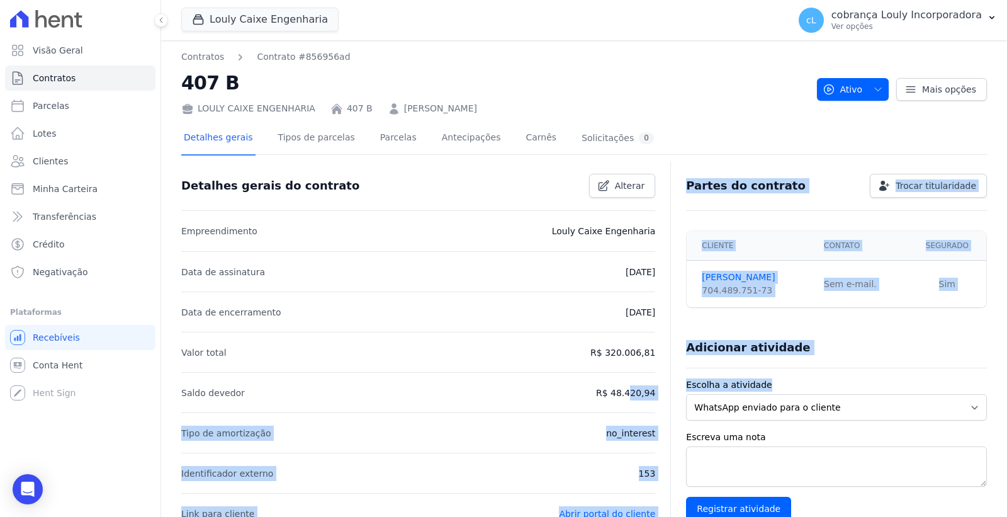
drag, startPoint x: 594, startPoint y: 393, endPoint x: 664, endPoint y: 393, distance: 70.5
click at [664, 393] on div "Detalhes gerais do contrato Alterar Empreendimento Louly Caixe Engenharia Data …" at bounding box center [583, 515] width 805 height 700
click at [517, 374] on li "Saldo devedor R$ 48.420,94" at bounding box center [418, 392] width 474 height 40
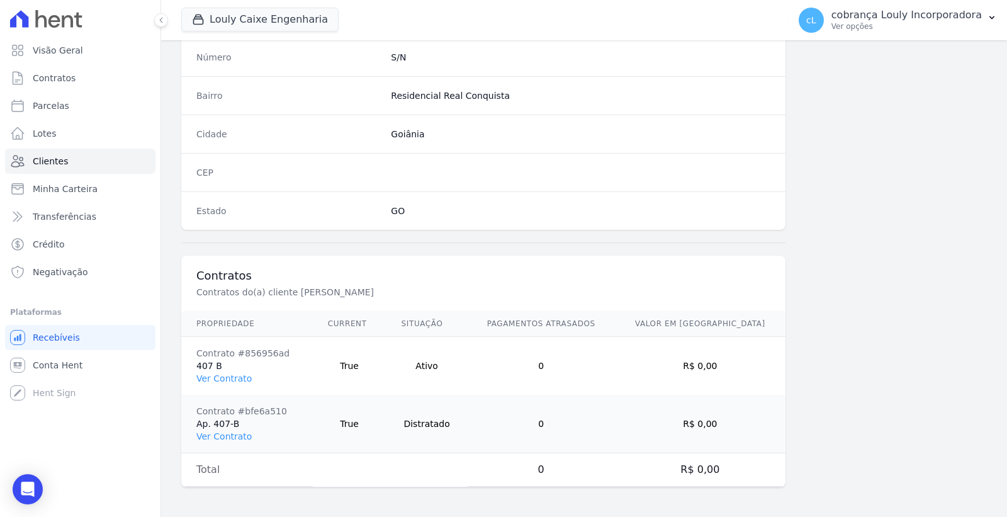
scroll to position [720, 0]
click at [223, 432] on link "Ver Contrato" at bounding box center [223, 435] width 55 height 10
